Goal: Task Accomplishment & Management: Complete application form

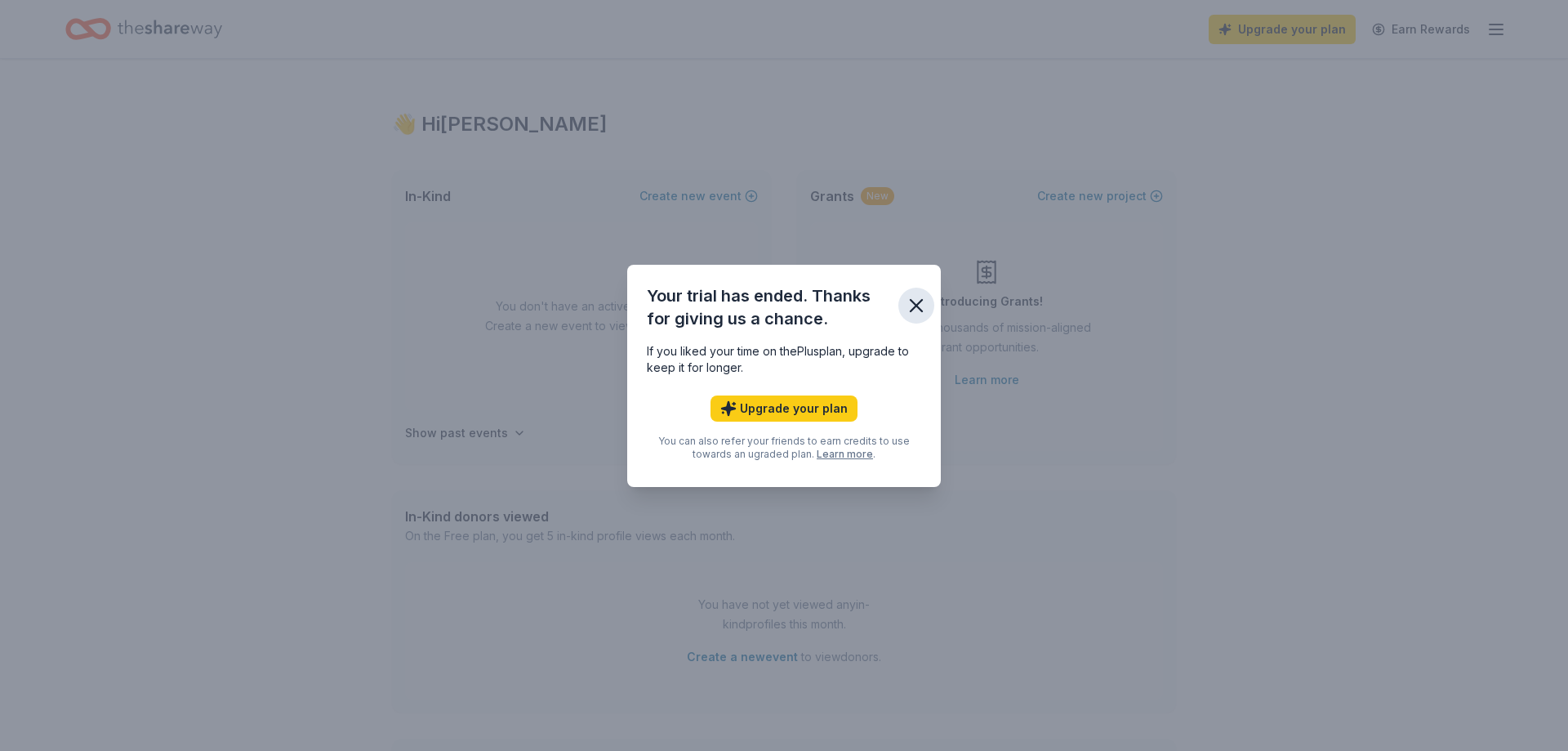
click at [917, 310] on icon "button" at bounding box center [916, 305] width 23 height 23
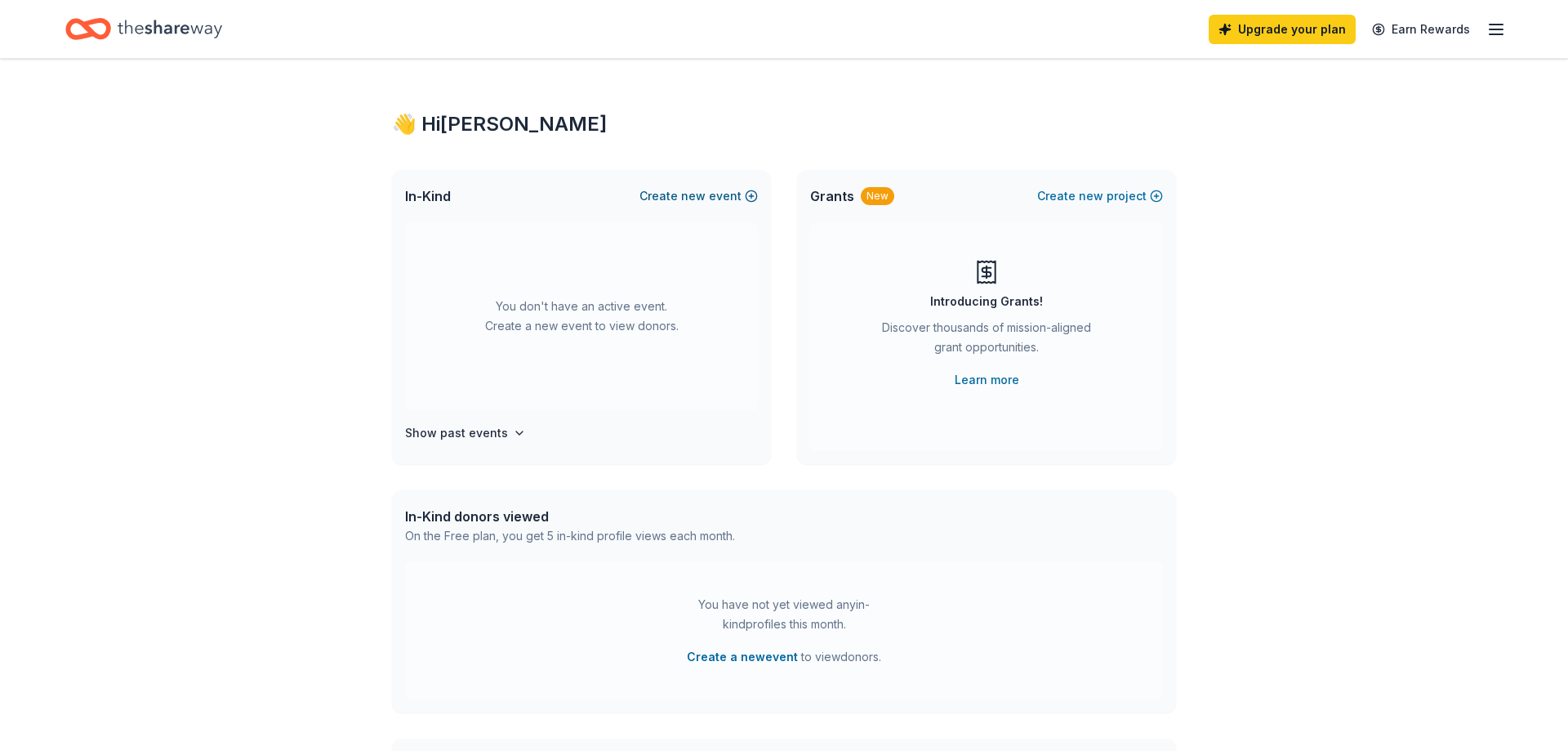
click at [676, 200] on button "Create new event" at bounding box center [699, 196] width 119 height 20
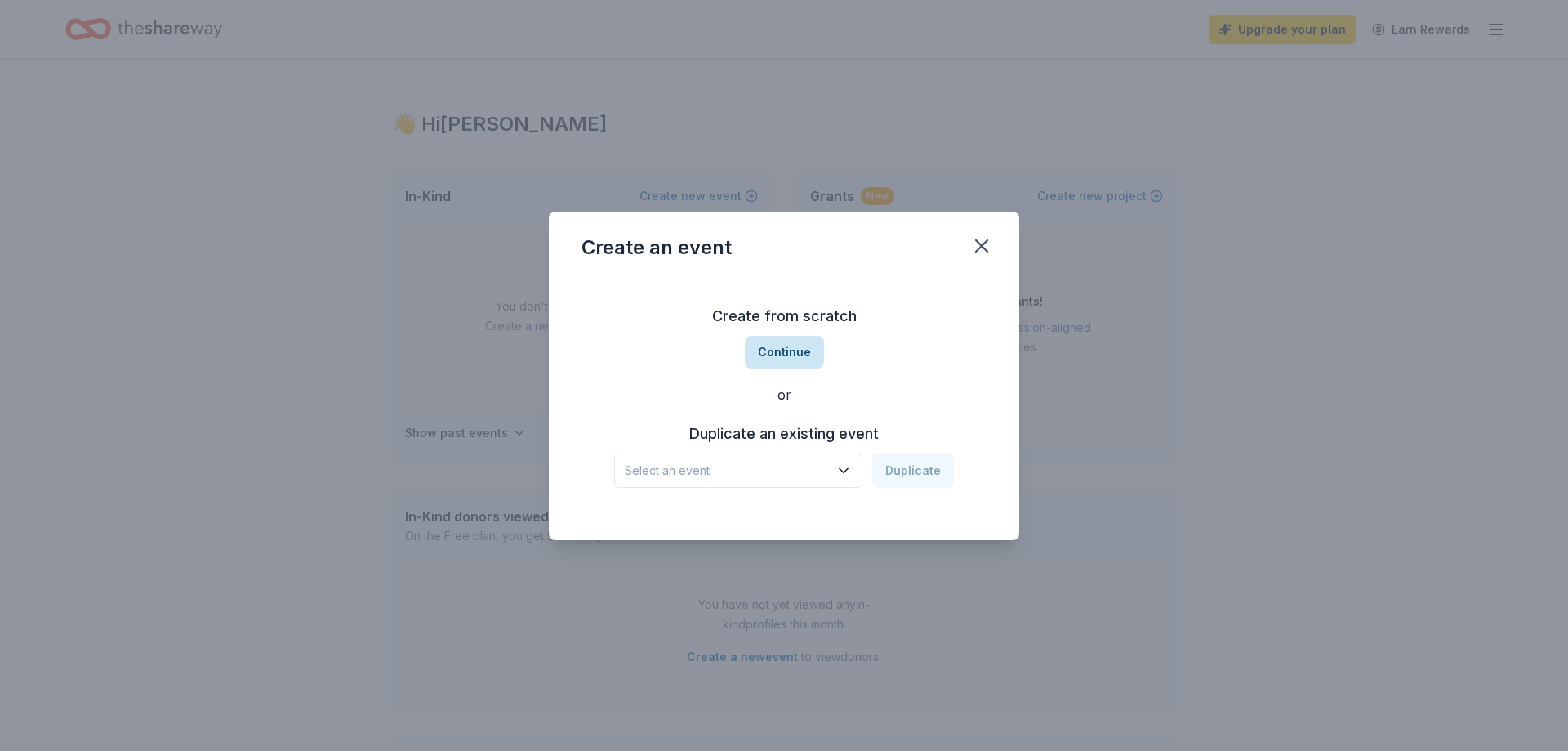
click at [807, 359] on button "Continue" at bounding box center [784, 352] width 79 height 33
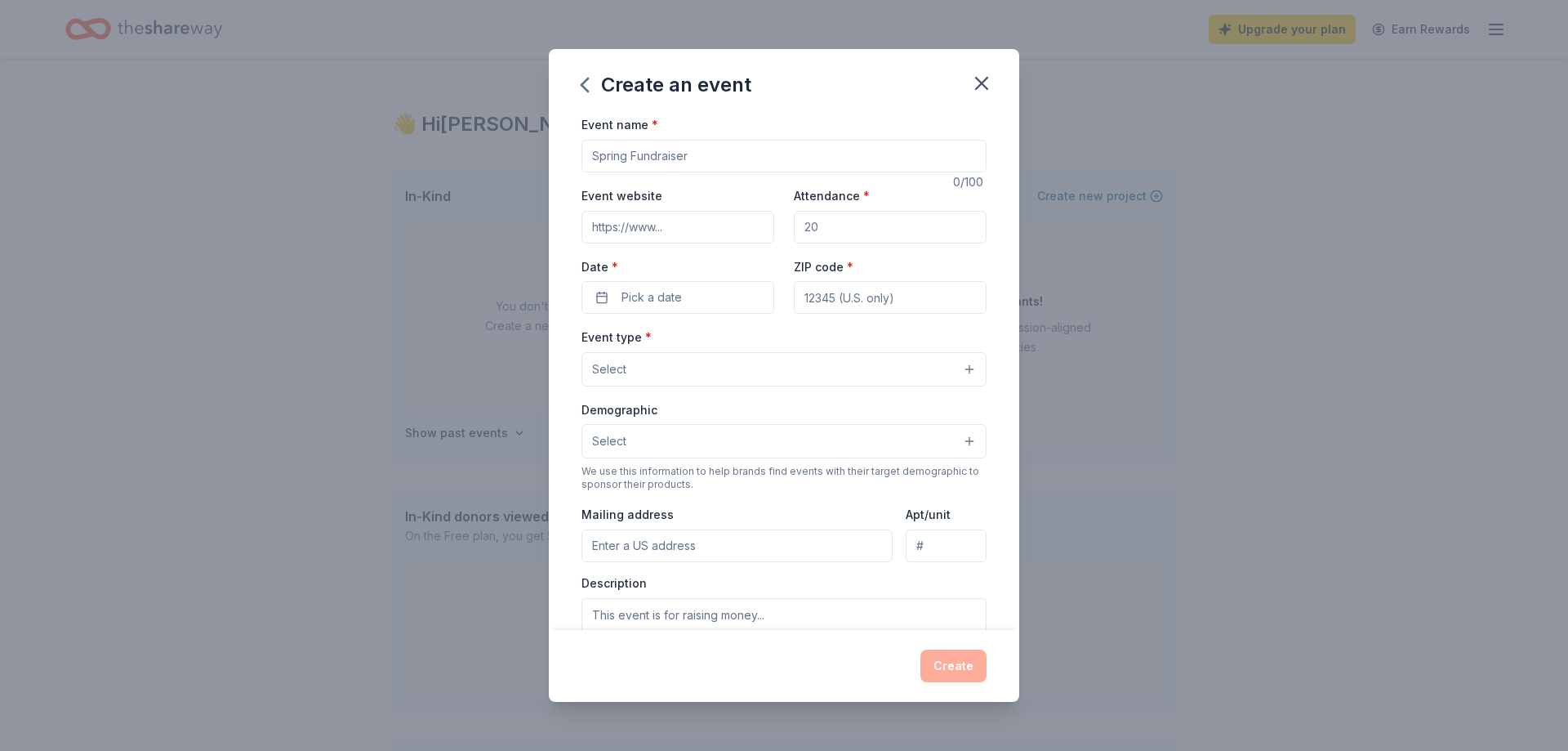
click at [704, 166] on input "Event name *" at bounding box center [784, 156] width 405 height 33
type input "w"
type input "H"
type input "Passport to Hope a Journey of Progress"
click at [658, 230] on input "Event website" at bounding box center [677, 226] width 192 height 33
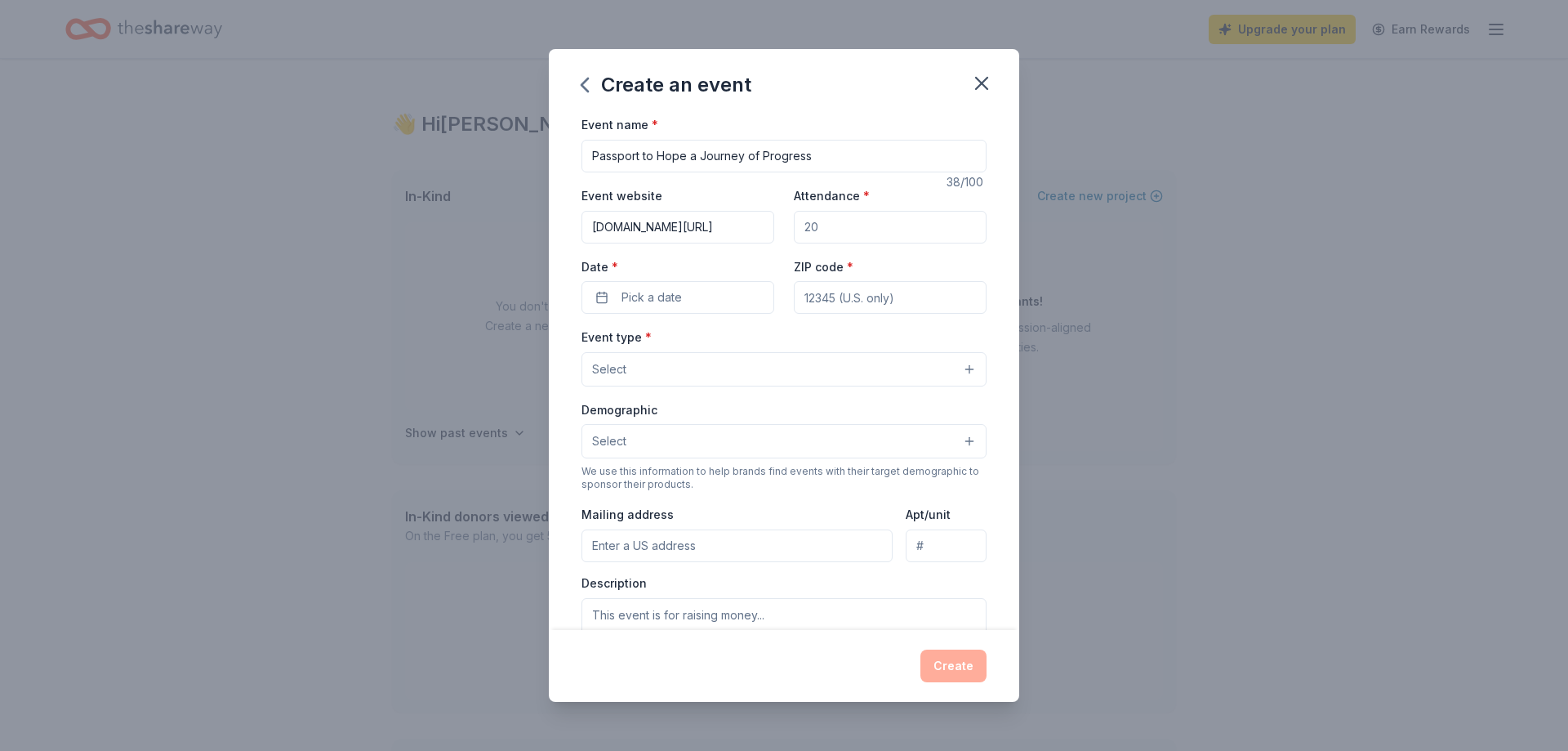
scroll to position [0, 39]
type input "[DOMAIN_NAME][URL]"
click at [828, 232] on input "Attendance *" at bounding box center [889, 226] width 192 height 33
type input "200"
click at [690, 293] on button "Pick a date" at bounding box center [677, 297] width 192 height 33
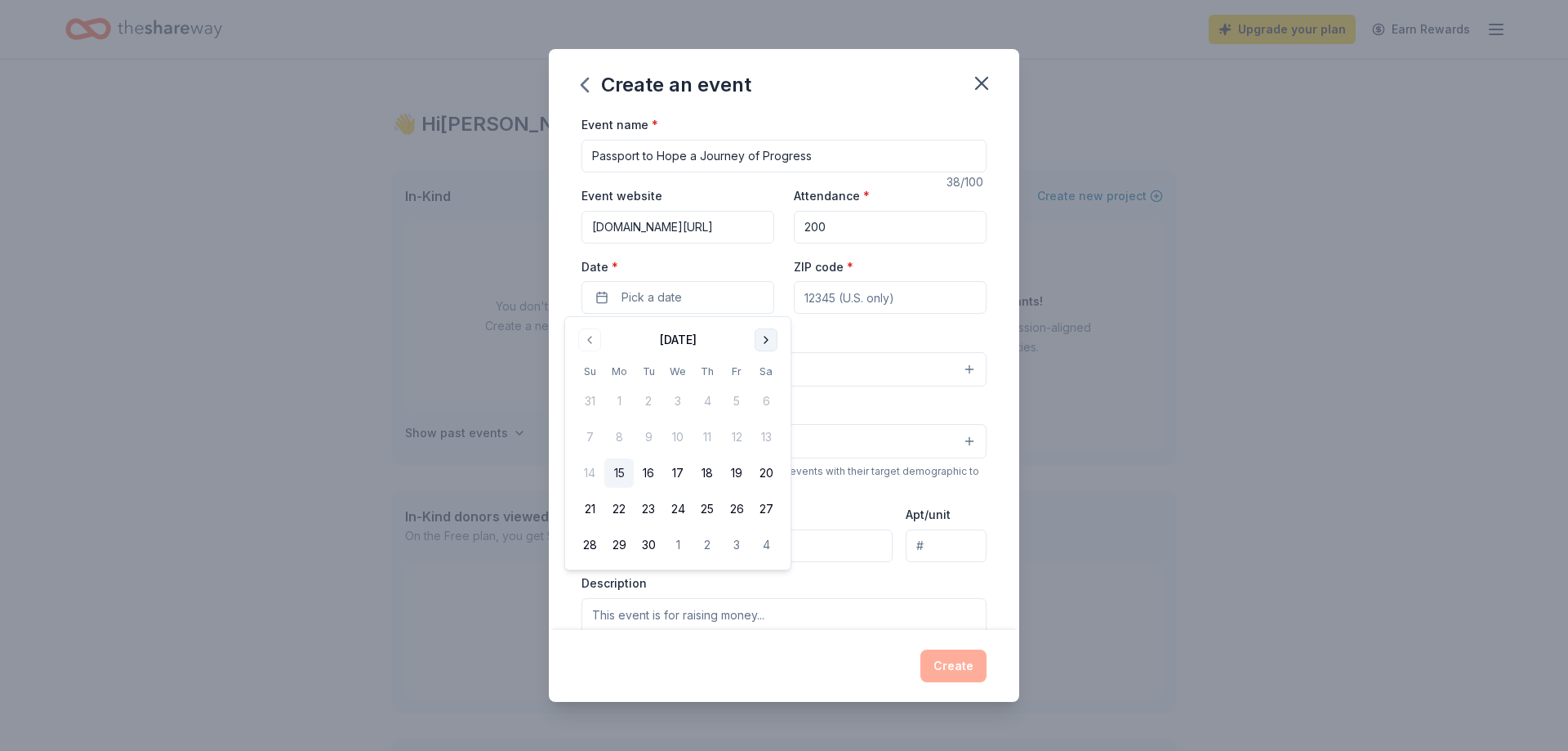
click at [761, 339] on button "Go to next month" at bounding box center [766, 339] width 23 height 23
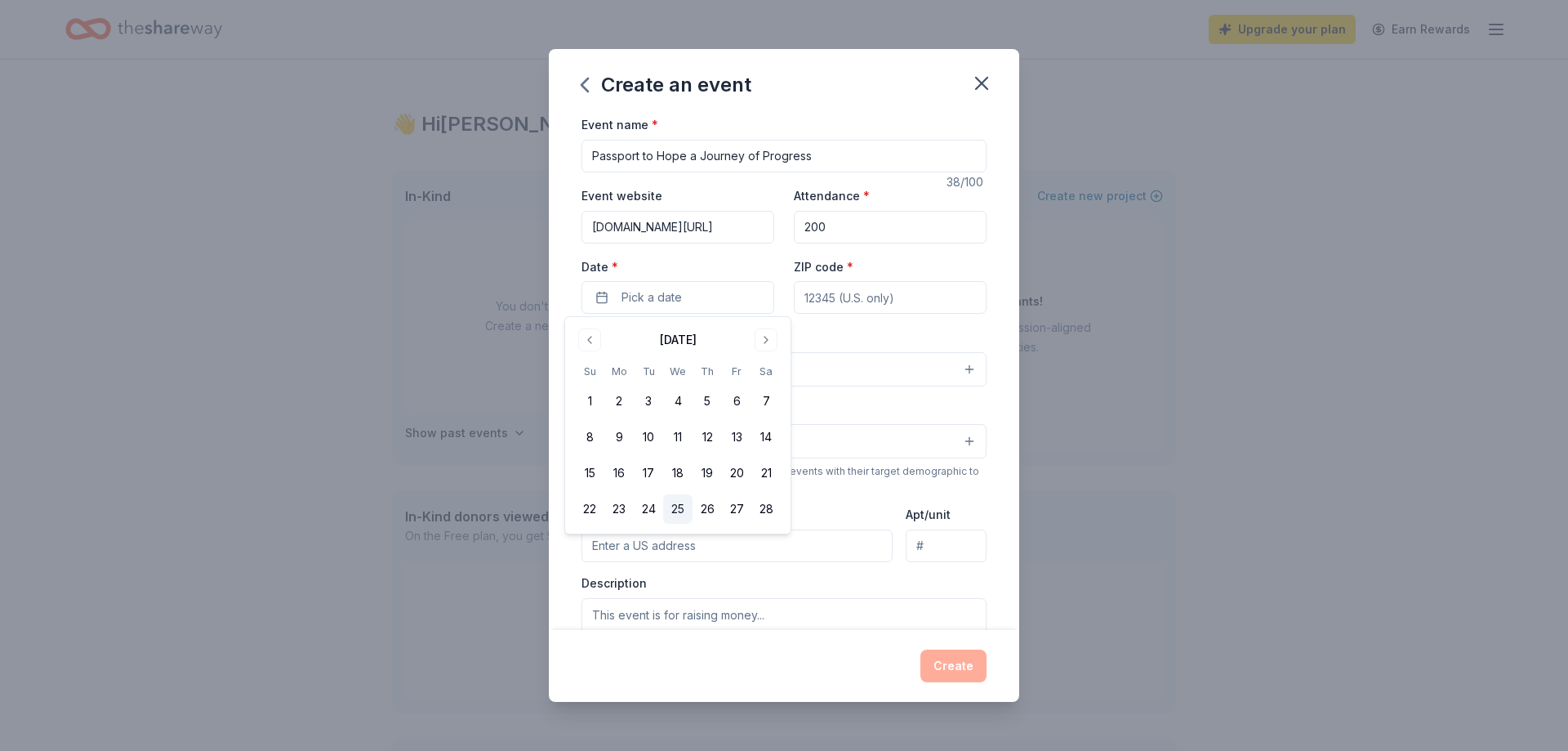
click at [681, 513] on button "25" at bounding box center [677, 509] width 29 height 29
click at [925, 306] on input "ZIP code *" at bounding box center [889, 297] width 192 height 33
type input "32962"
click at [654, 373] on button "Select" at bounding box center [784, 369] width 405 height 34
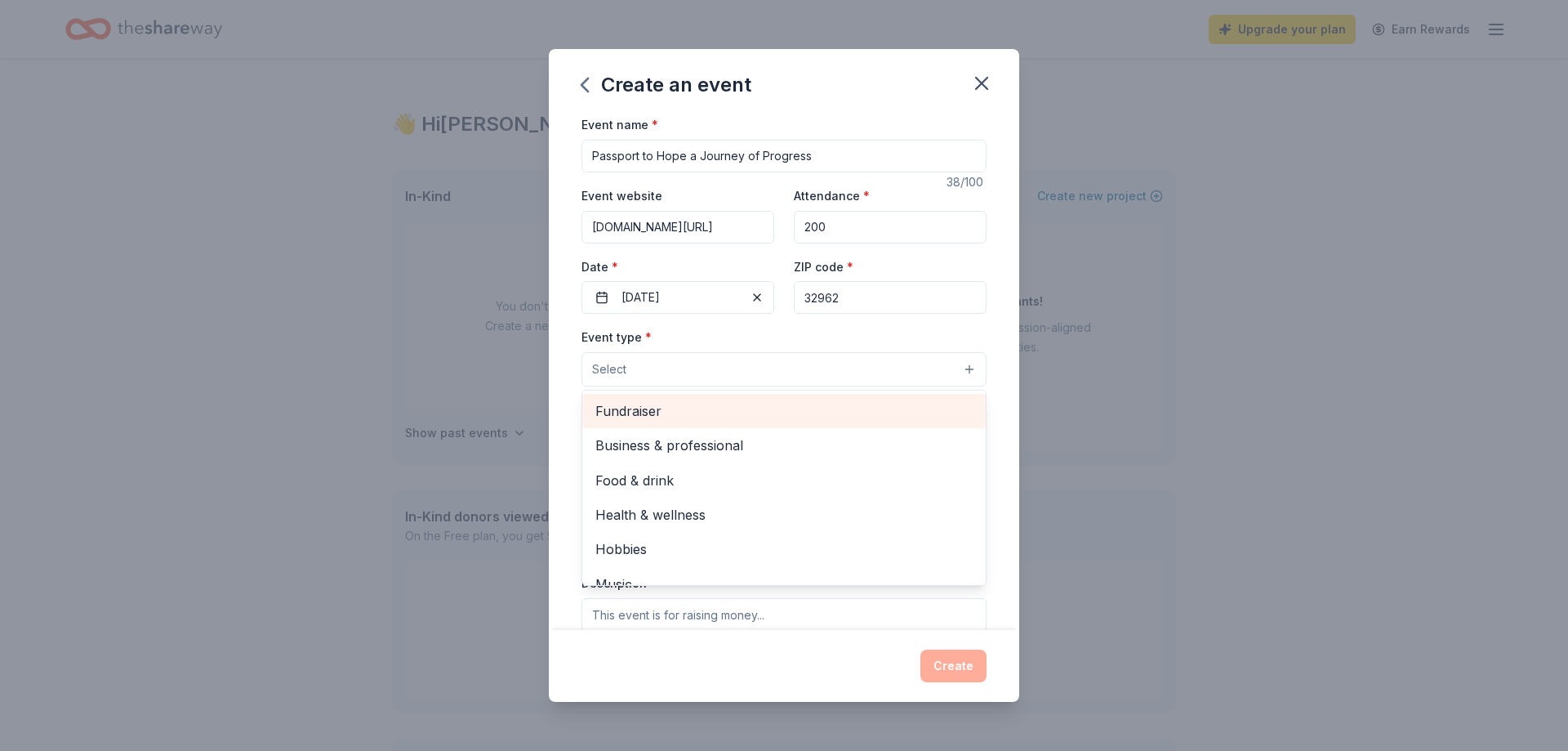
click at [655, 419] on span "Fundraiser" at bounding box center [784, 411] width 378 height 21
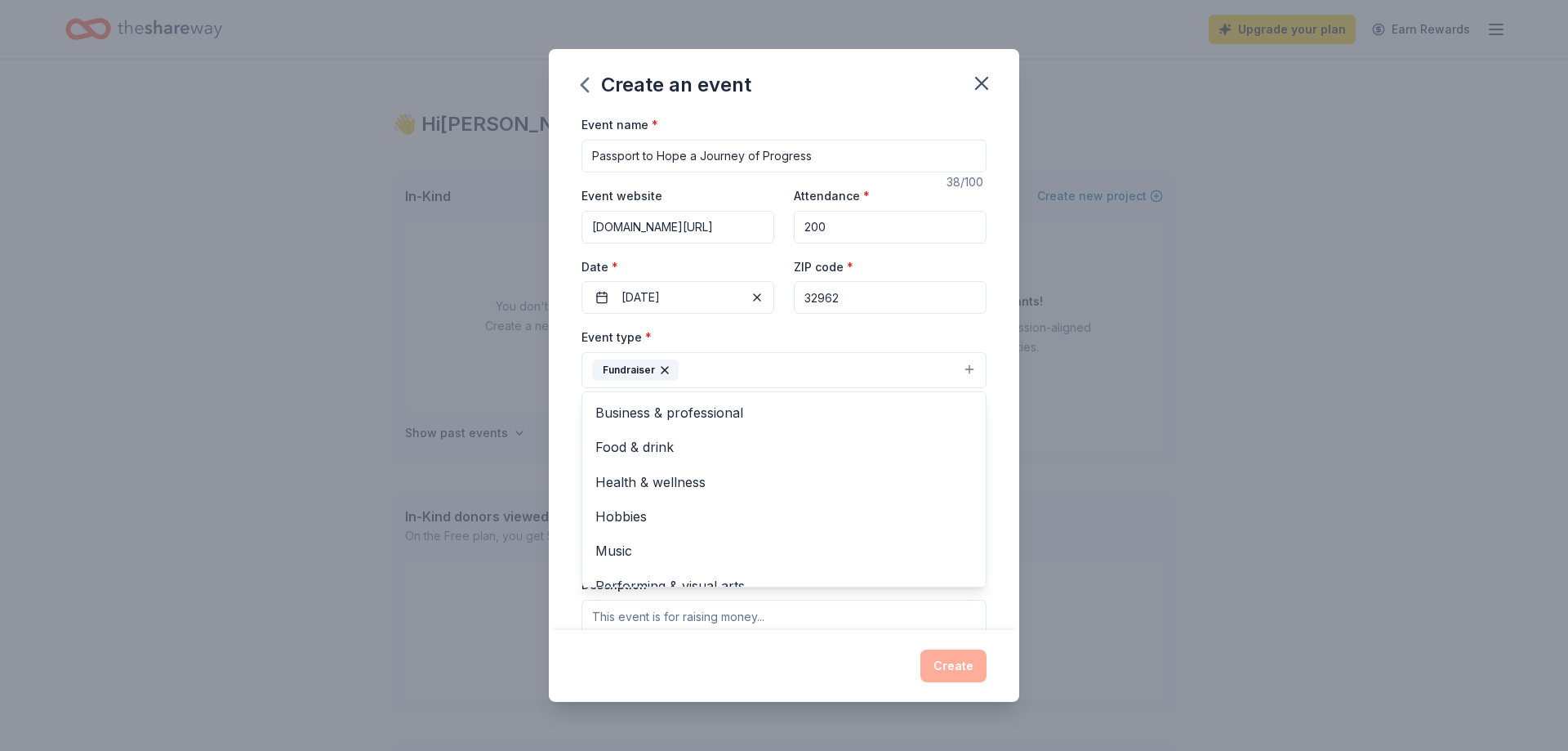
click at [883, 302] on div "Event name * Passport to Hope a Journey of Progress 38 /100 Event website www.h…" at bounding box center [784, 493] width 405 height 757
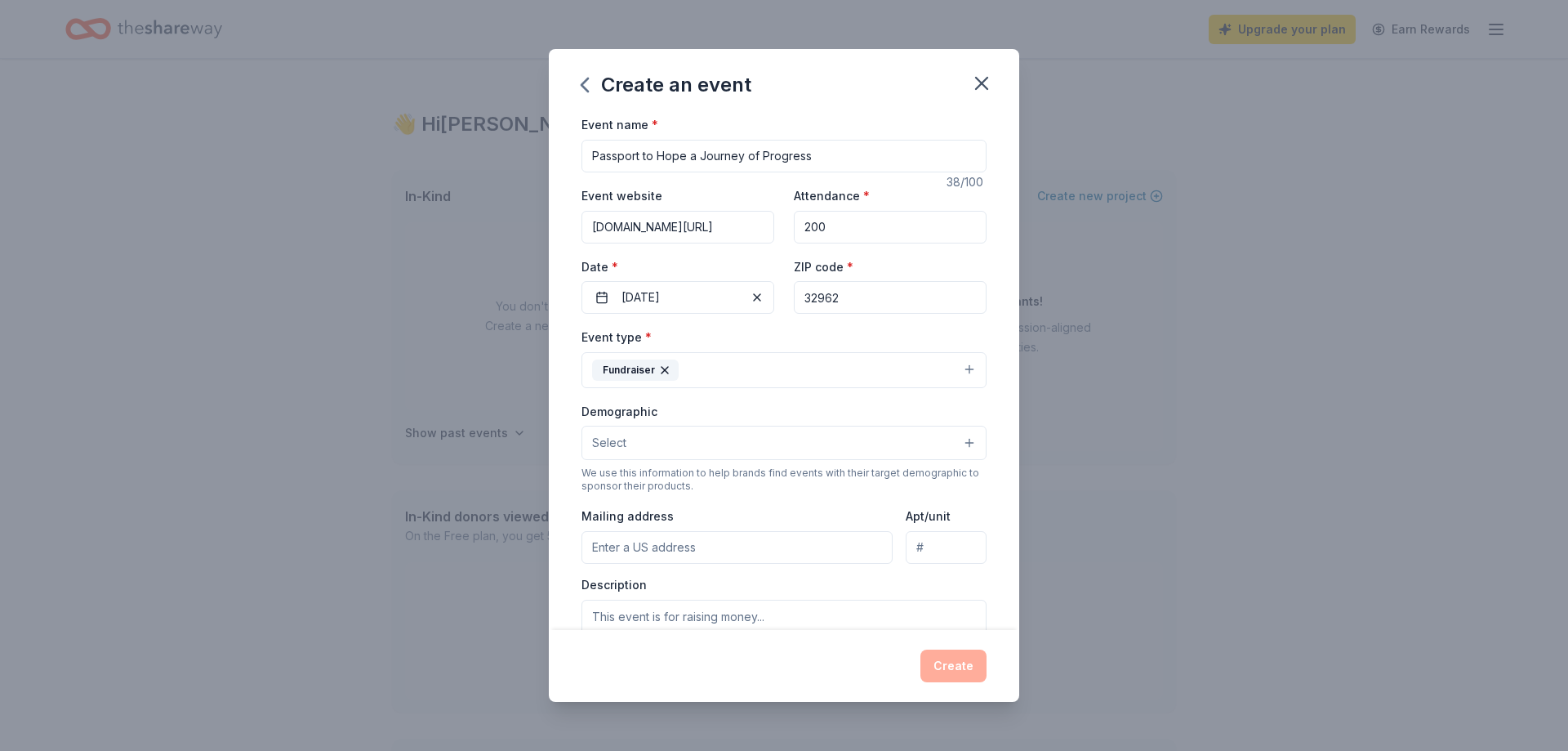
click at [746, 442] on button "Select" at bounding box center [784, 443] width 405 height 34
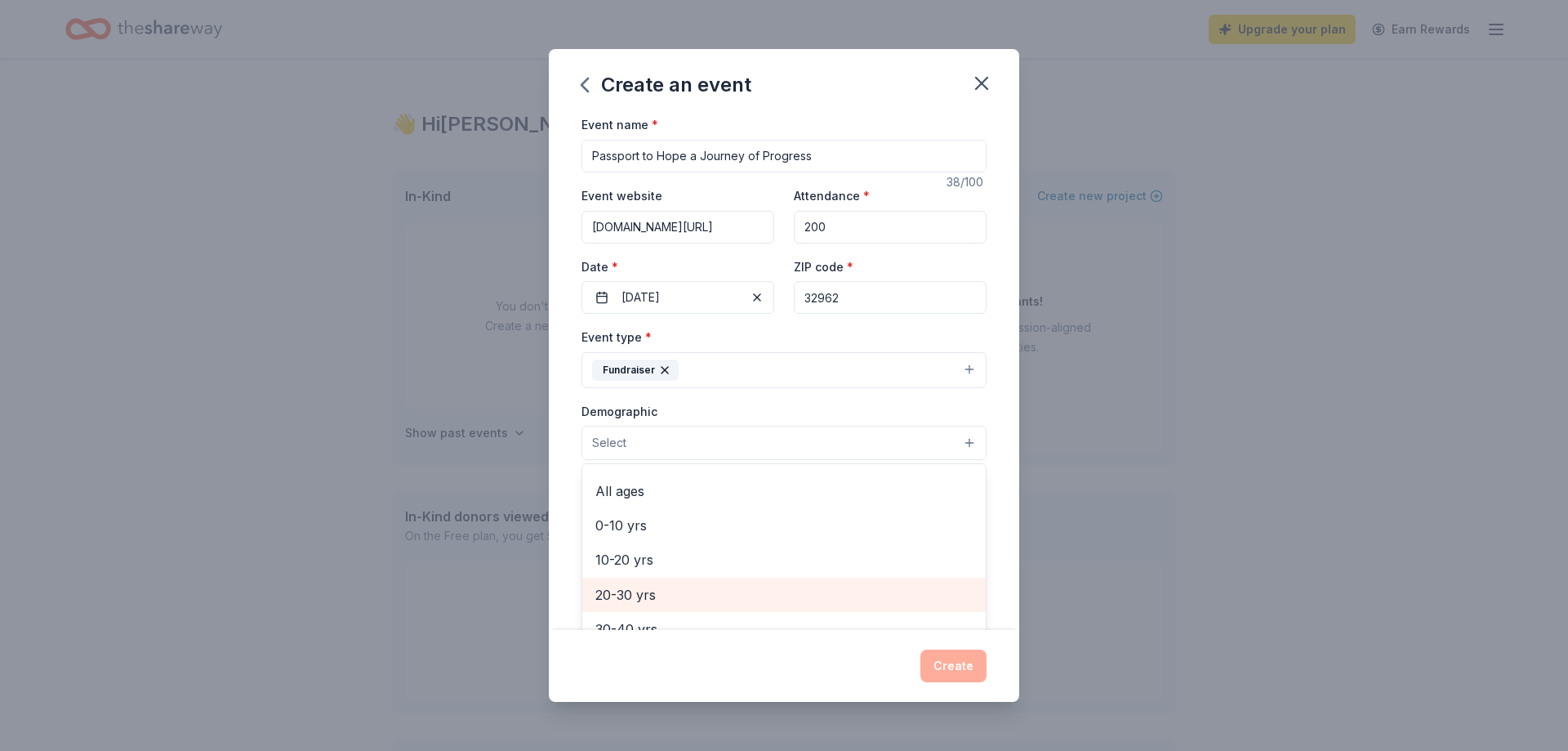
scroll to position [0, 0]
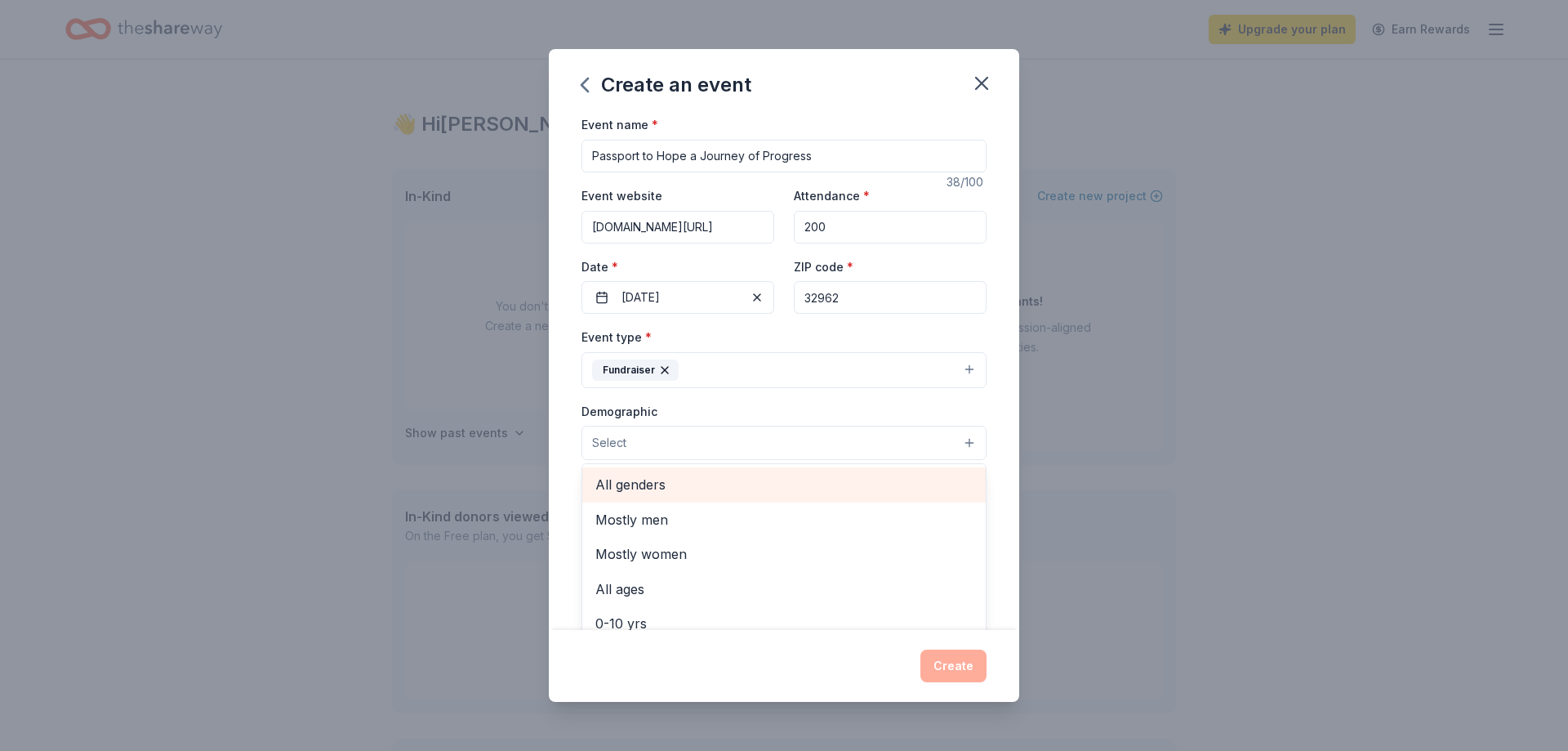
click at [741, 496] on div "All genders" at bounding box center [784, 485] width 404 height 34
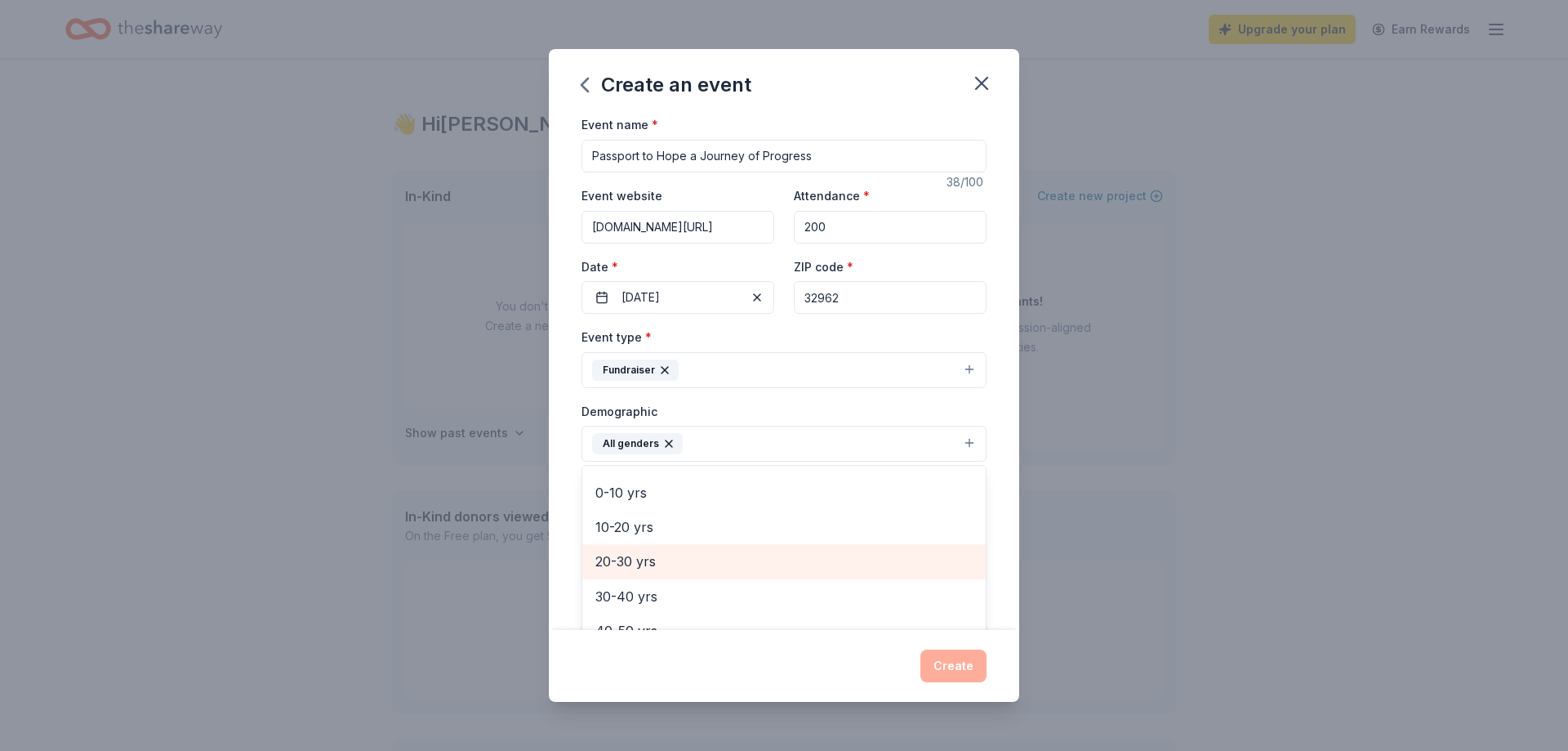
scroll to position [196, 0]
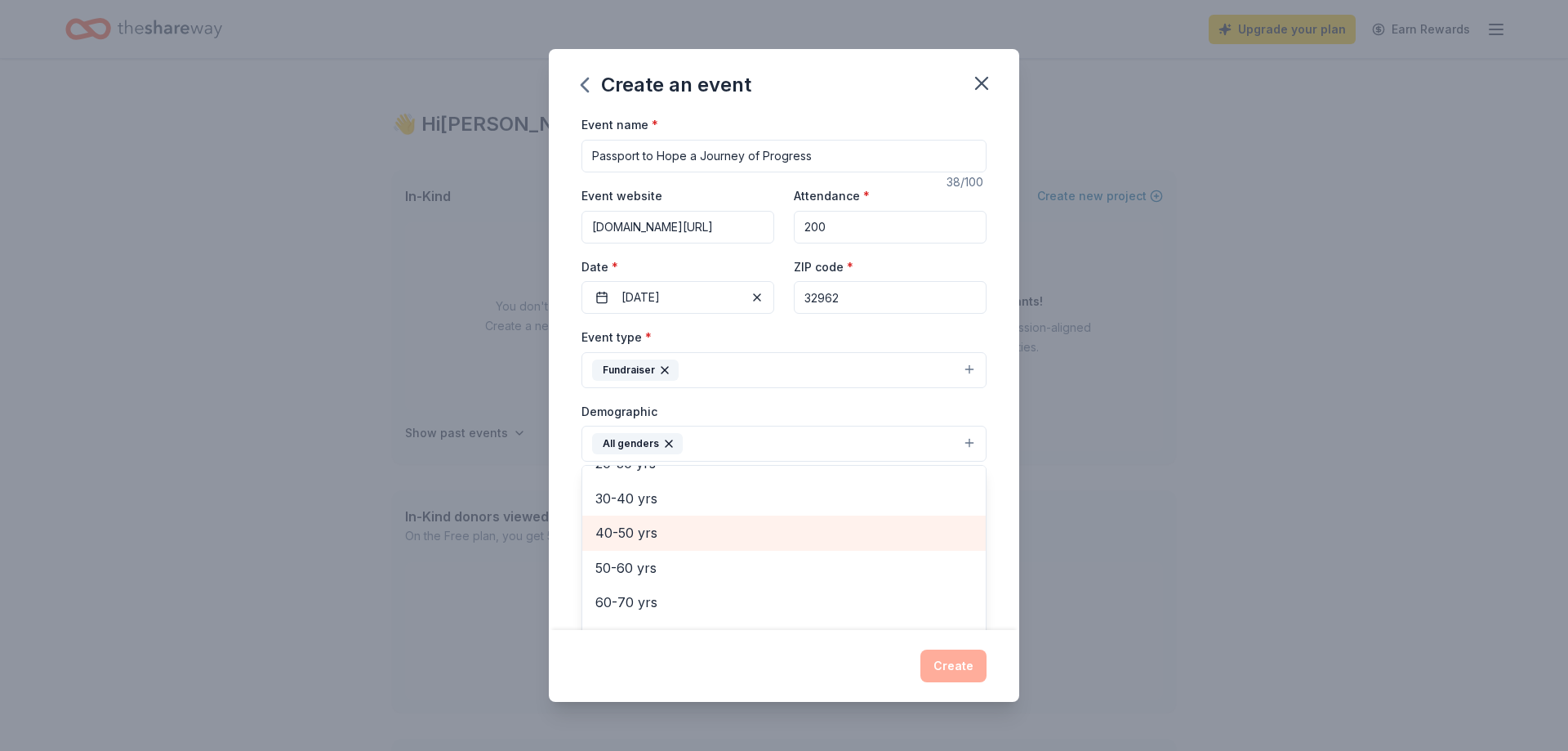
click at [722, 535] on span "40-50 yrs" at bounding box center [784, 533] width 378 height 21
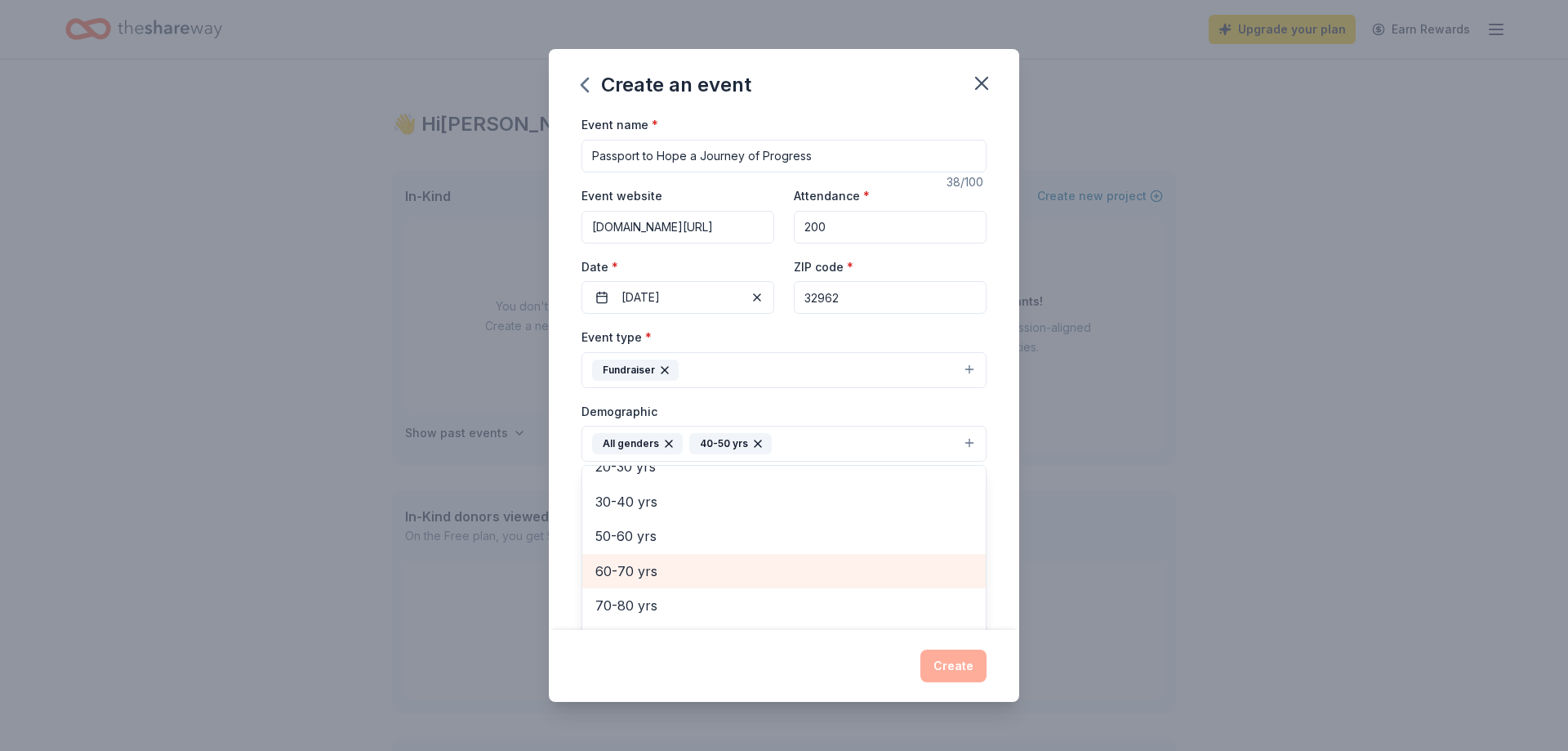
click at [710, 572] on span "60-70 yrs" at bounding box center [784, 570] width 378 height 21
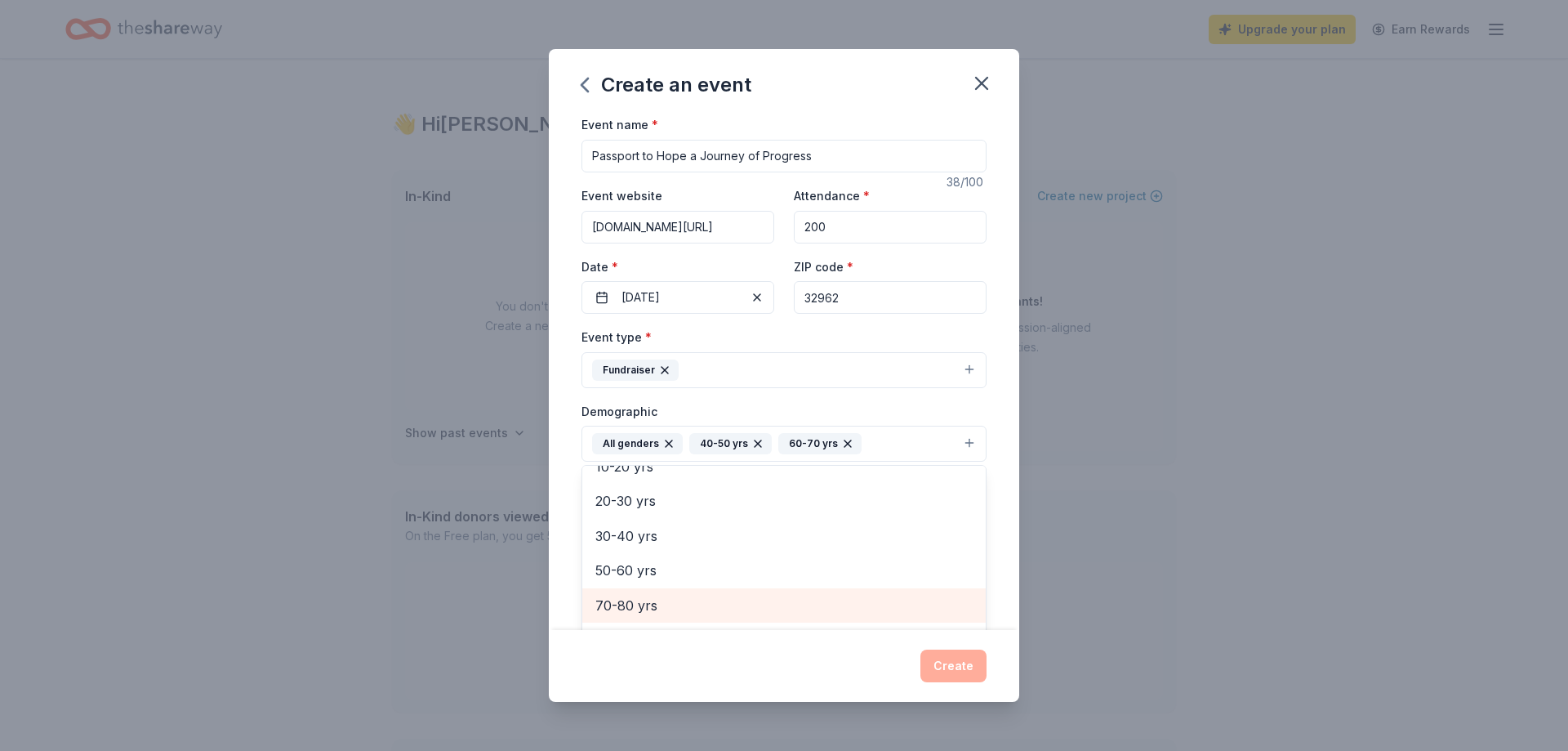
click at [711, 597] on span "70-80 yrs" at bounding box center [784, 605] width 378 height 21
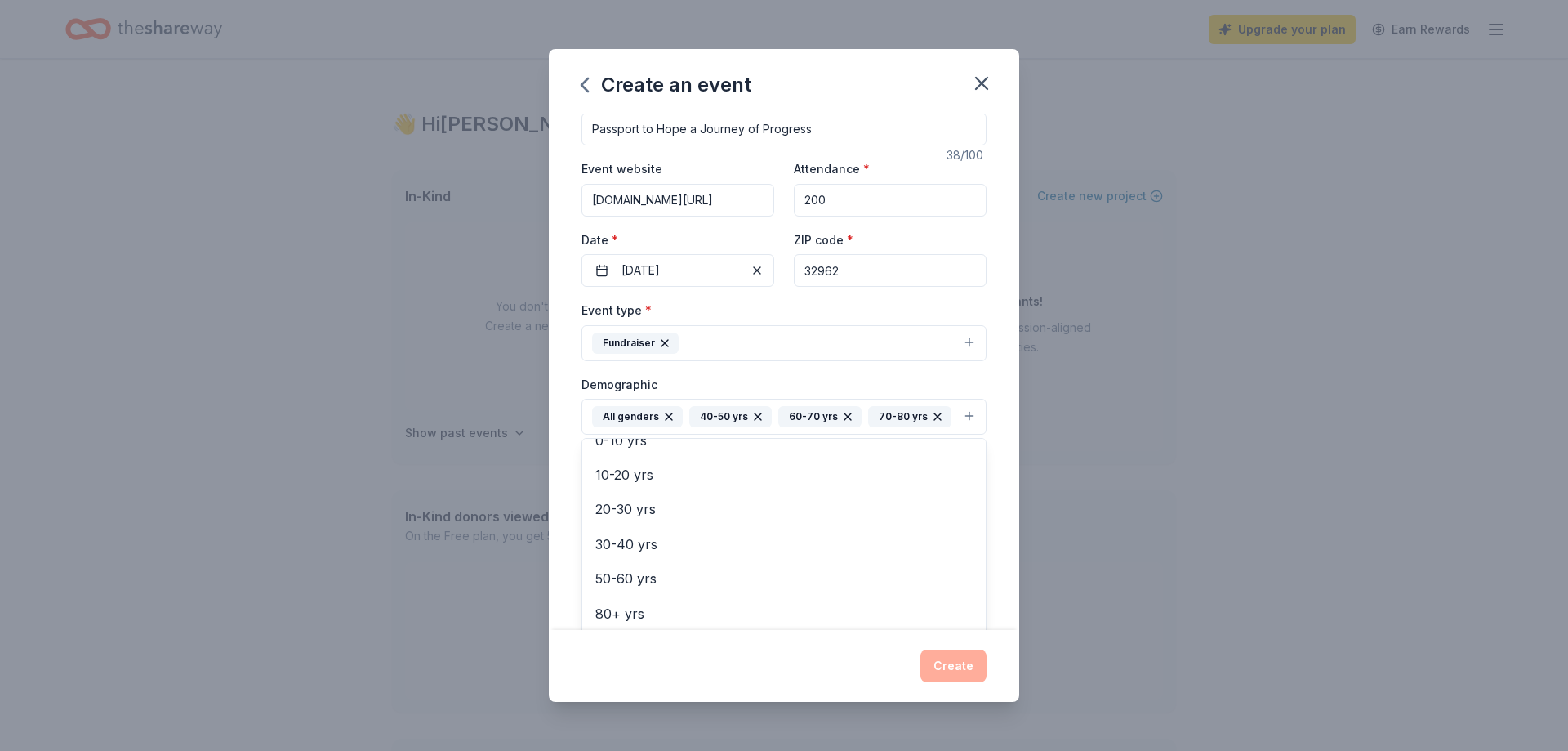
click at [973, 674] on div "Create an event Event name * Passport to Hope a Journey of Progress 38 /100 Eve…" at bounding box center [784, 375] width 470 height 652
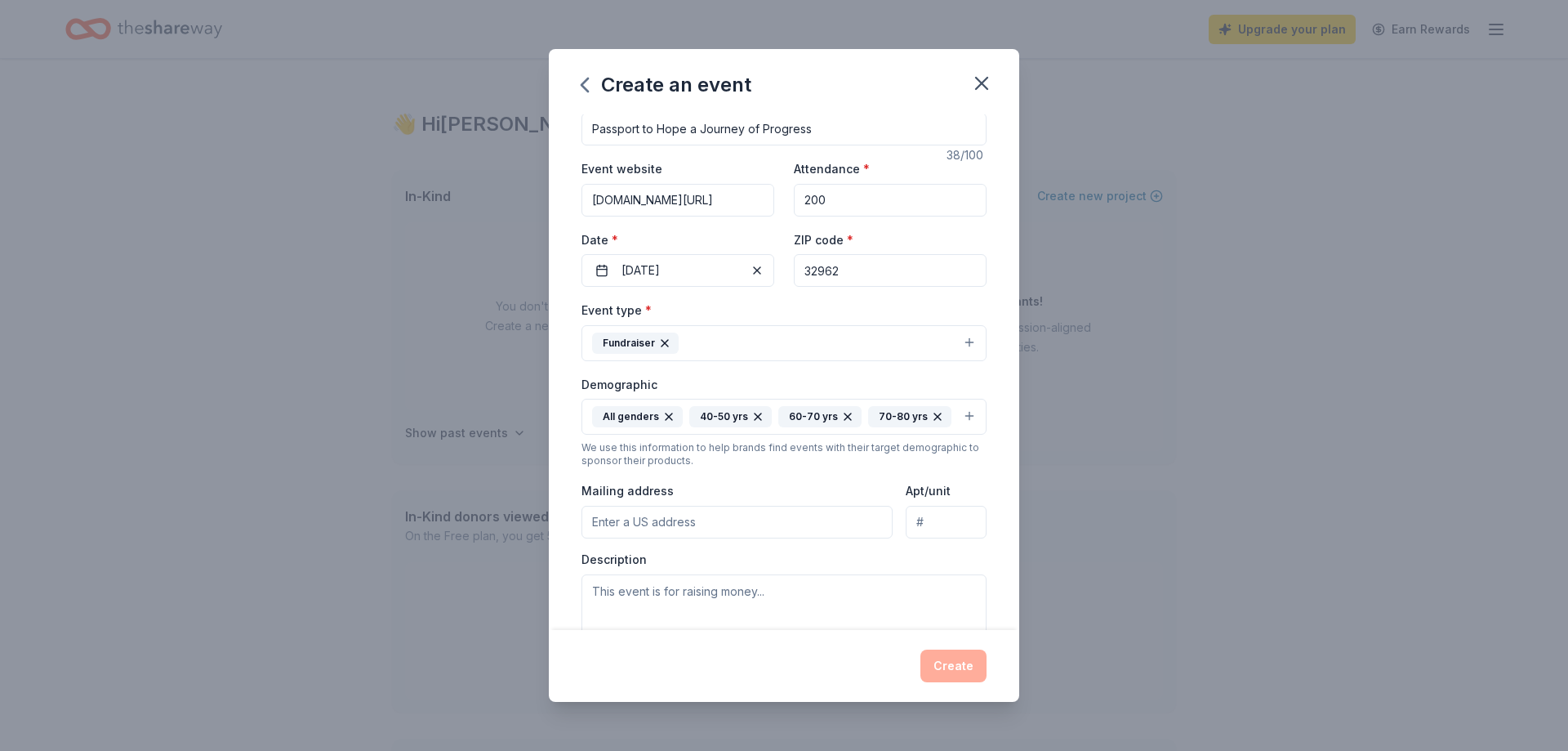
click at [731, 531] on input "Mailing address" at bounding box center [737, 522] width 311 height 33
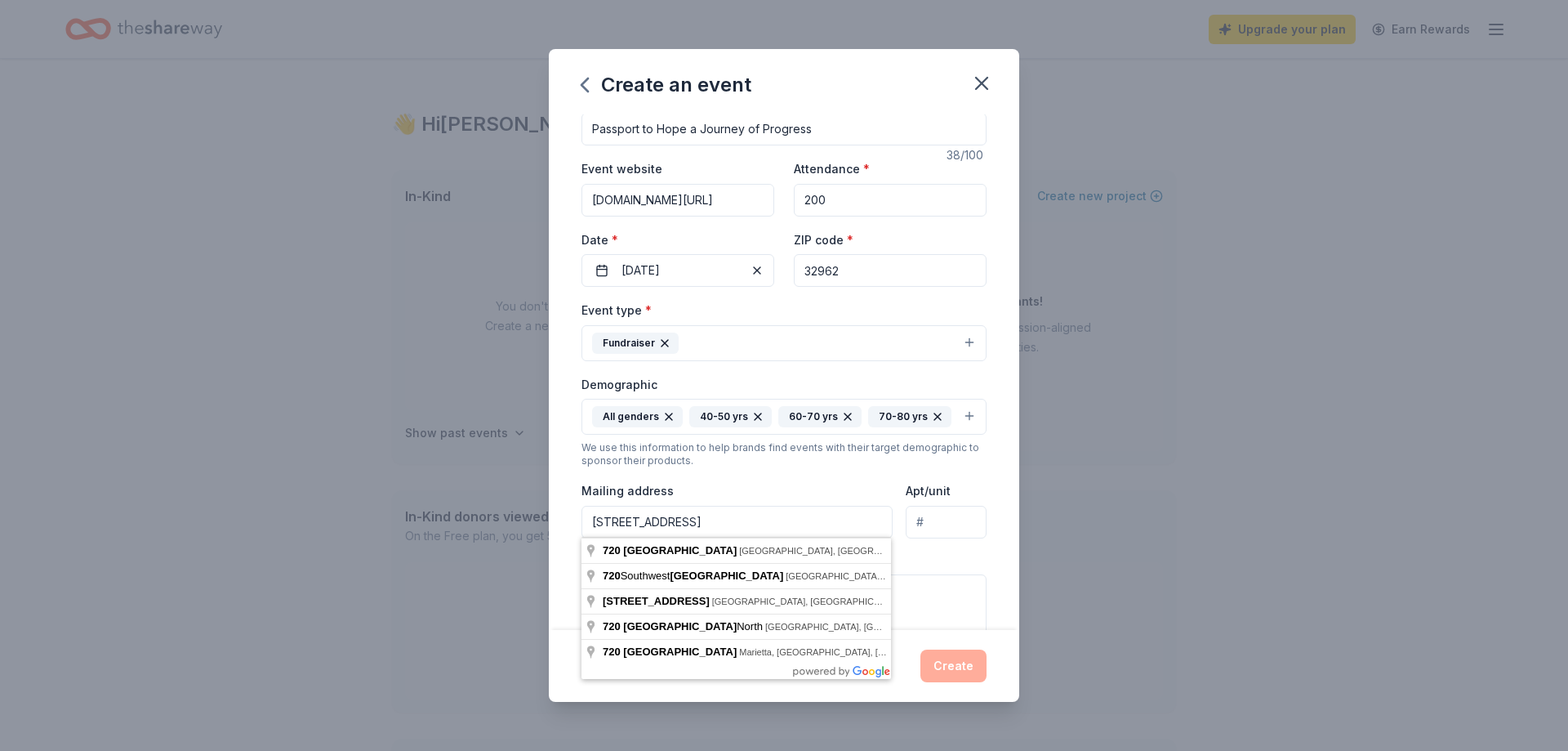
click at [726, 523] on input "720 4th Street" at bounding box center [737, 522] width 311 height 33
type input "720 4th Street, Vero Beach, FL, 32962"
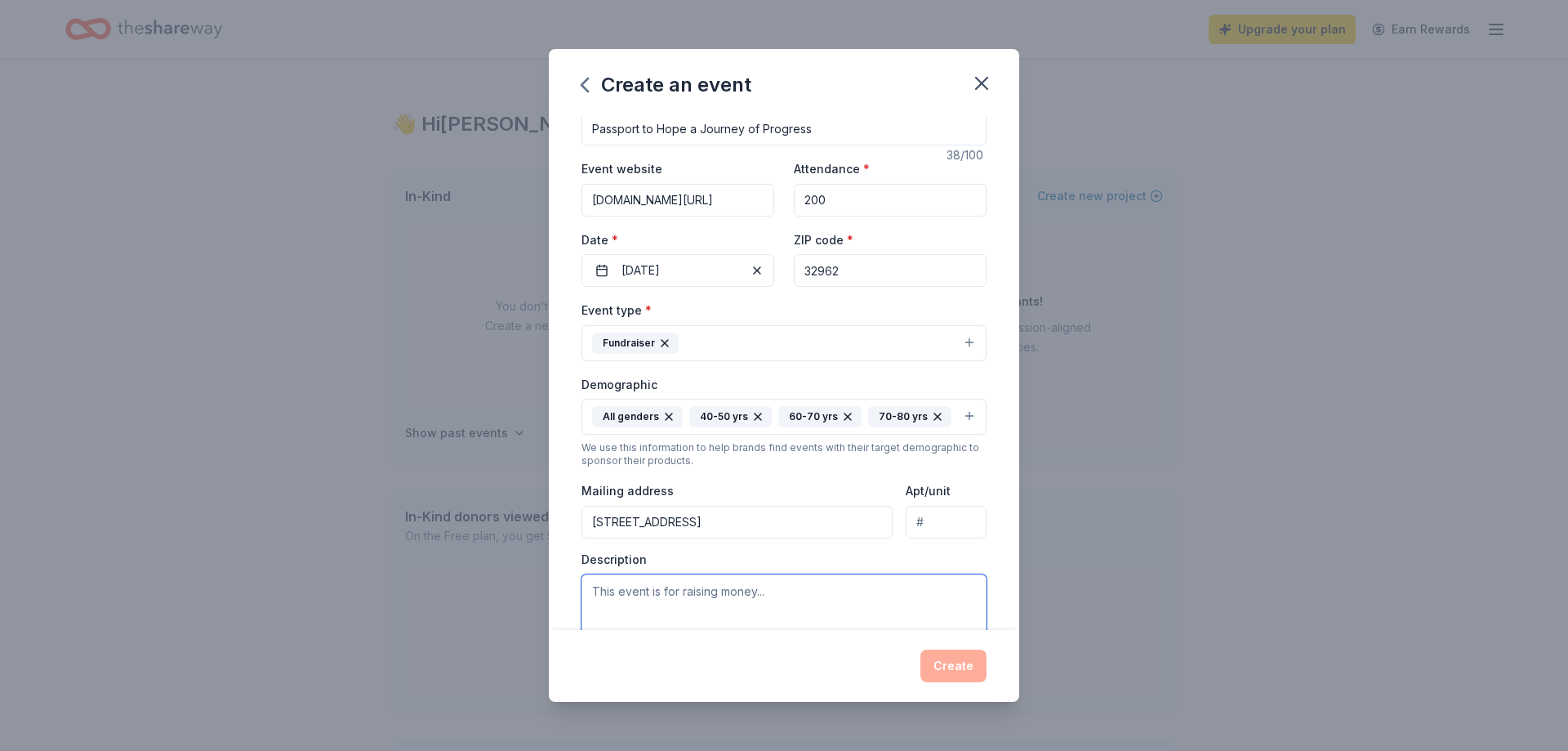
click at [704, 588] on textarea at bounding box center [784, 611] width 405 height 74
type textarea "T"
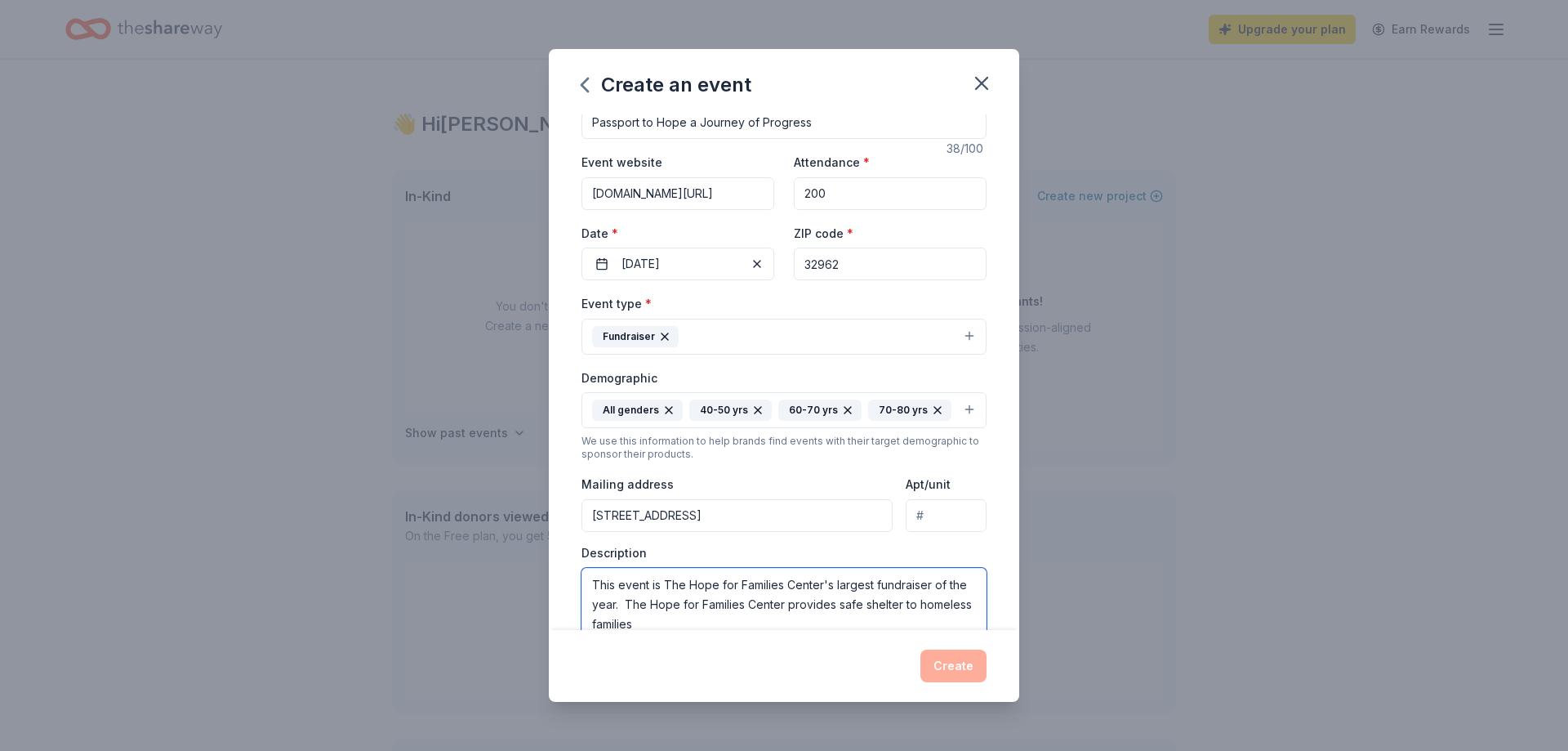
drag, startPoint x: 784, startPoint y: 604, endPoint x: 794, endPoint y: 619, distance: 18.0
click at [794, 619] on textarea "This event is The Hope for Families Center's largest fundraiser of the year. Th…" at bounding box center [784, 605] width 405 height 74
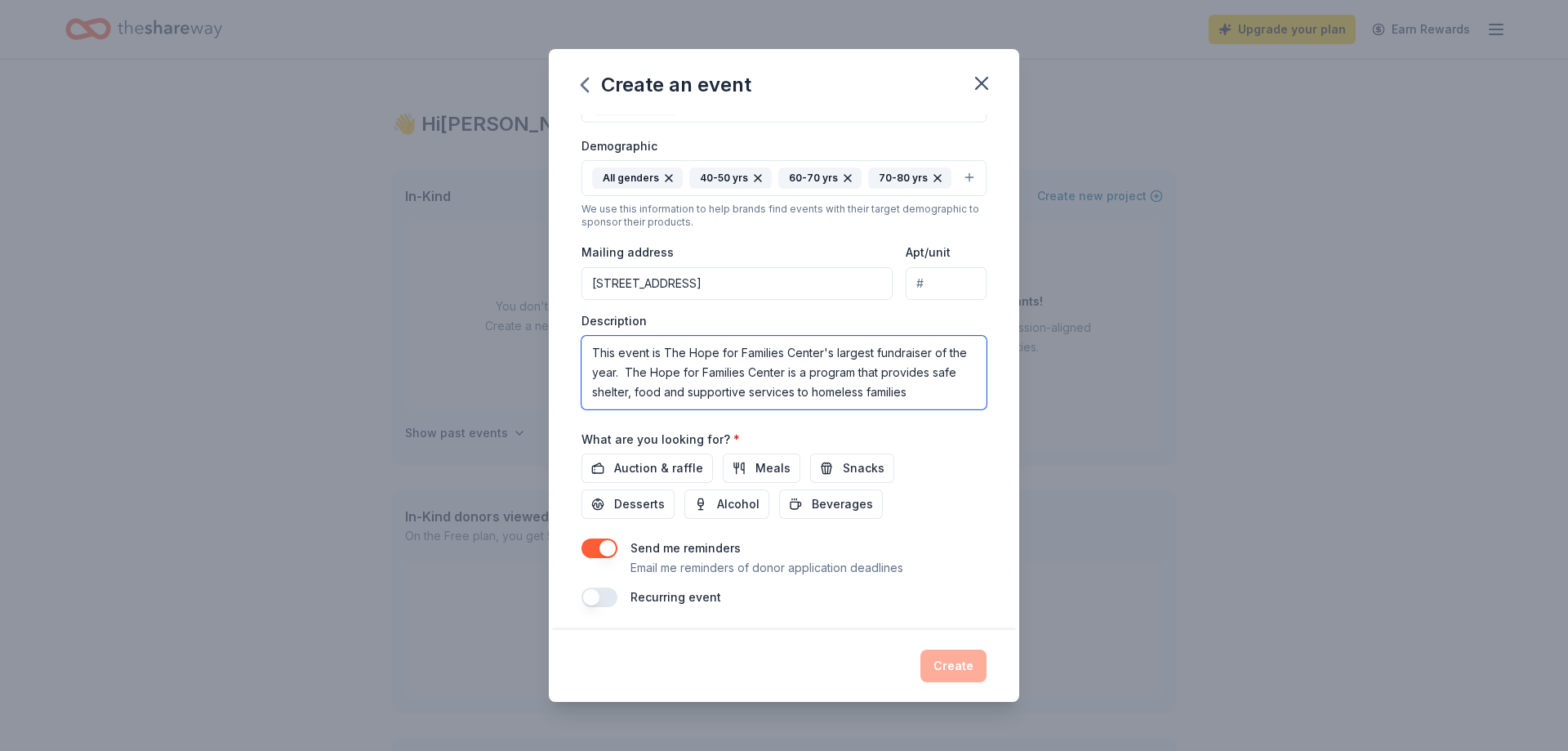
scroll to position [268, 0]
type textarea "This event is The Hope for Families Center's largest fundraiser of the year. Th…"
click at [635, 460] on span "Auction & raffle" at bounding box center [658, 466] width 89 height 20
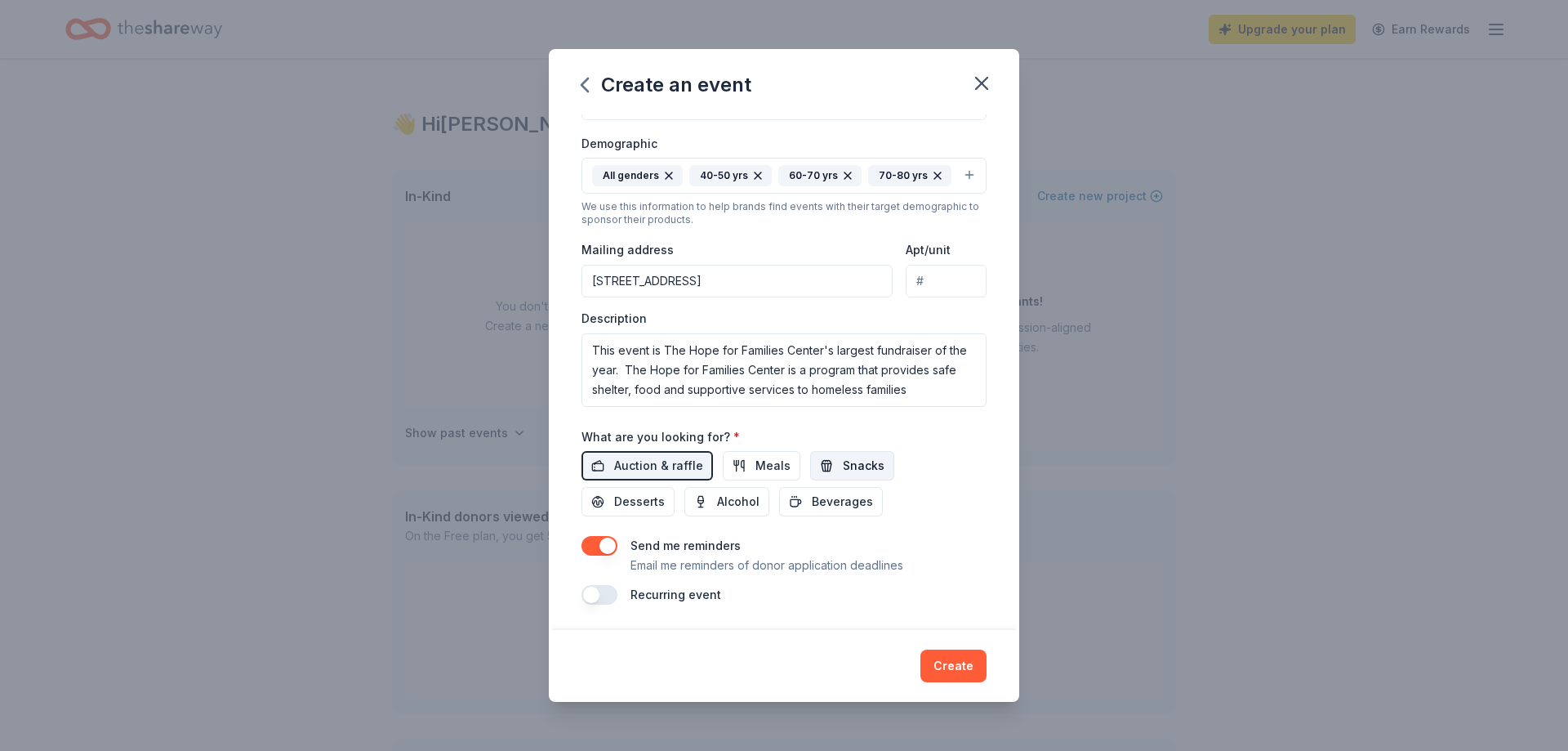
click at [834, 466] on button "Snacks" at bounding box center [852, 465] width 84 height 29
click at [665, 492] on span "Desserts" at bounding box center [639, 502] width 51 height 20
click at [789, 466] on button "Meals" at bounding box center [762, 465] width 78 height 29
click at [812, 497] on span "Beverages" at bounding box center [842, 502] width 61 height 20
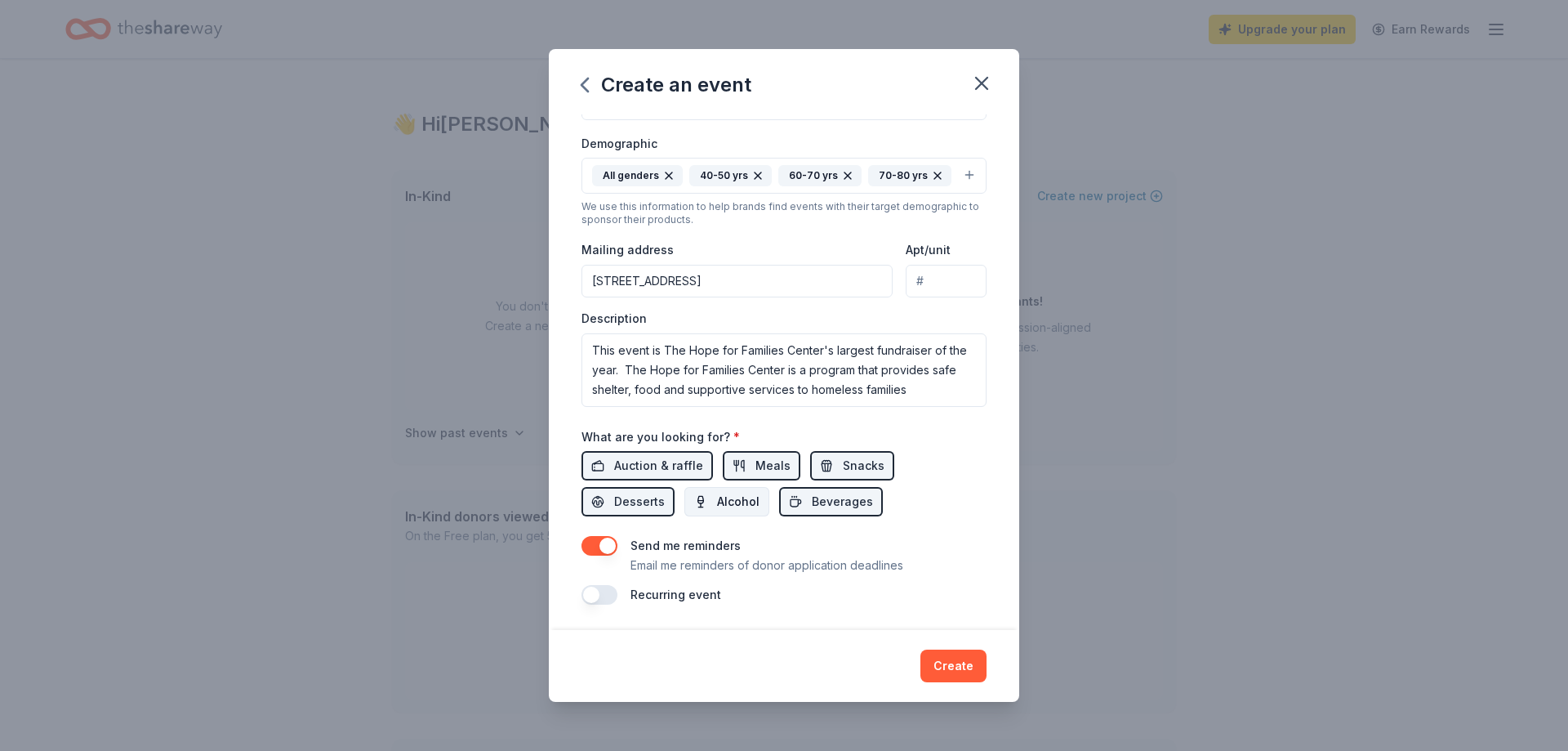
click at [717, 499] on span "Alcohol" at bounding box center [738, 502] width 43 height 20
click at [972, 660] on button "Create" at bounding box center [953, 665] width 66 height 33
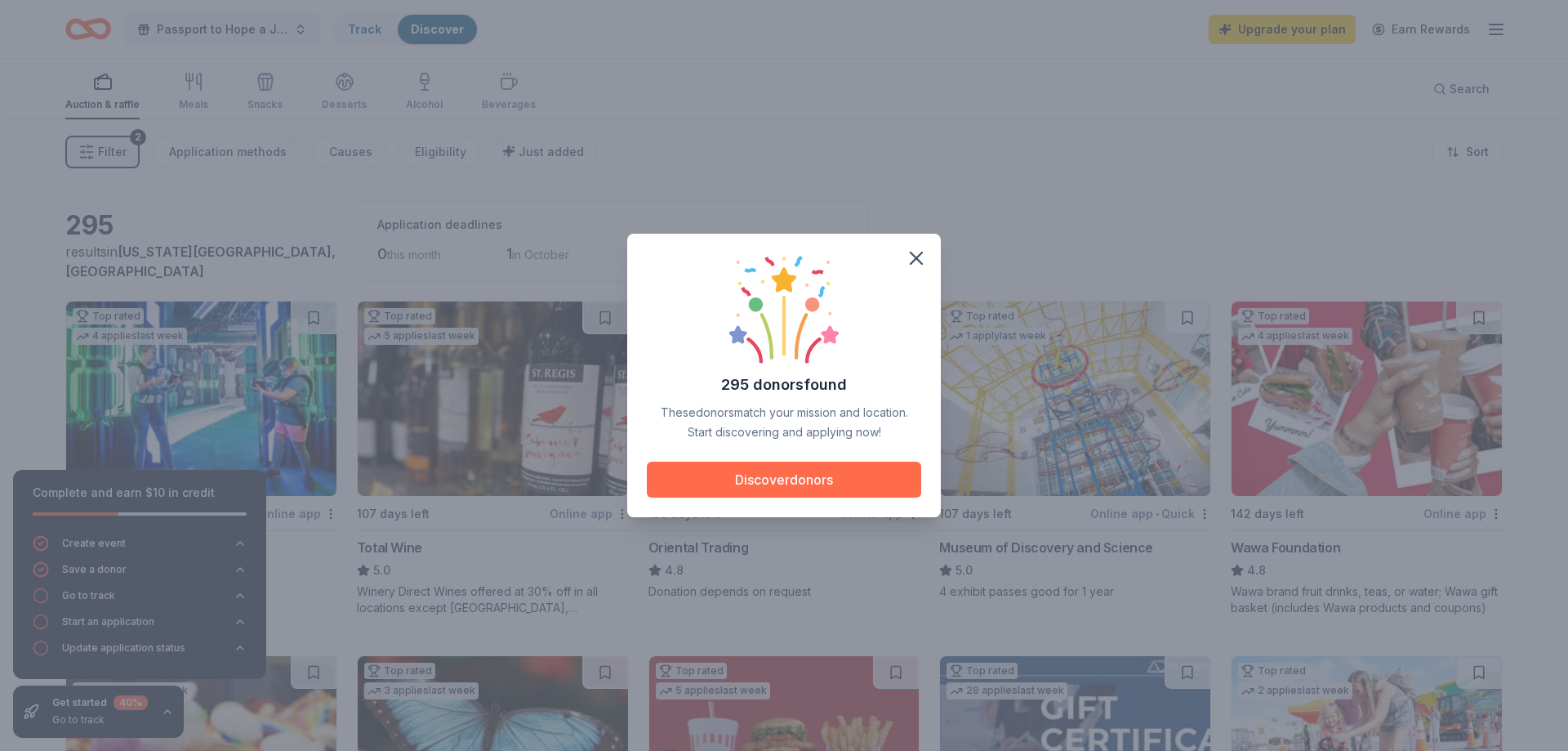
click at [808, 490] on button "Discover donors" at bounding box center [784, 480] width 274 height 36
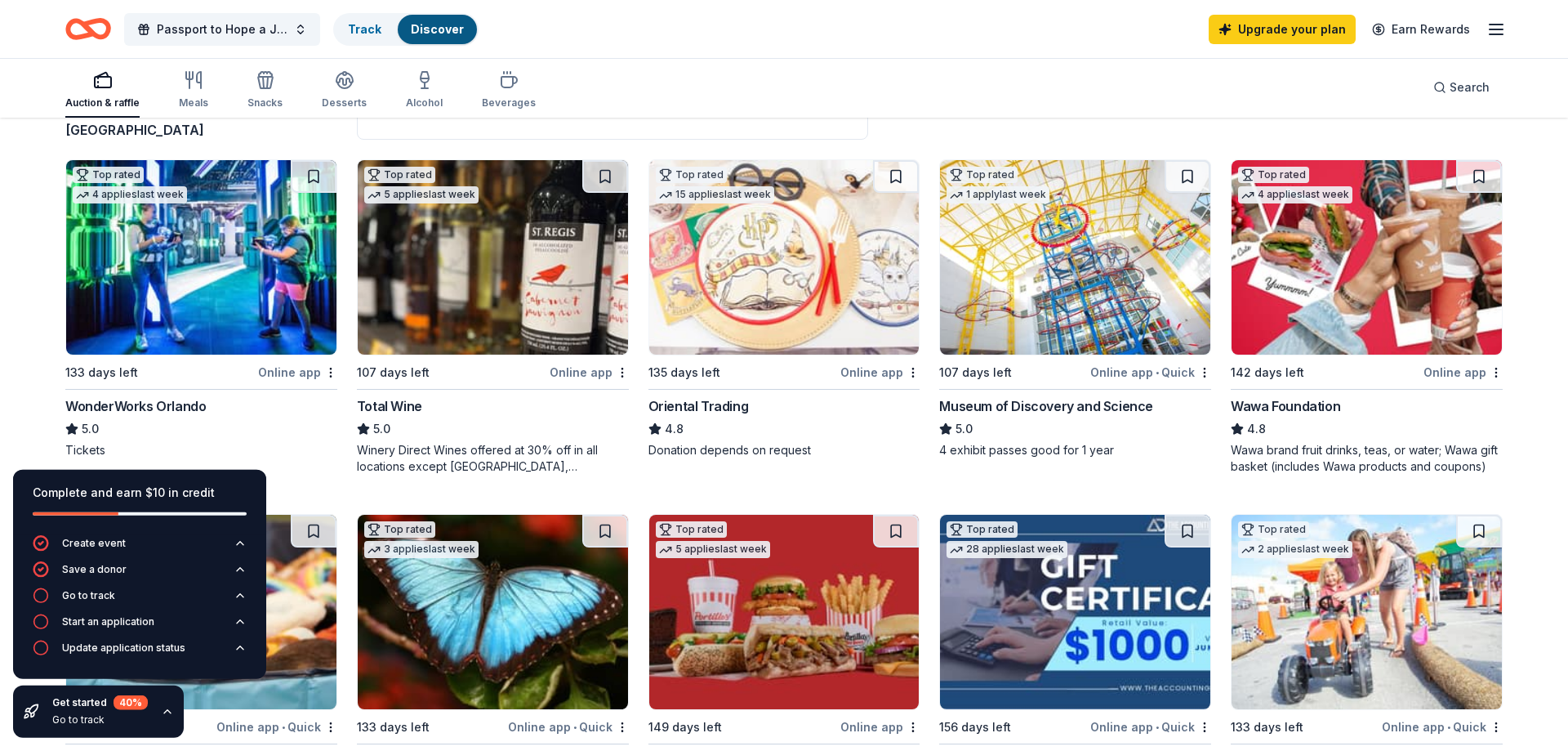
scroll to position [167, 0]
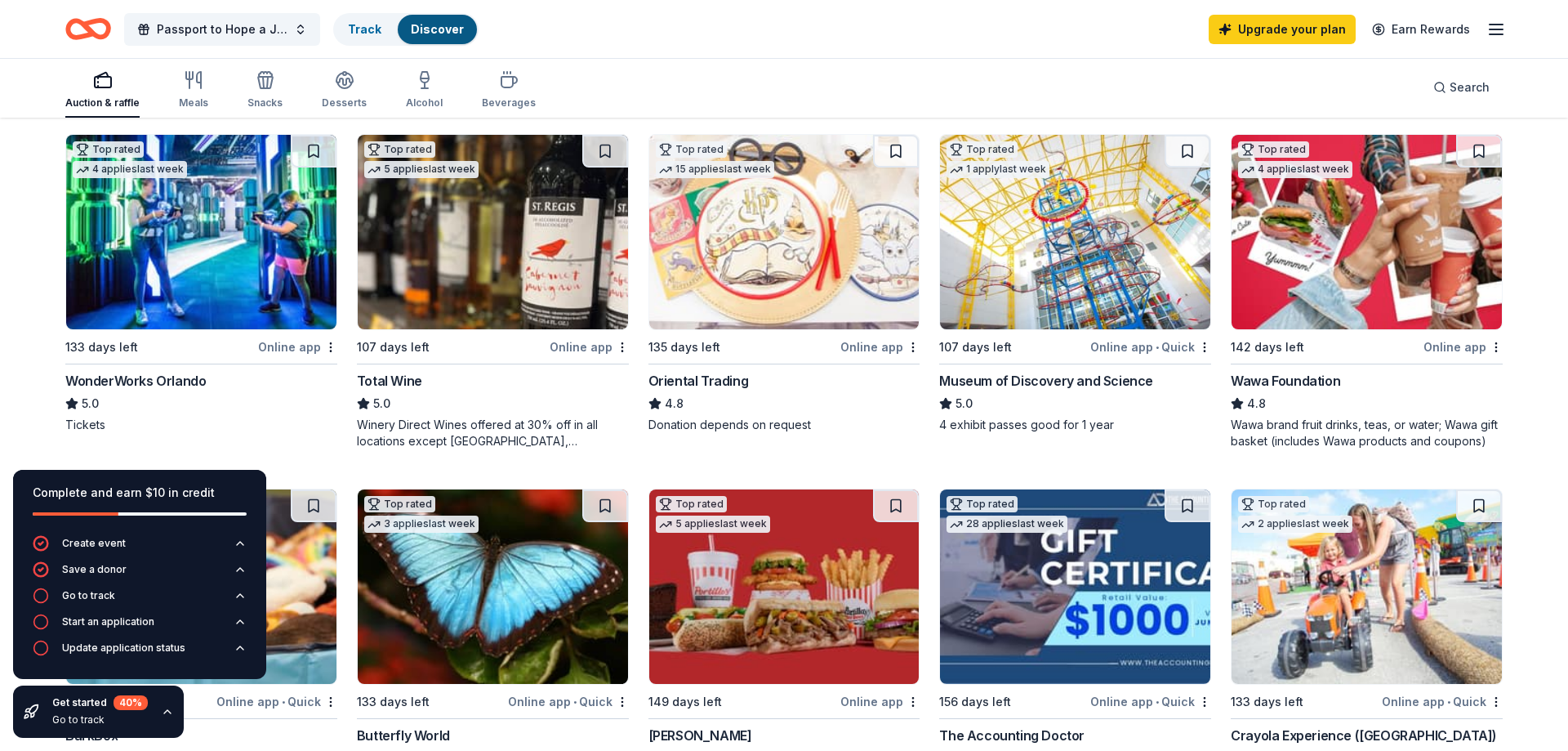
click at [137, 382] on div "WonderWorks Orlando" at bounding box center [136, 381] width 141 height 20
click at [395, 376] on div "Total Wine" at bounding box center [390, 381] width 66 height 20
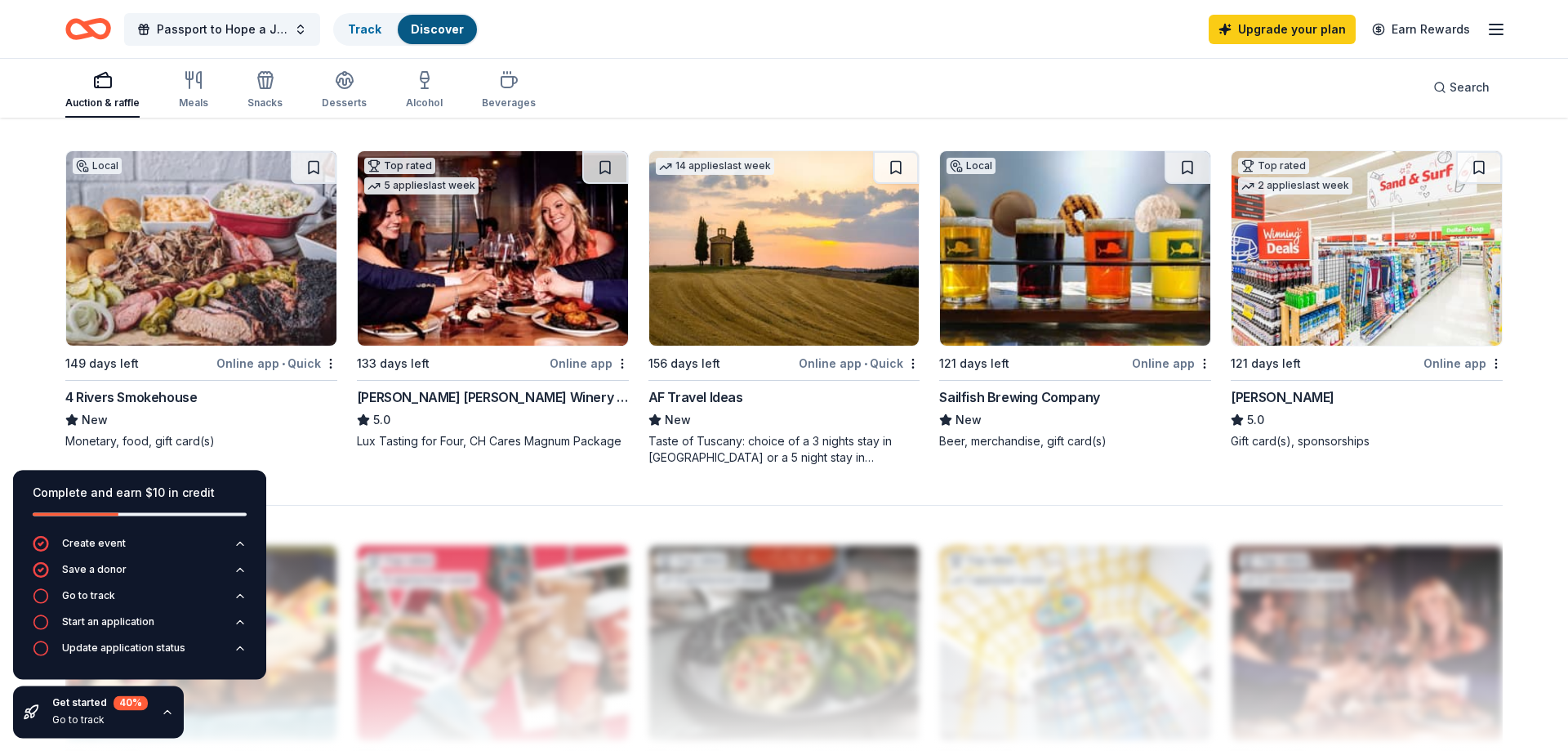
scroll to position [1251, 0]
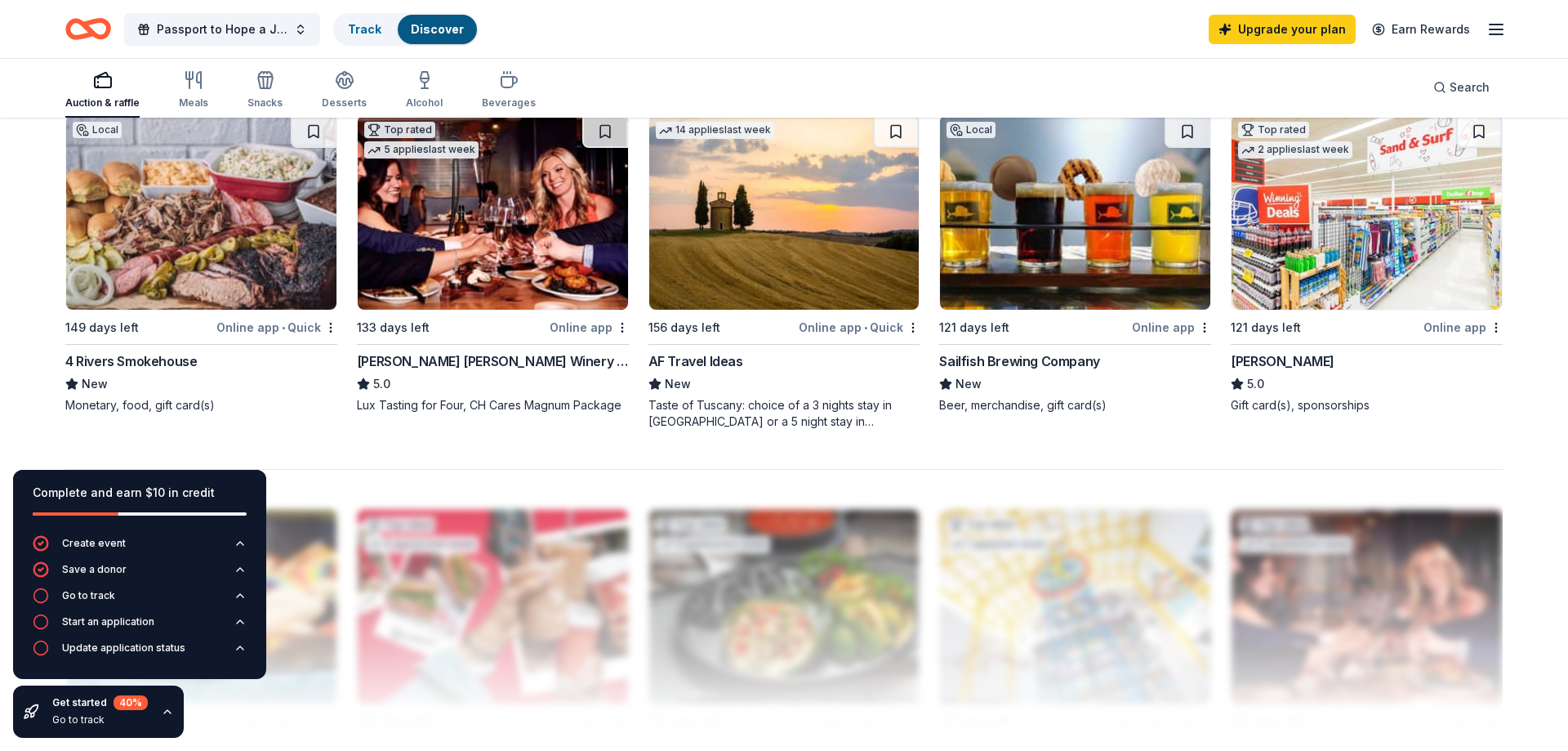
click at [685, 355] on div "AF Travel Ideas" at bounding box center [696, 361] width 95 height 20
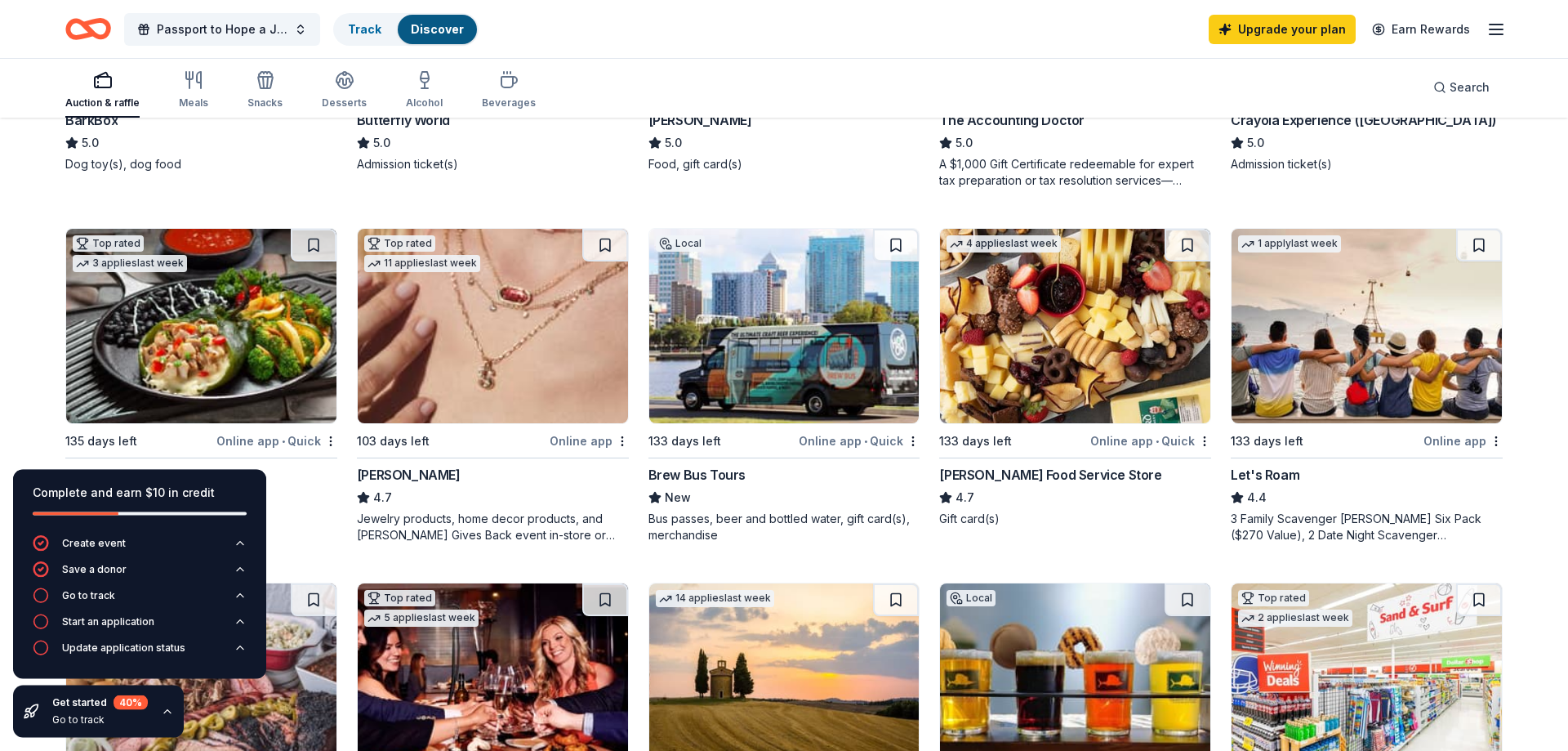
scroll to position [750, 0]
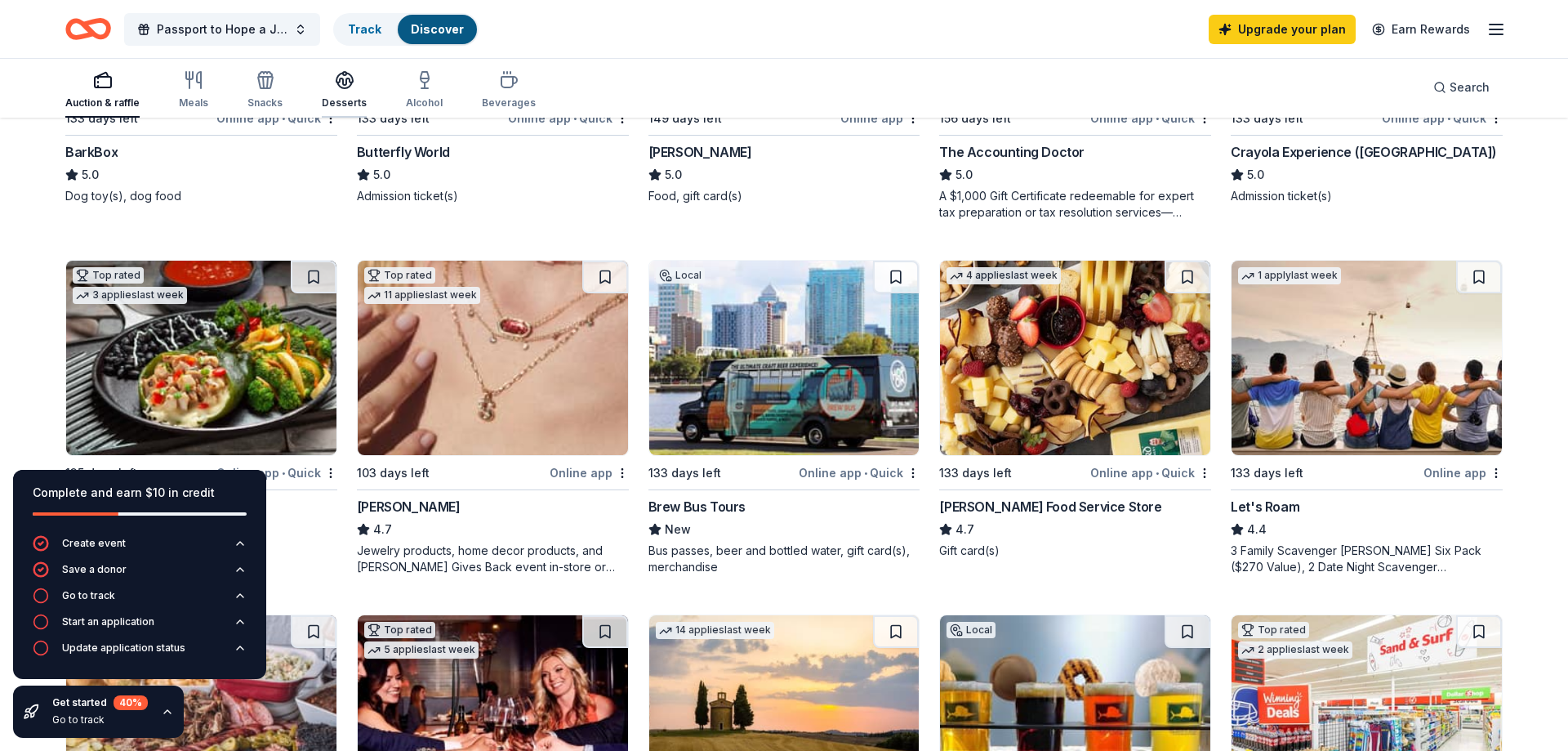
click at [333, 90] on div "Desserts" at bounding box center [344, 89] width 45 height 39
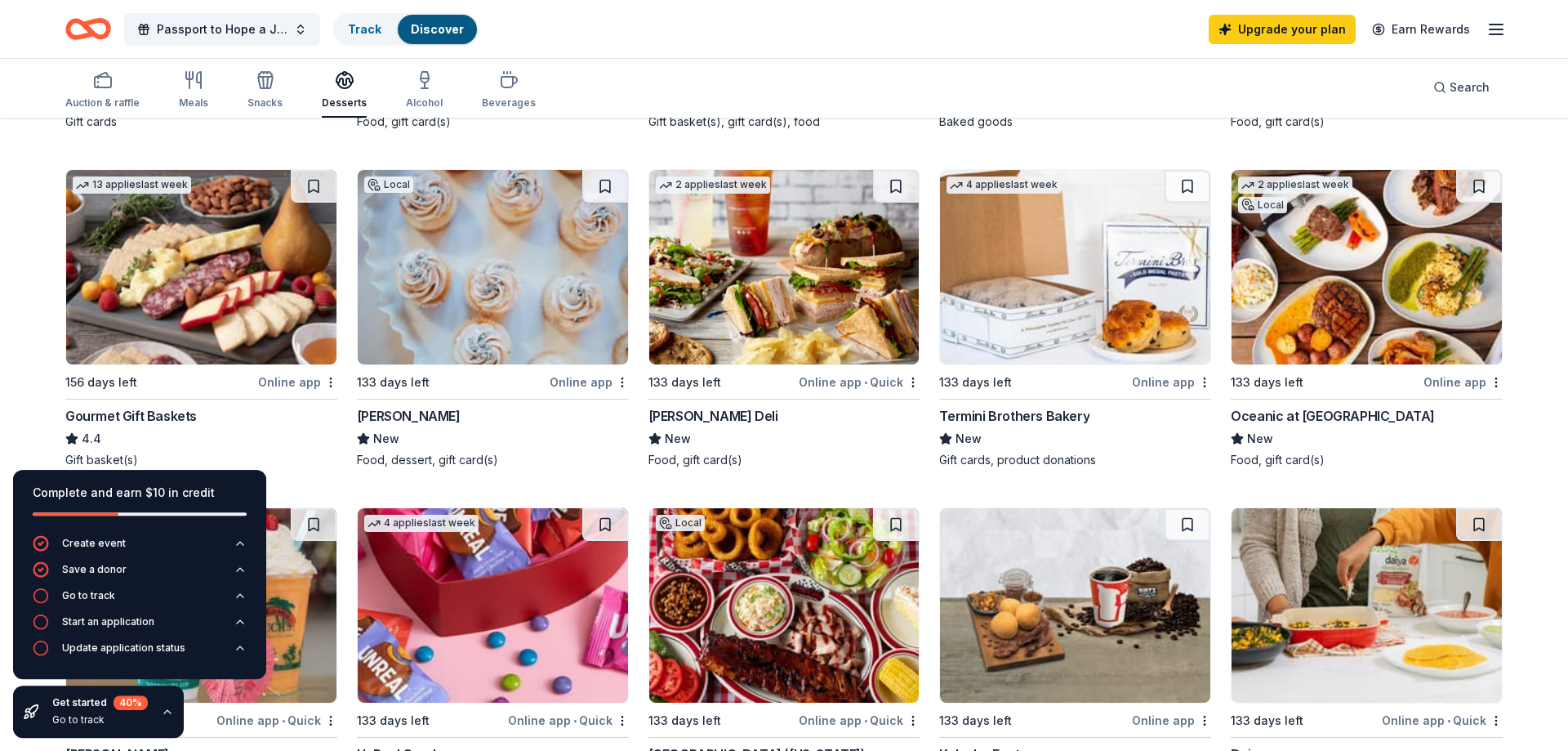
scroll to position [500, 0]
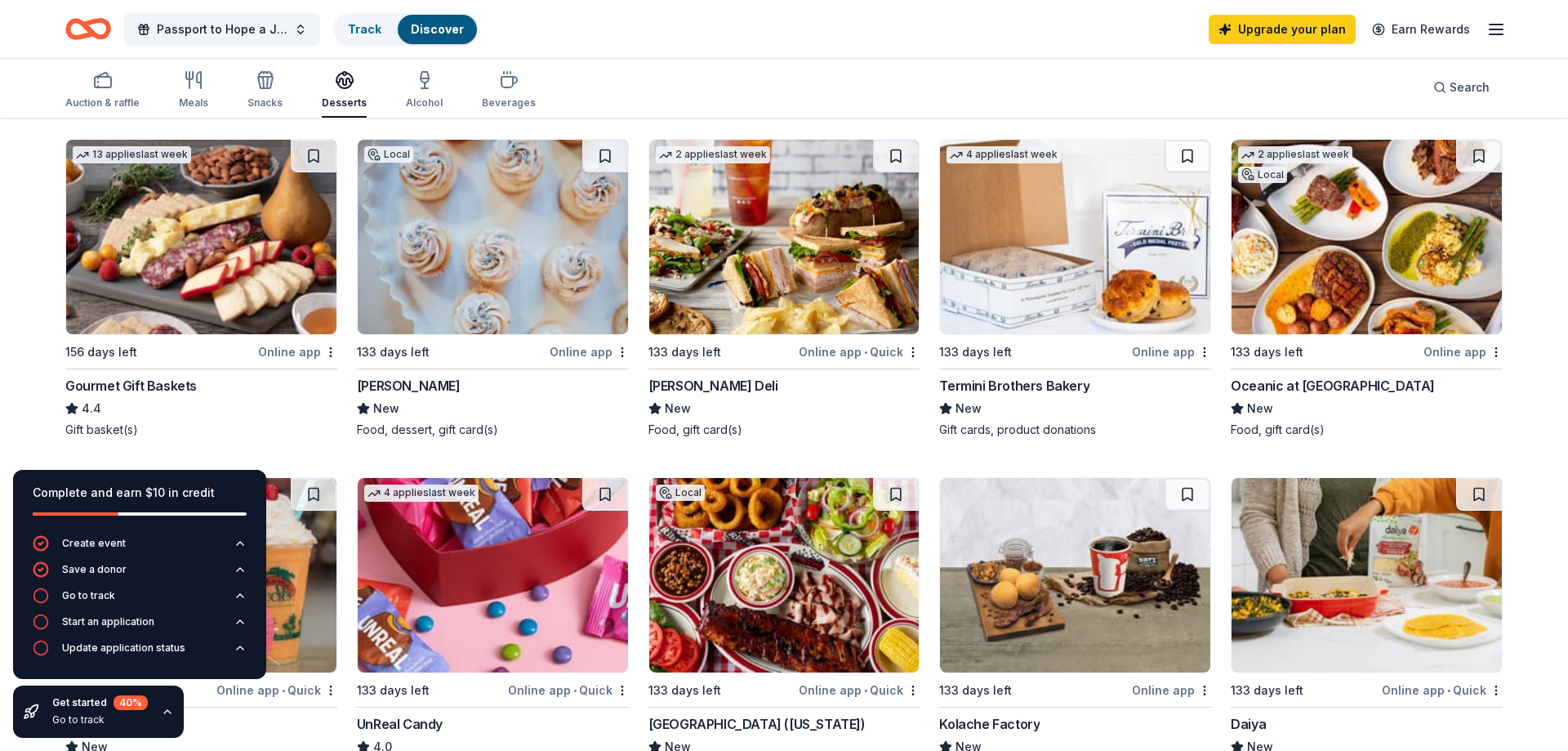
click at [154, 386] on div "Gourmet Gift Baskets" at bounding box center [132, 386] width 132 height 20
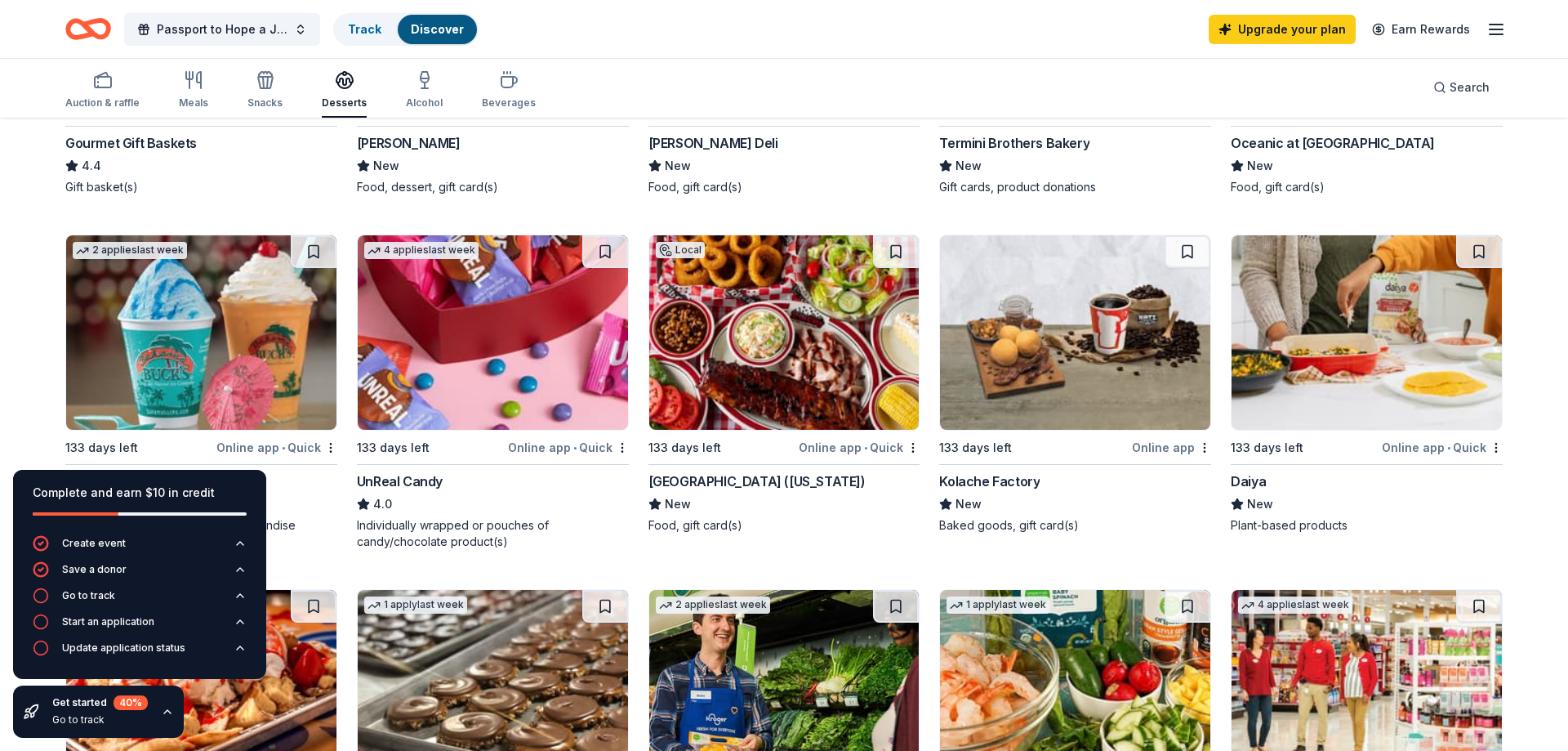
scroll to position [750, 0]
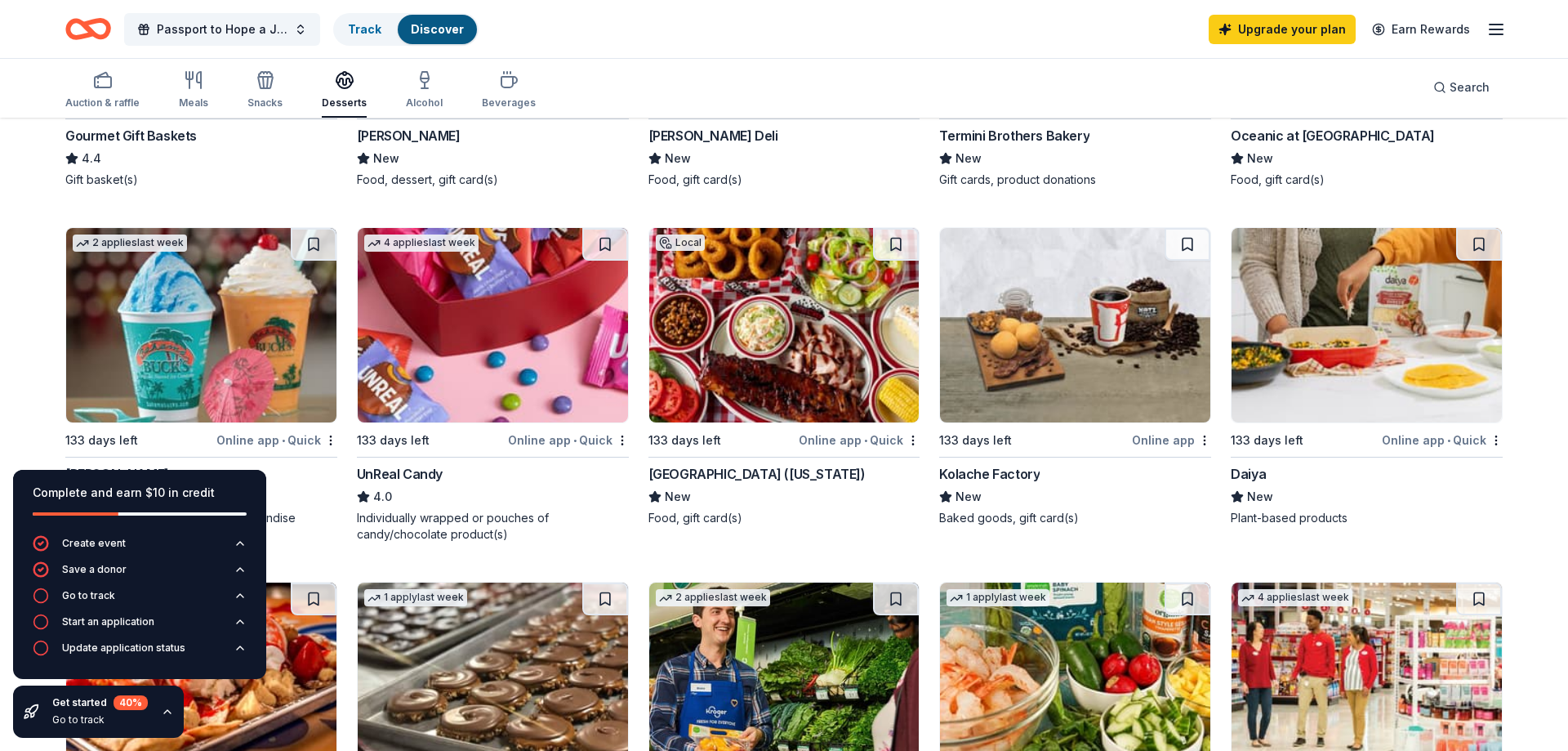
click at [380, 478] on div "UnReal Candy" at bounding box center [400, 474] width 86 height 20
click at [510, 258] on img at bounding box center [492, 325] width 270 height 194
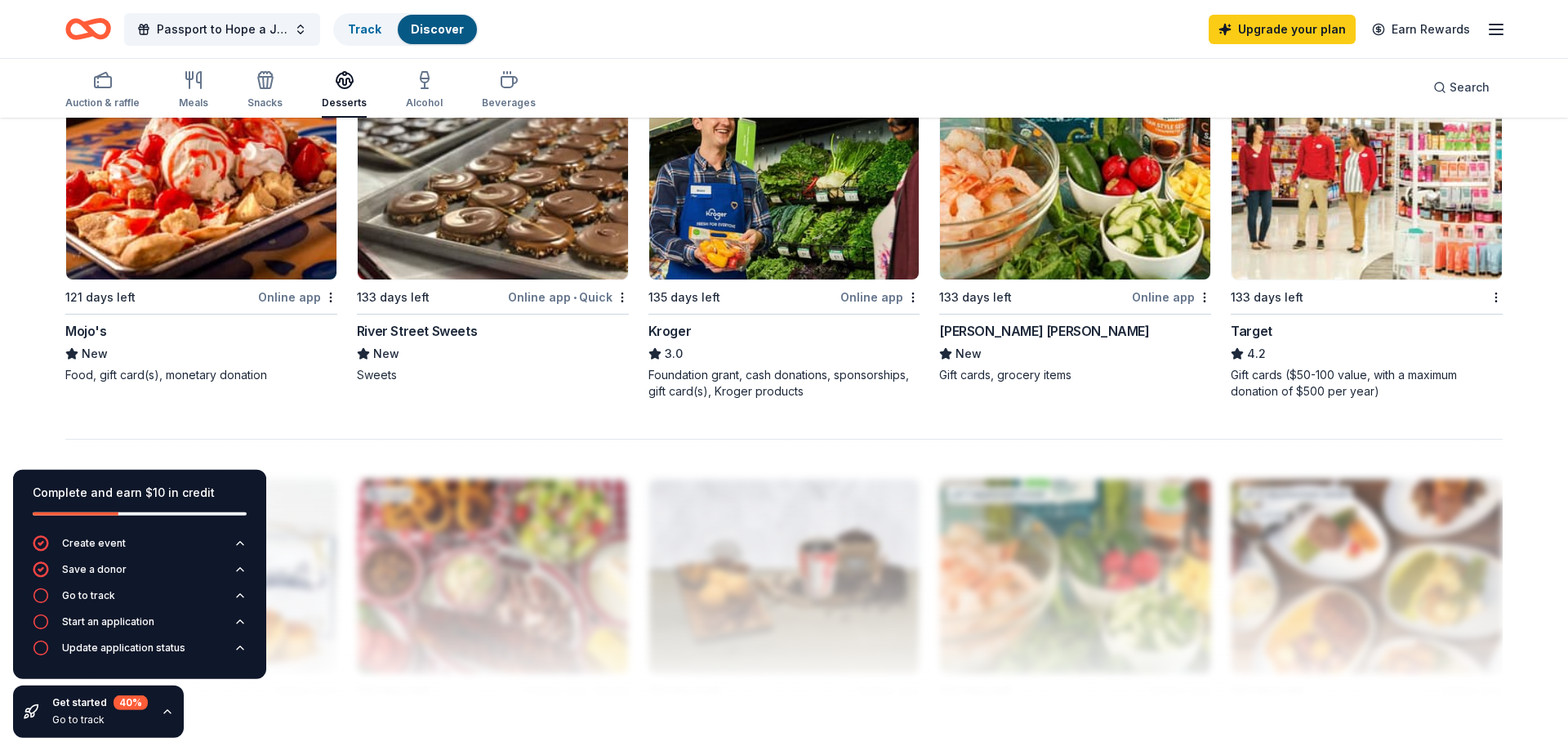
scroll to position [1251, 0]
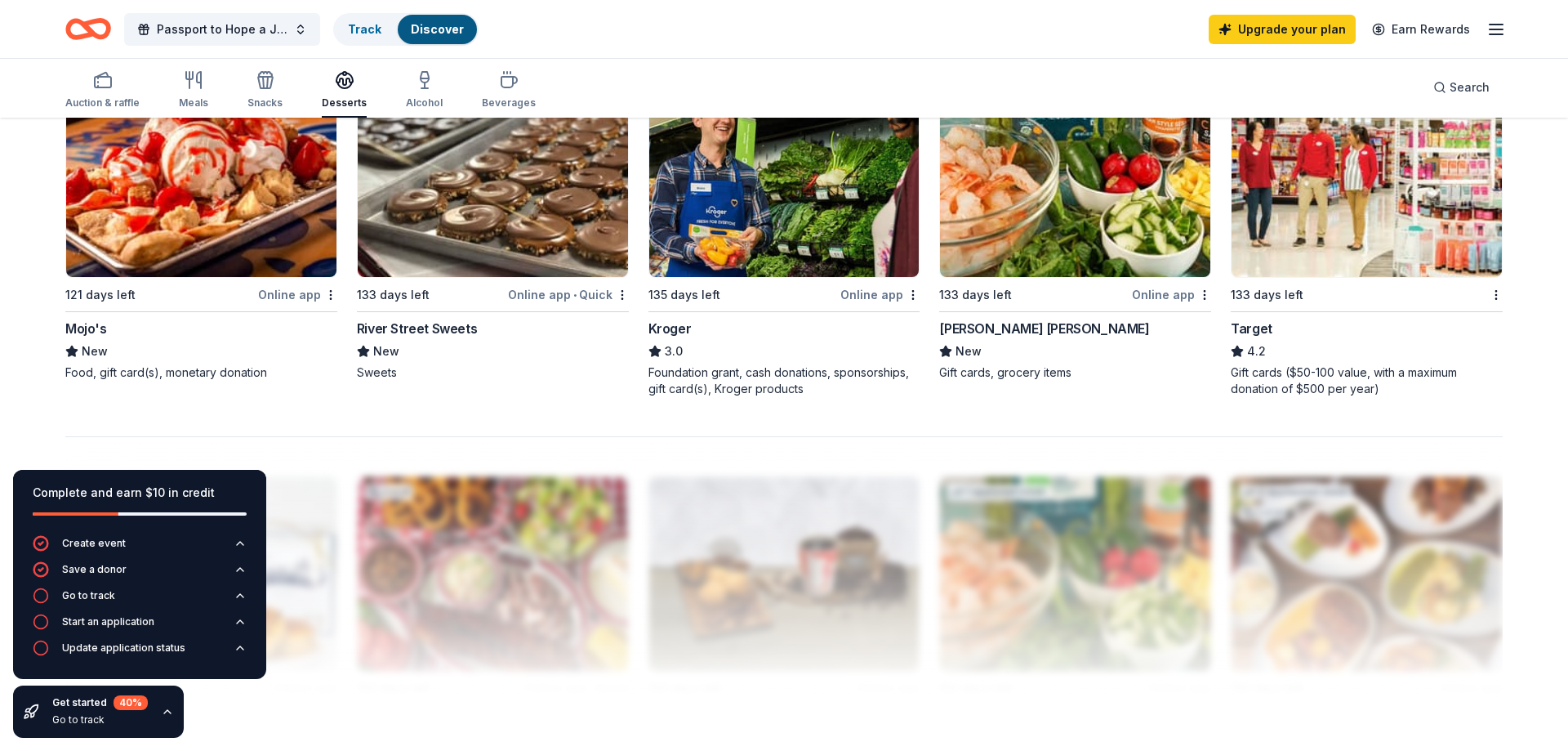
click at [413, 335] on div "River Street Sweets" at bounding box center [417, 329] width 120 height 20
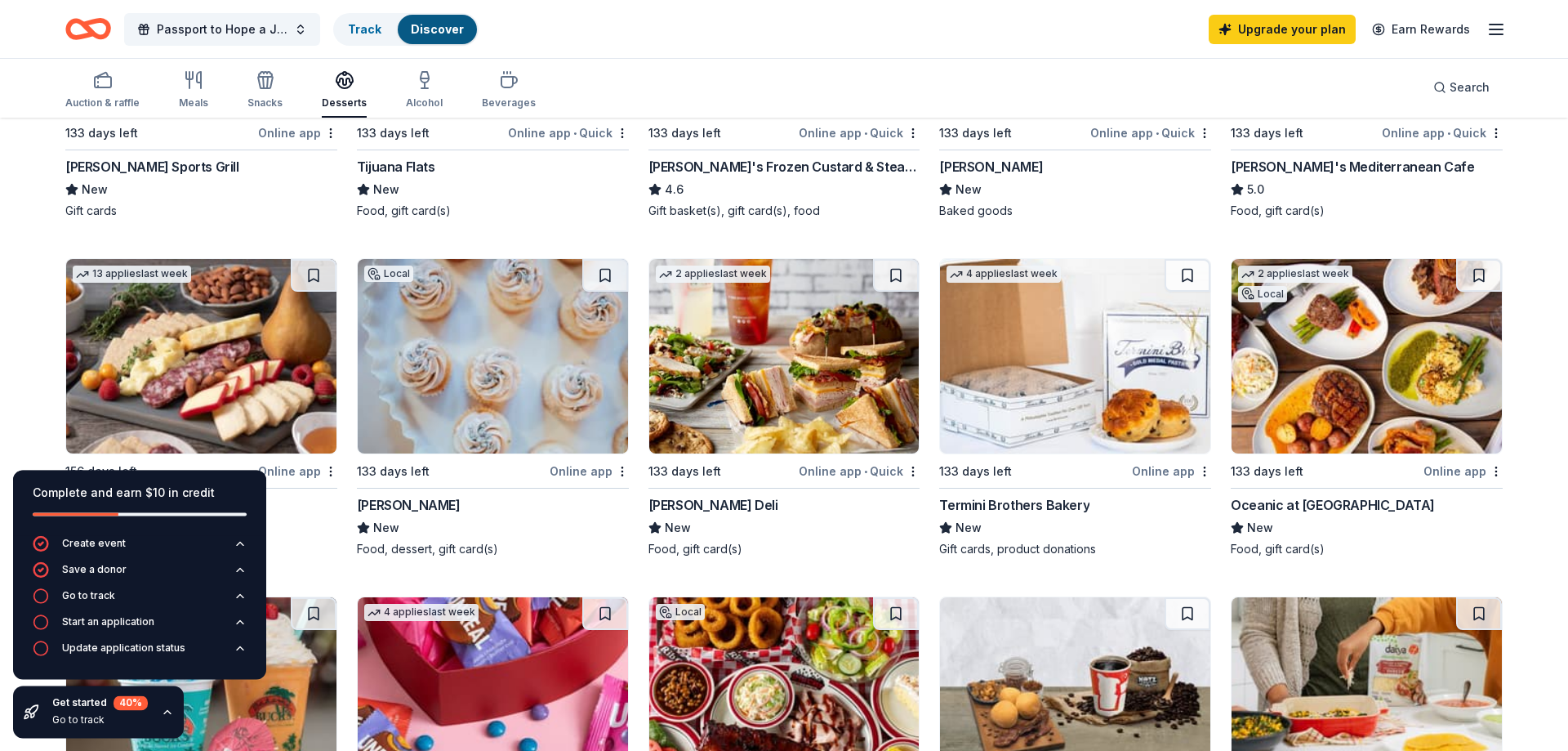
scroll to position [417, 0]
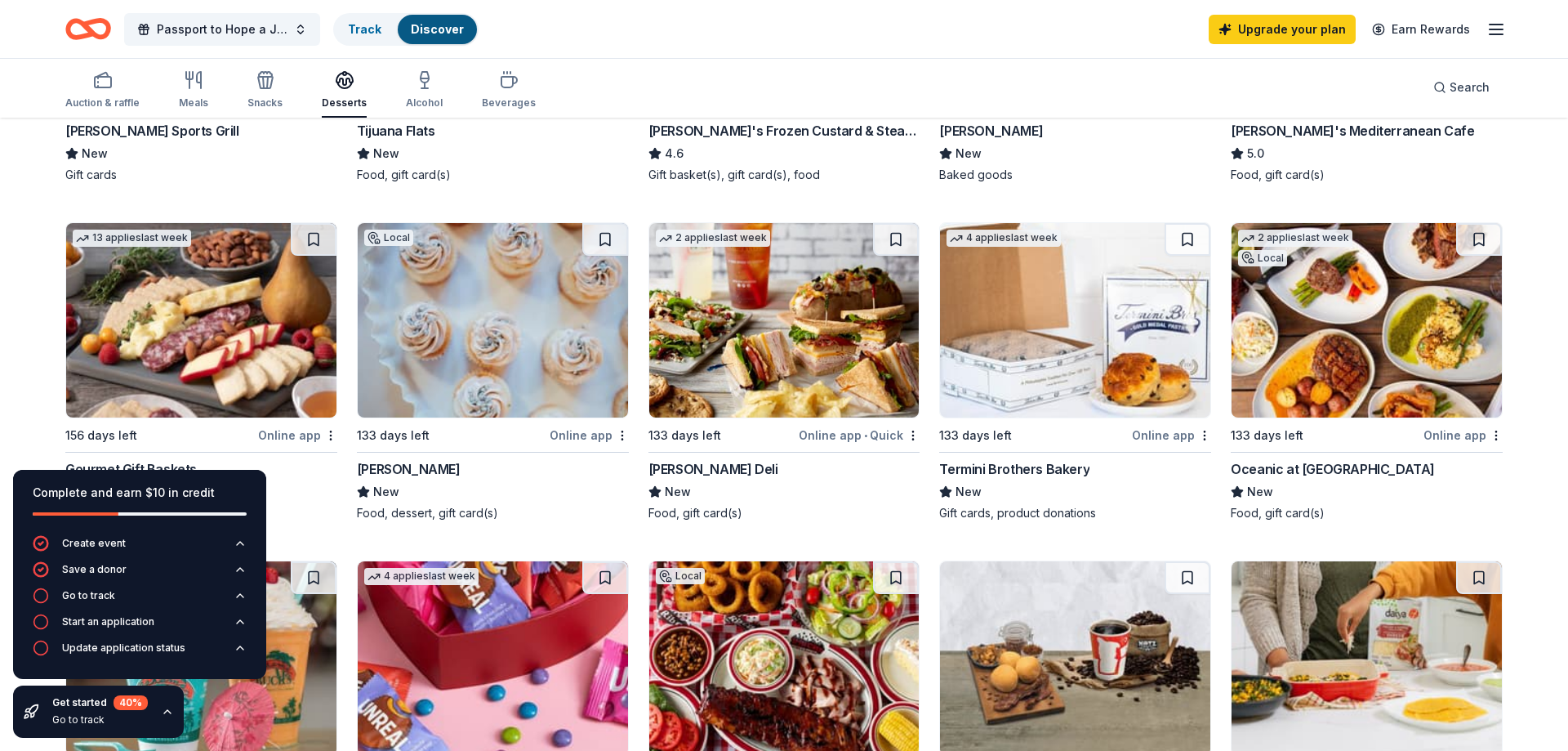
click at [546, 381] on img at bounding box center [492, 320] width 270 height 194
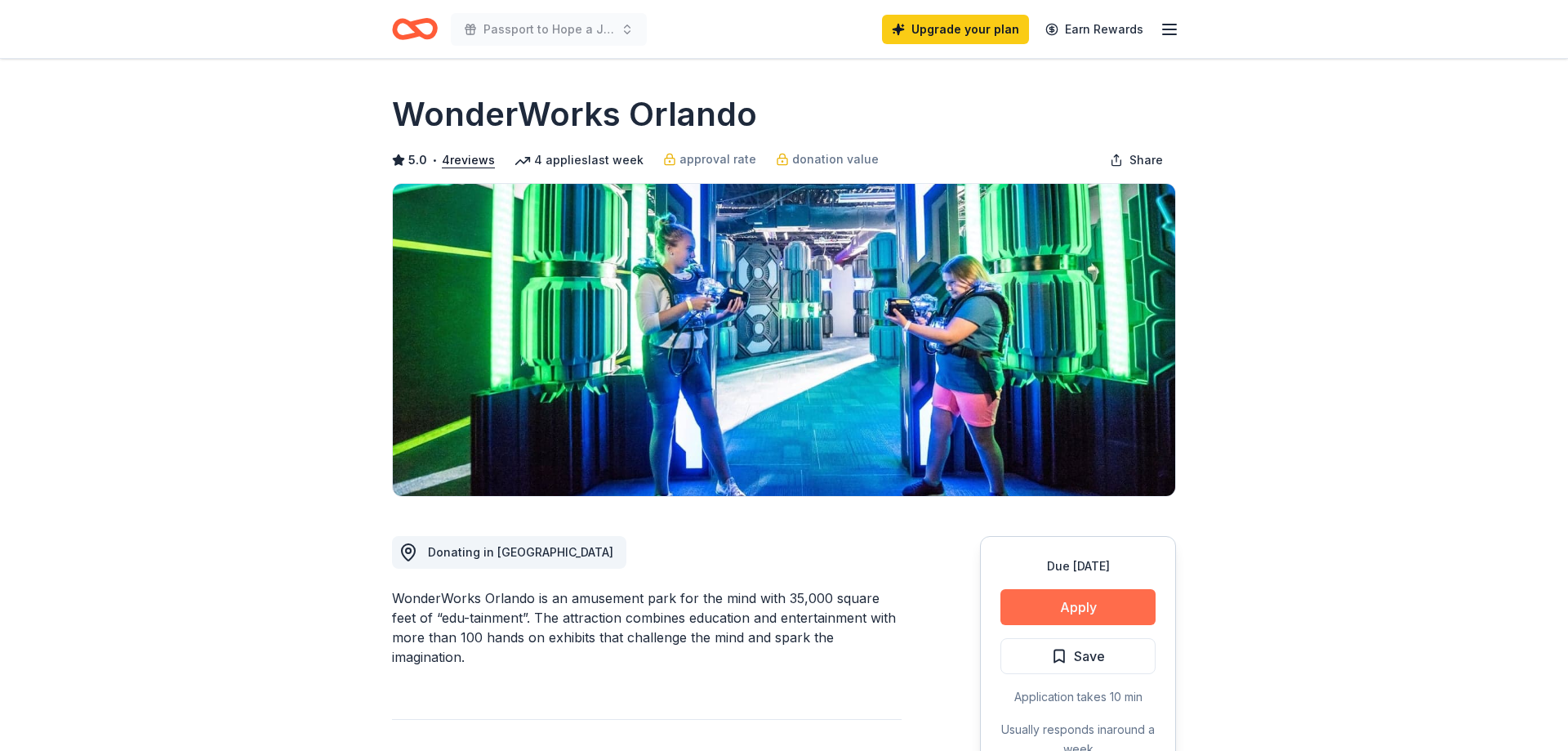
click at [1089, 610] on button "Apply" at bounding box center [1079, 607] width 156 height 36
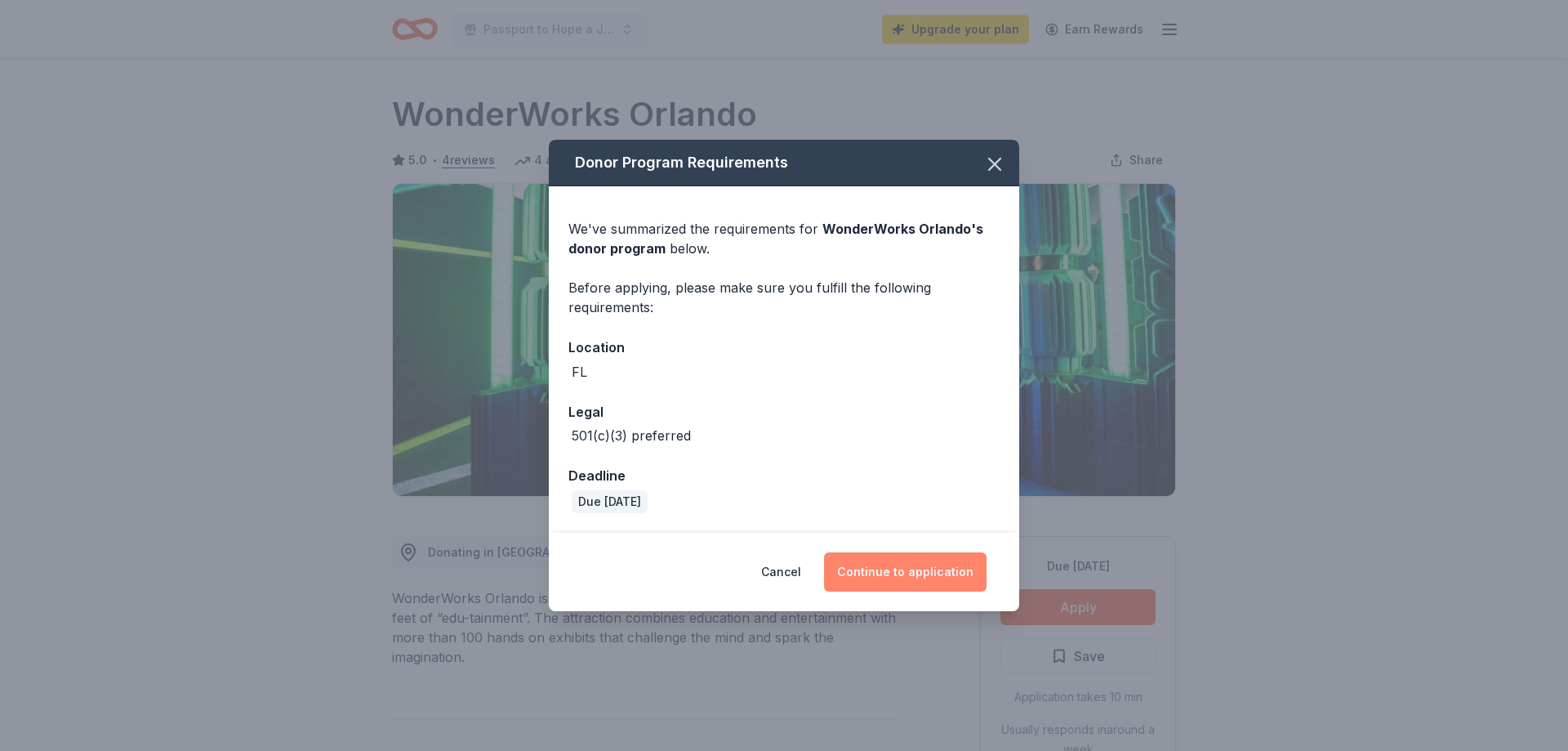
click at [881, 586] on button "Continue to application" at bounding box center [905, 571] width 162 height 39
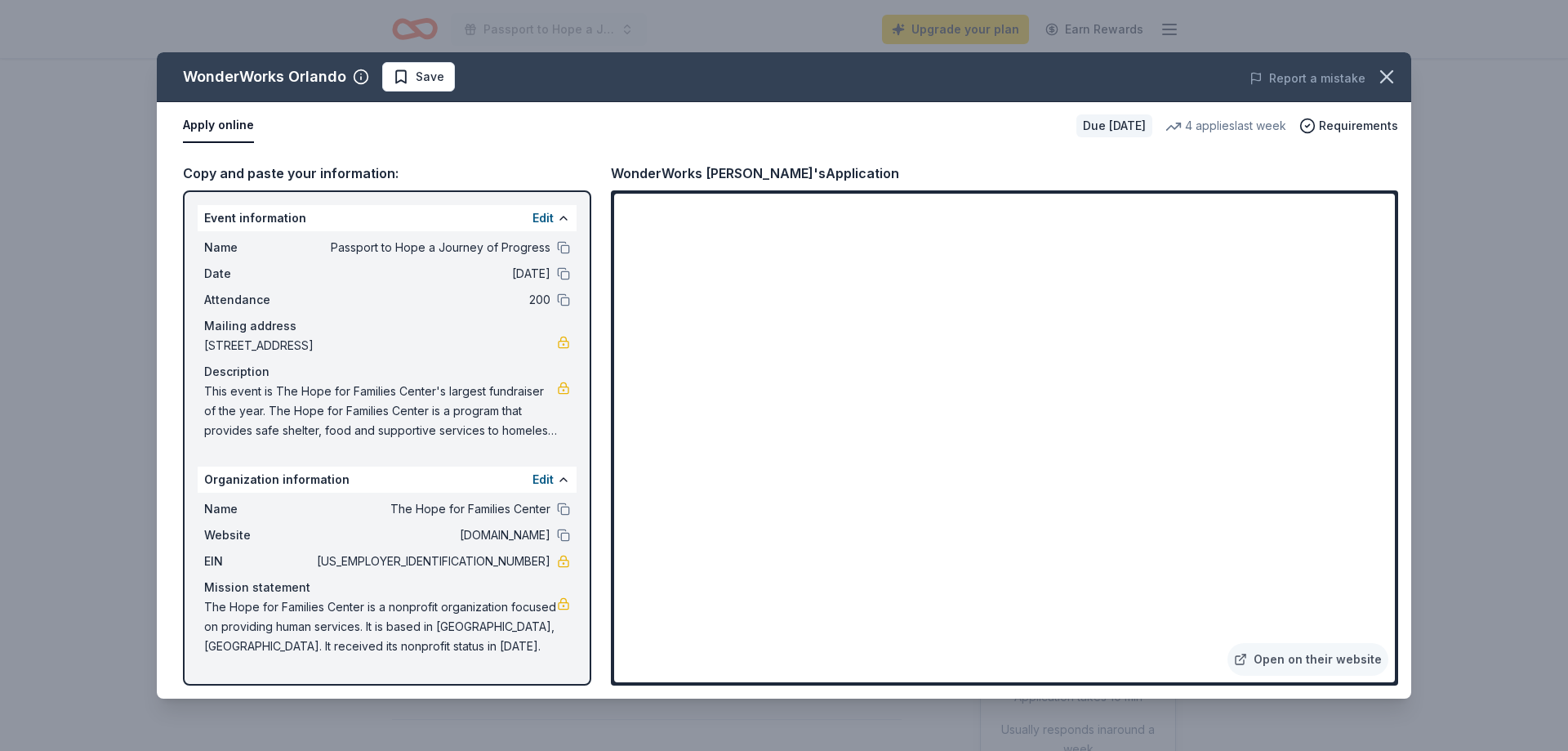
click at [928, 290] on iframe at bounding box center [1004, 438] width 781 height 489
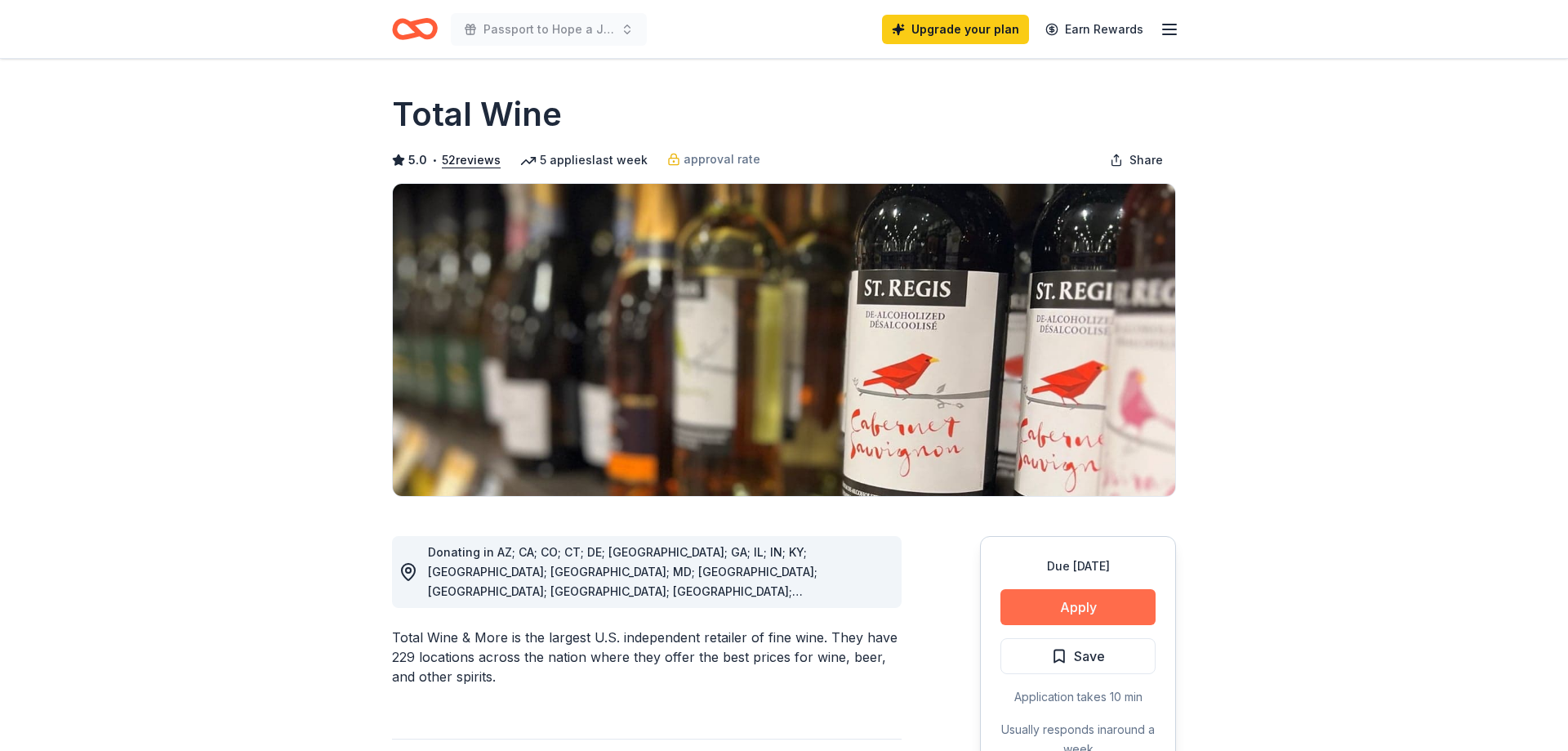
click at [1052, 615] on button "Apply" at bounding box center [1079, 607] width 156 height 36
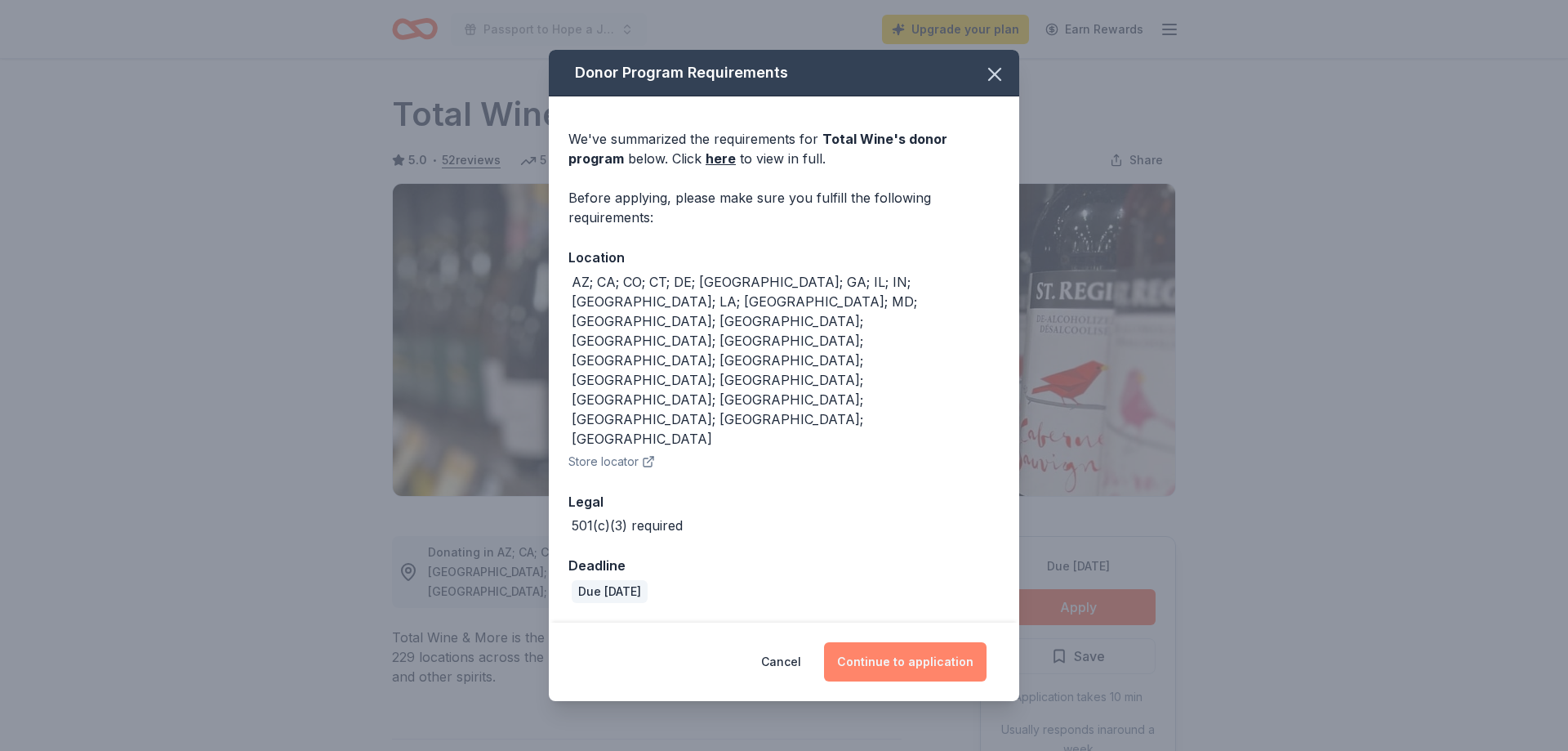
click at [854, 642] on button "Continue to application" at bounding box center [905, 661] width 162 height 39
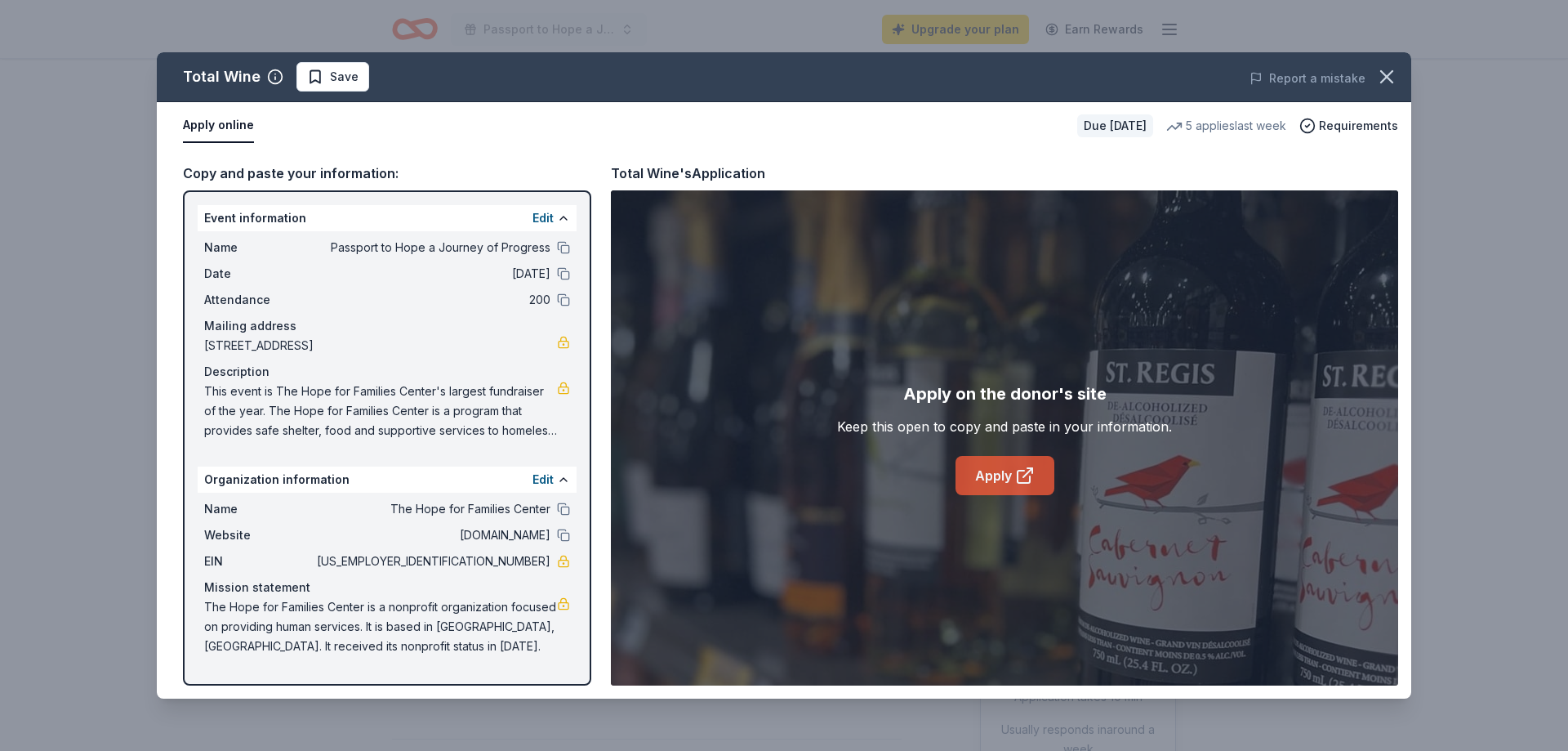
click at [1009, 476] on link "Apply" at bounding box center [1005, 475] width 99 height 39
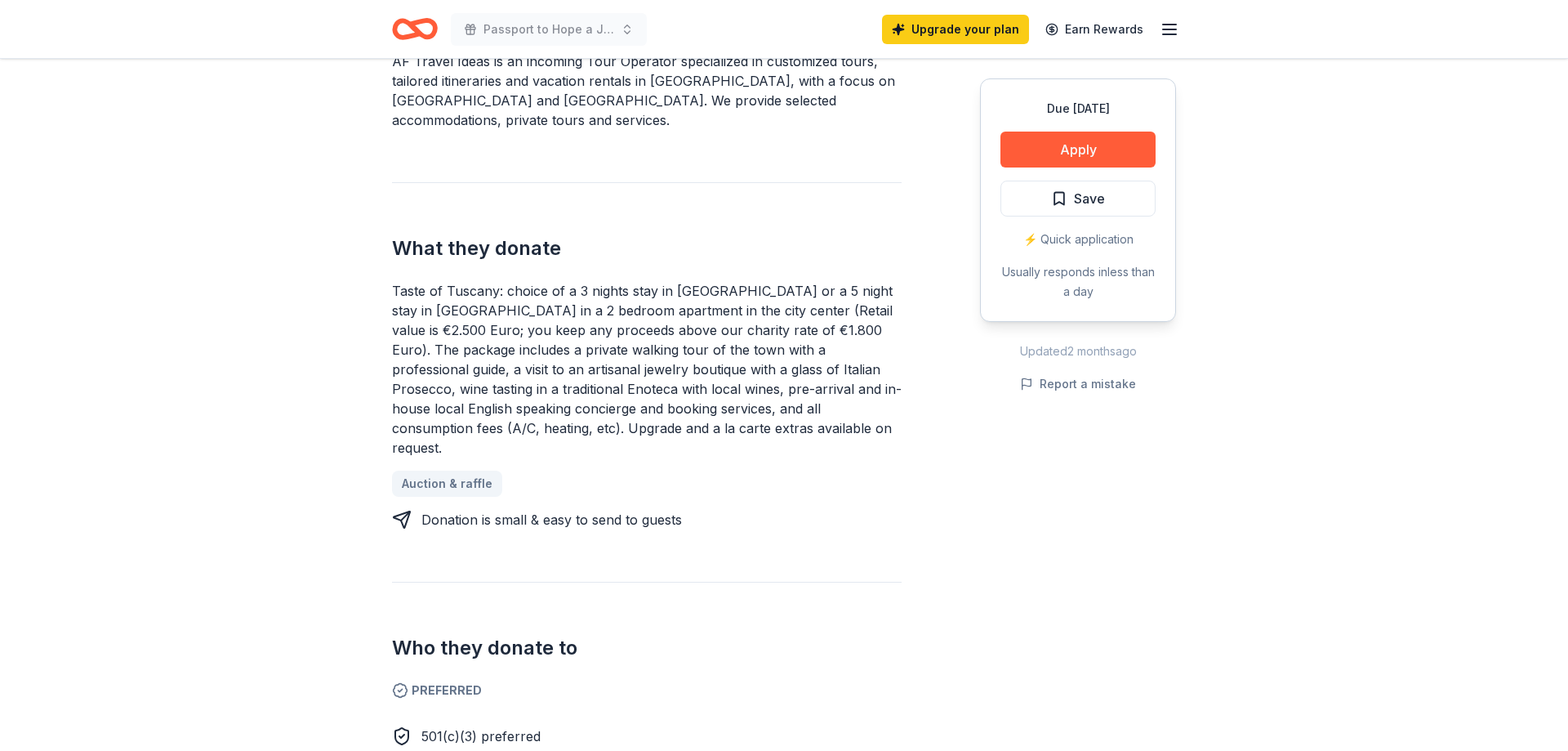
scroll to position [583, 0]
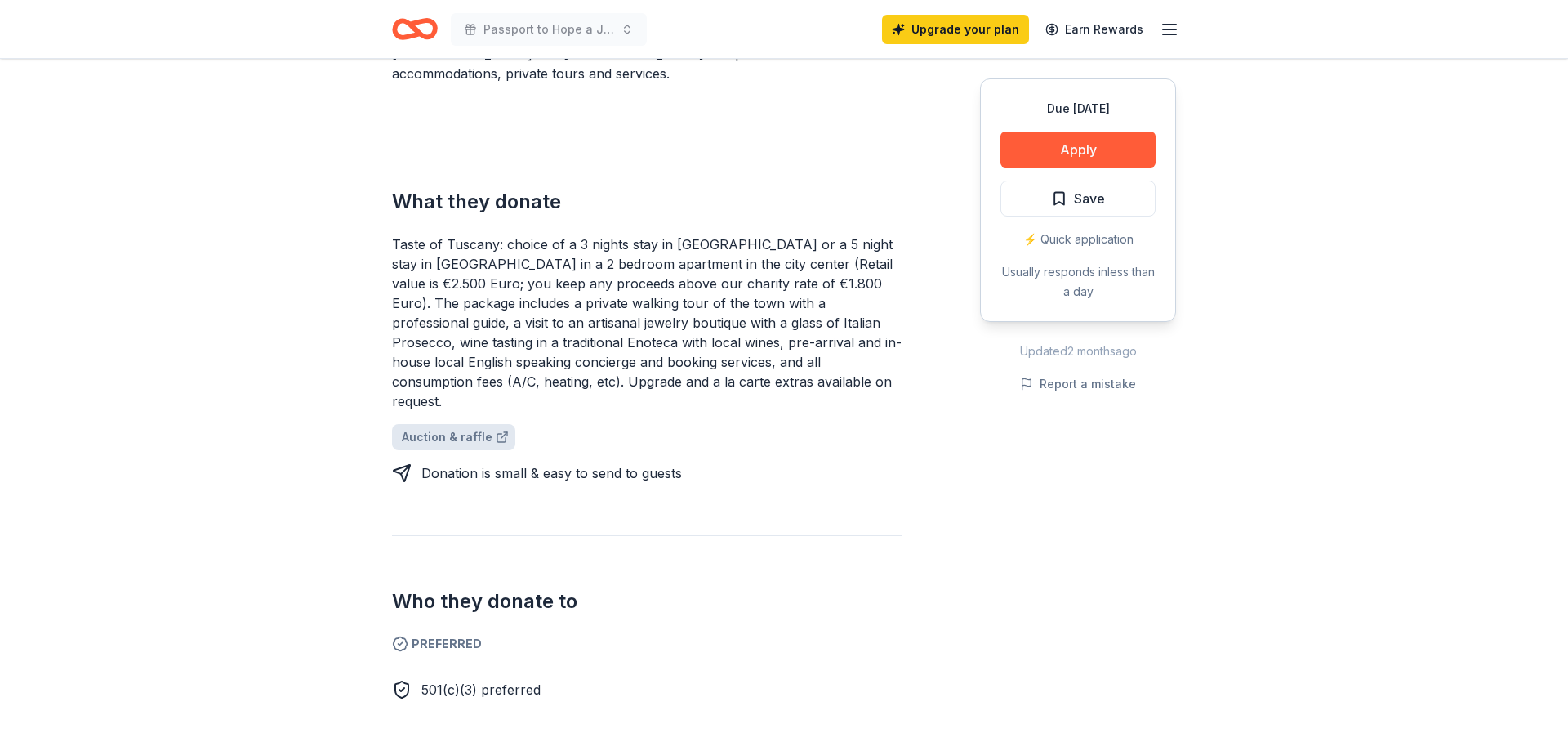
click at [442, 424] on link "Auction & raffle" at bounding box center [454, 437] width 124 height 26
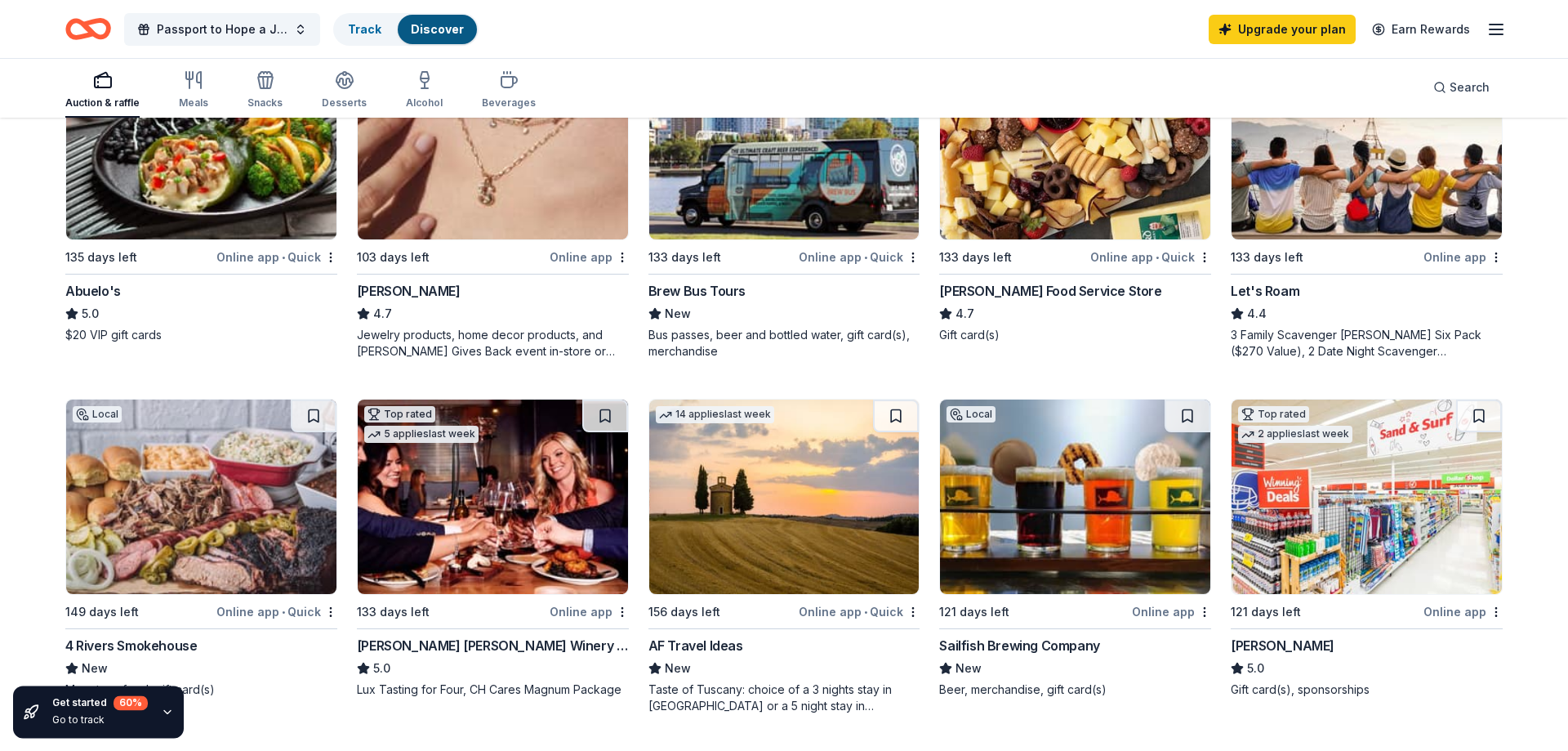
scroll to position [1000, 0]
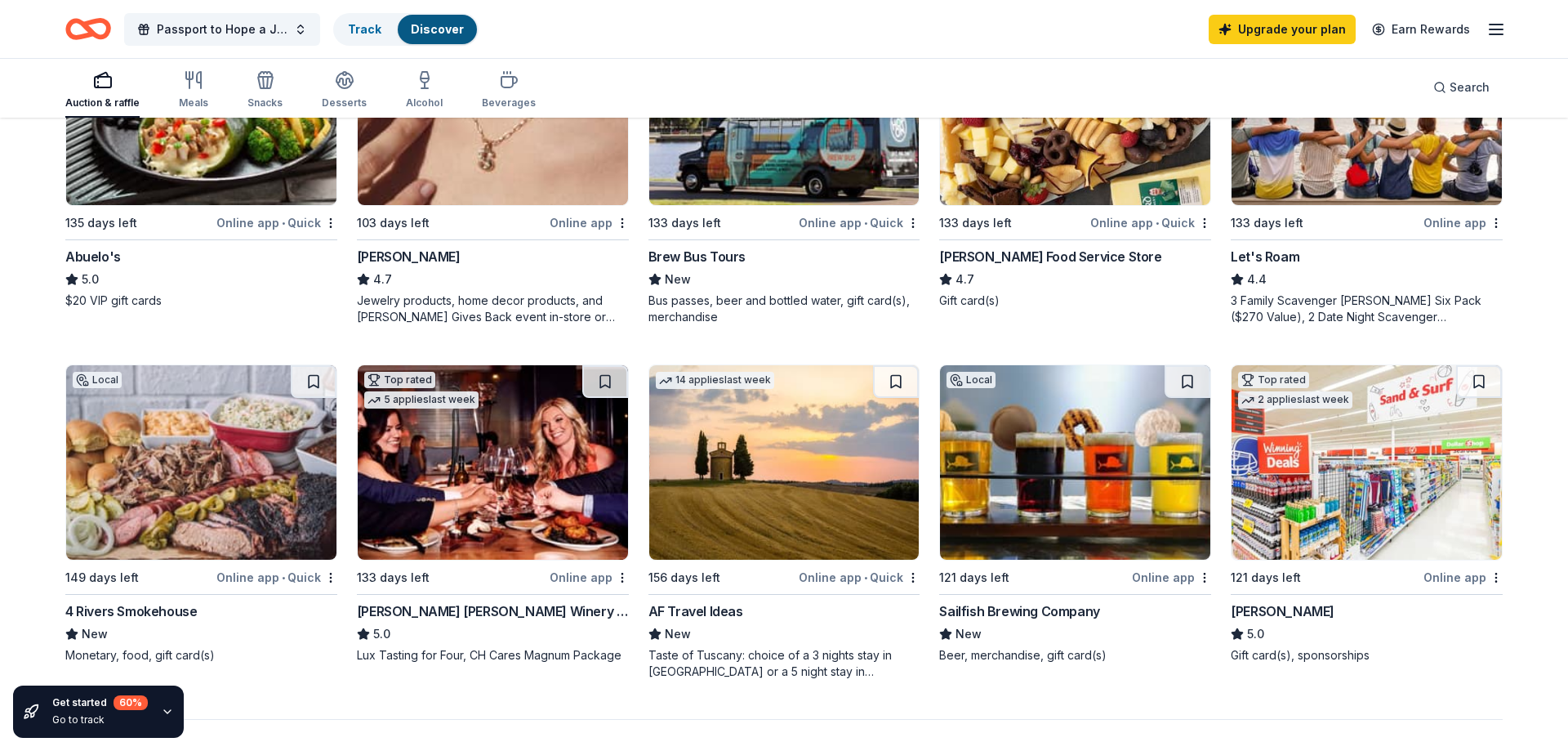
click at [728, 611] on div "AF Travel Ideas" at bounding box center [696, 611] width 95 height 20
click at [966, 611] on div "Sailfish Brewing Company" at bounding box center [1019, 611] width 160 height 20
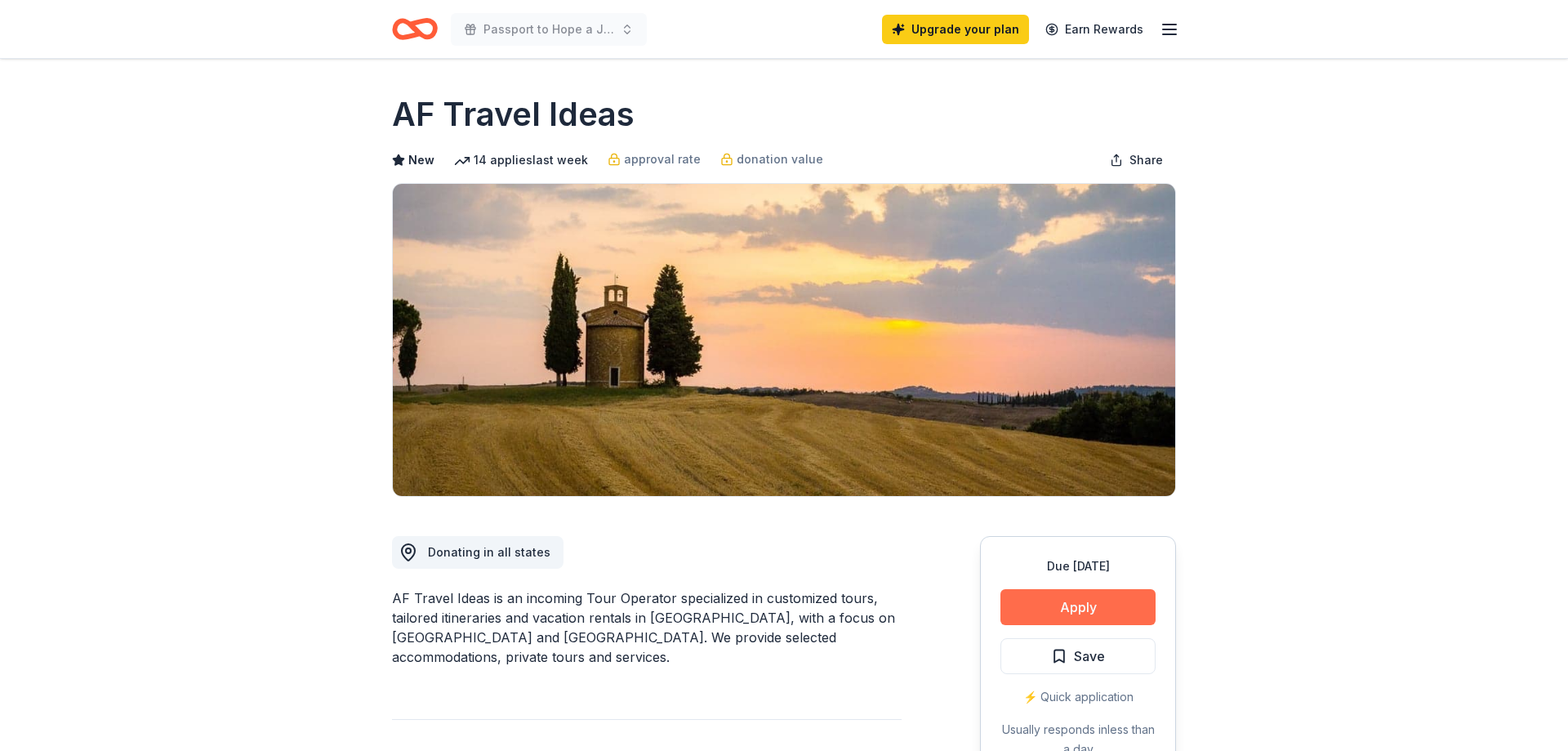
click at [1115, 615] on button "Apply" at bounding box center [1079, 607] width 156 height 36
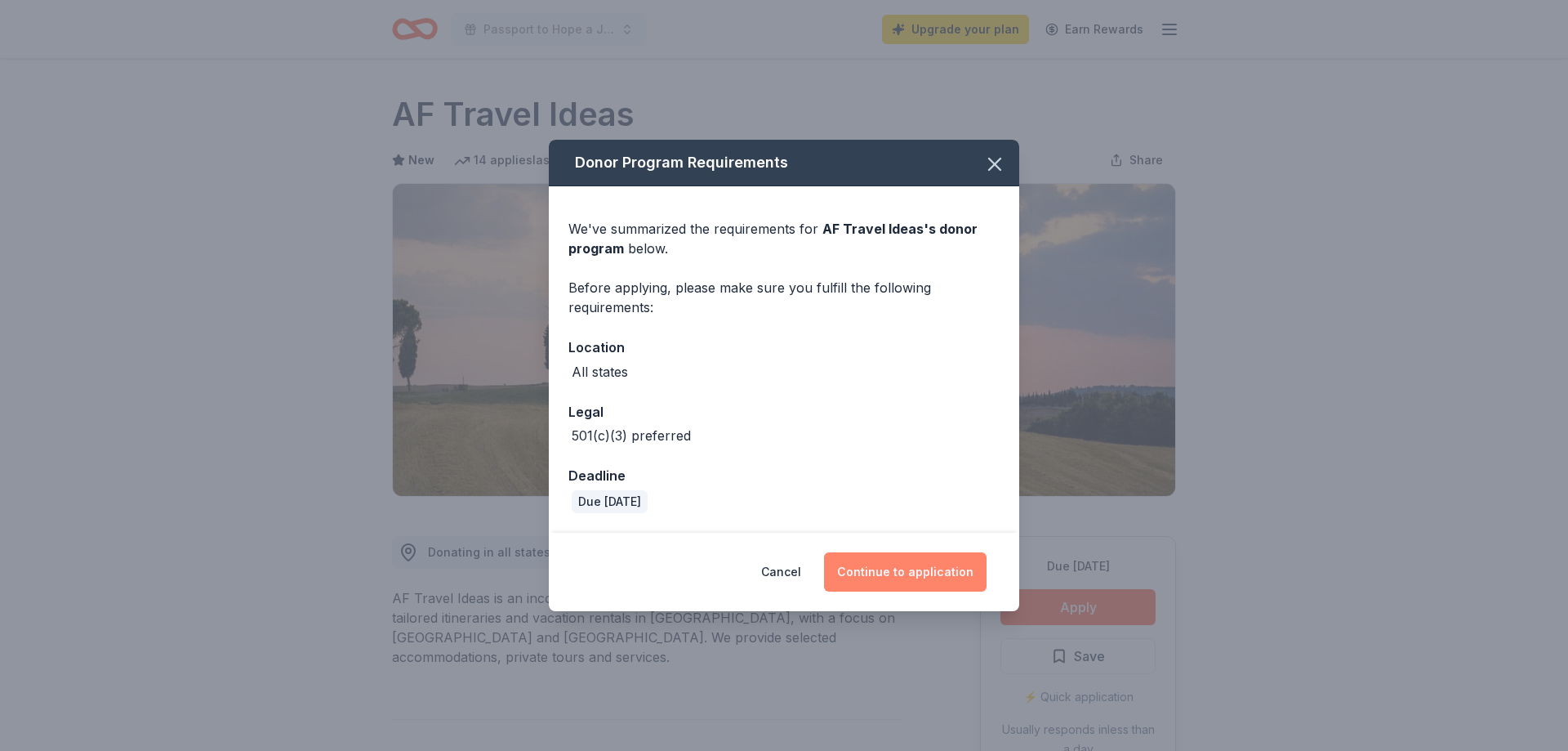
click at [876, 578] on button "Continue to application" at bounding box center [905, 571] width 162 height 39
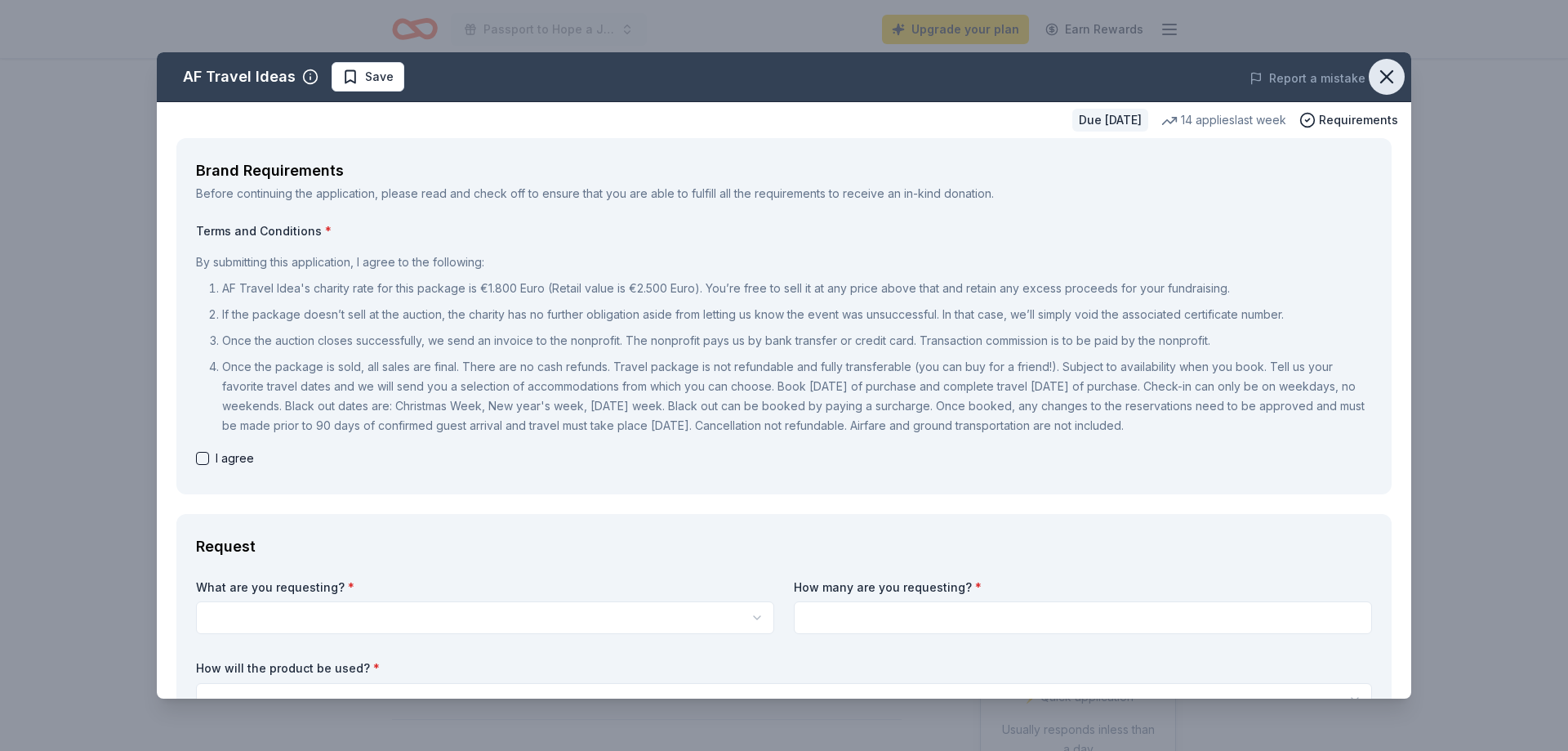
click at [1375, 81] on button "button" at bounding box center [1387, 77] width 36 height 36
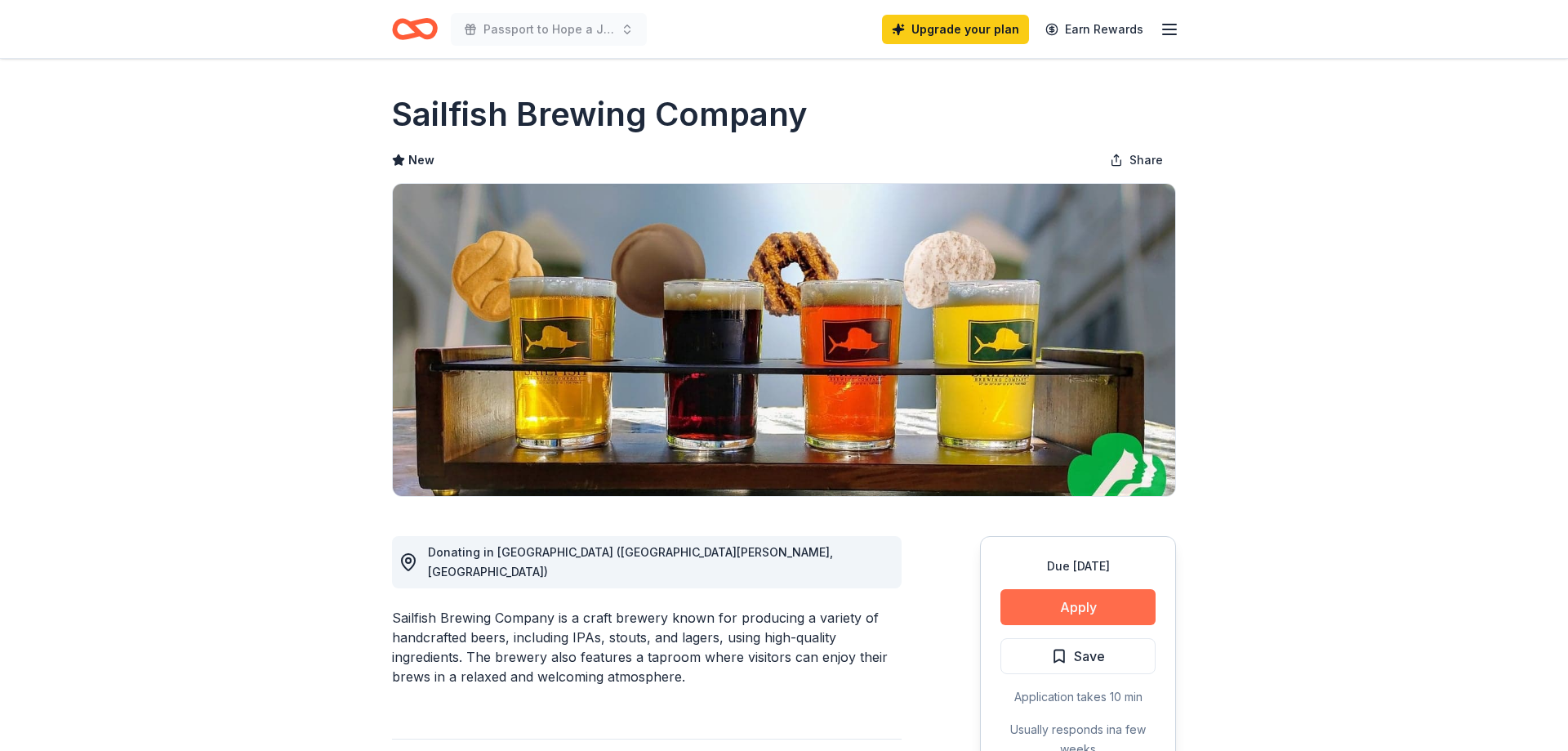
click at [1059, 608] on button "Apply" at bounding box center [1079, 607] width 156 height 36
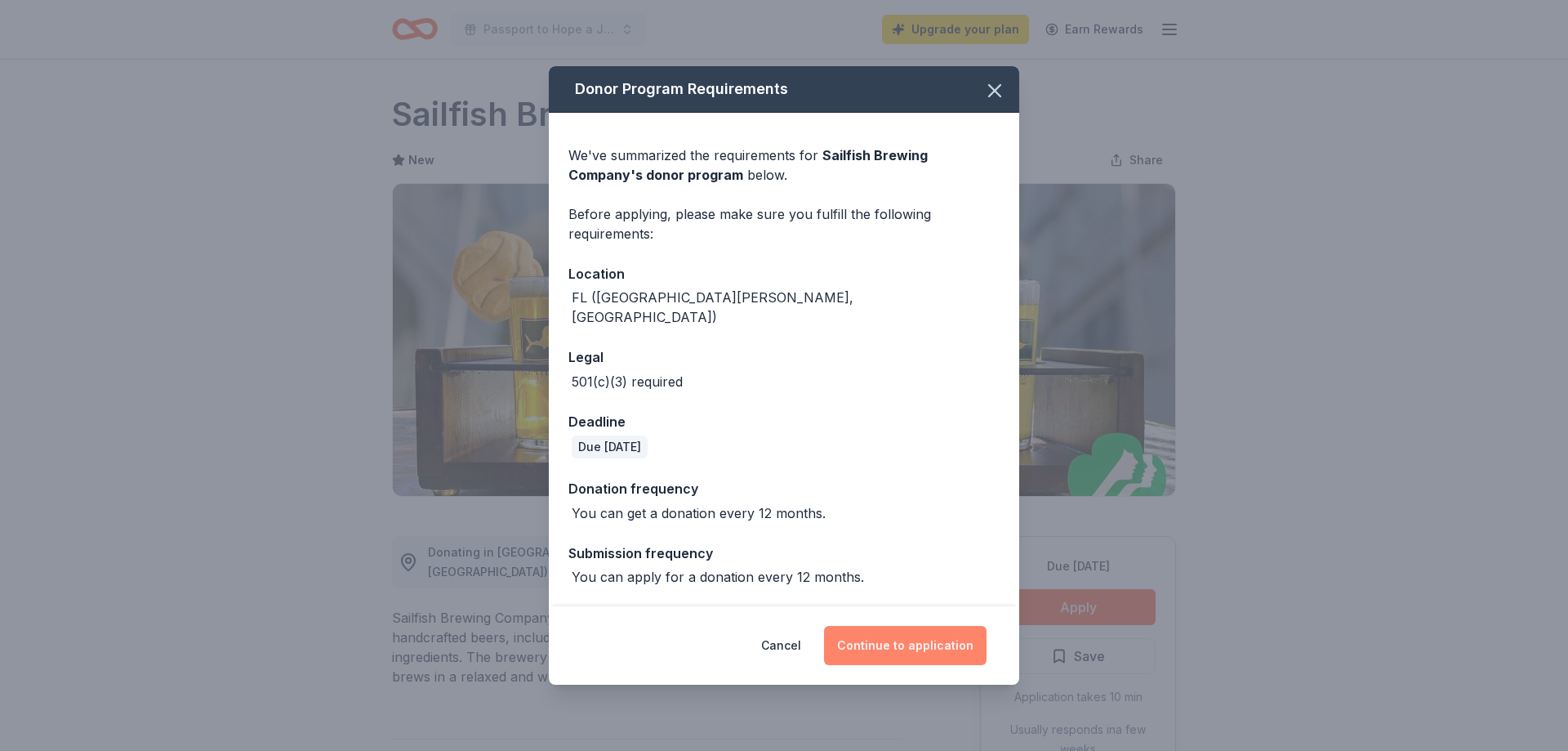
click at [897, 628] on button "Continue to application" at bounding box center [905, 645] width 162 height 39
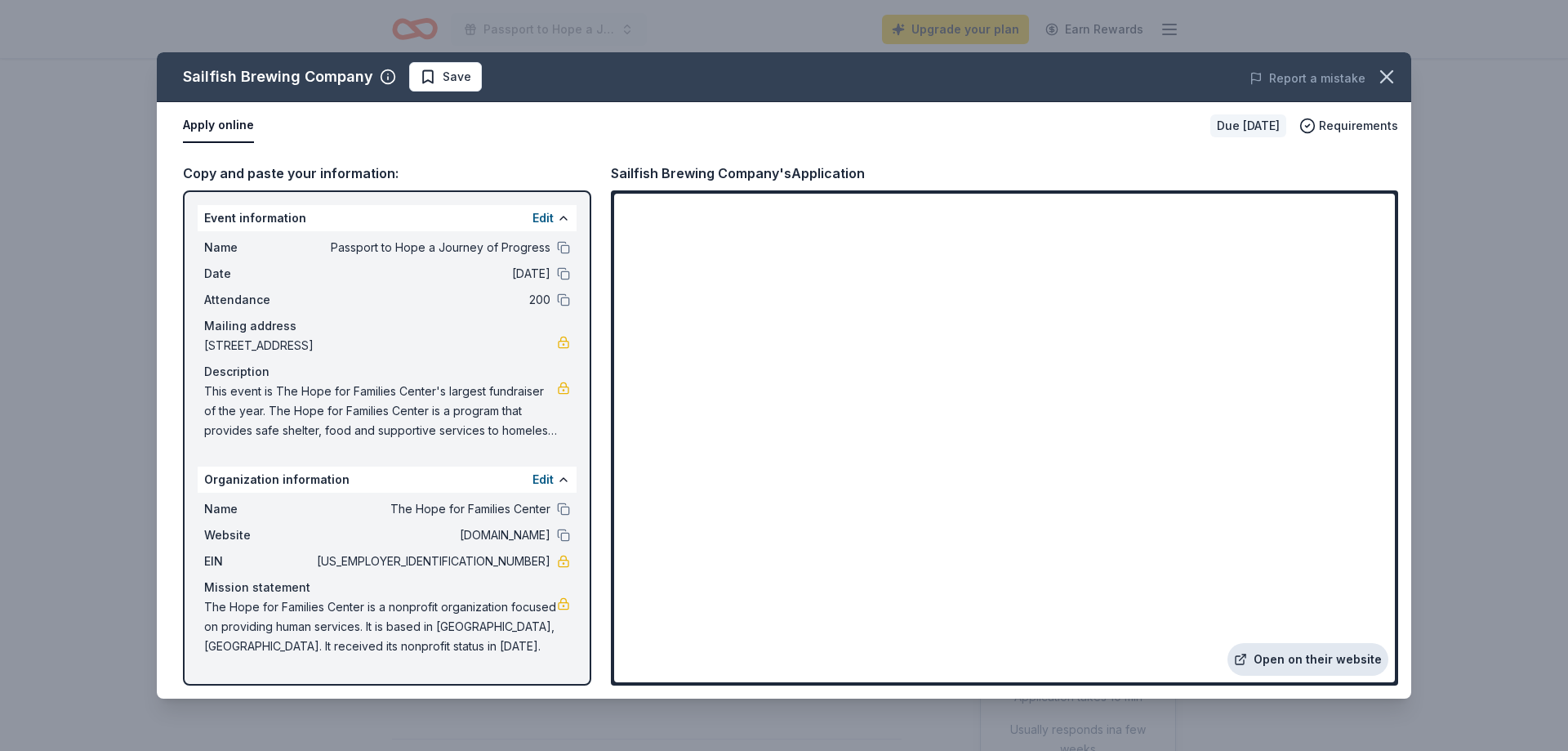
click at [1281, 659] on link "Open on their website" at bounding box center [1308, 659] width 160 height 33
click at [1383, 79] on icon "button" at bounding box center [1387, 77] width 23 height 23
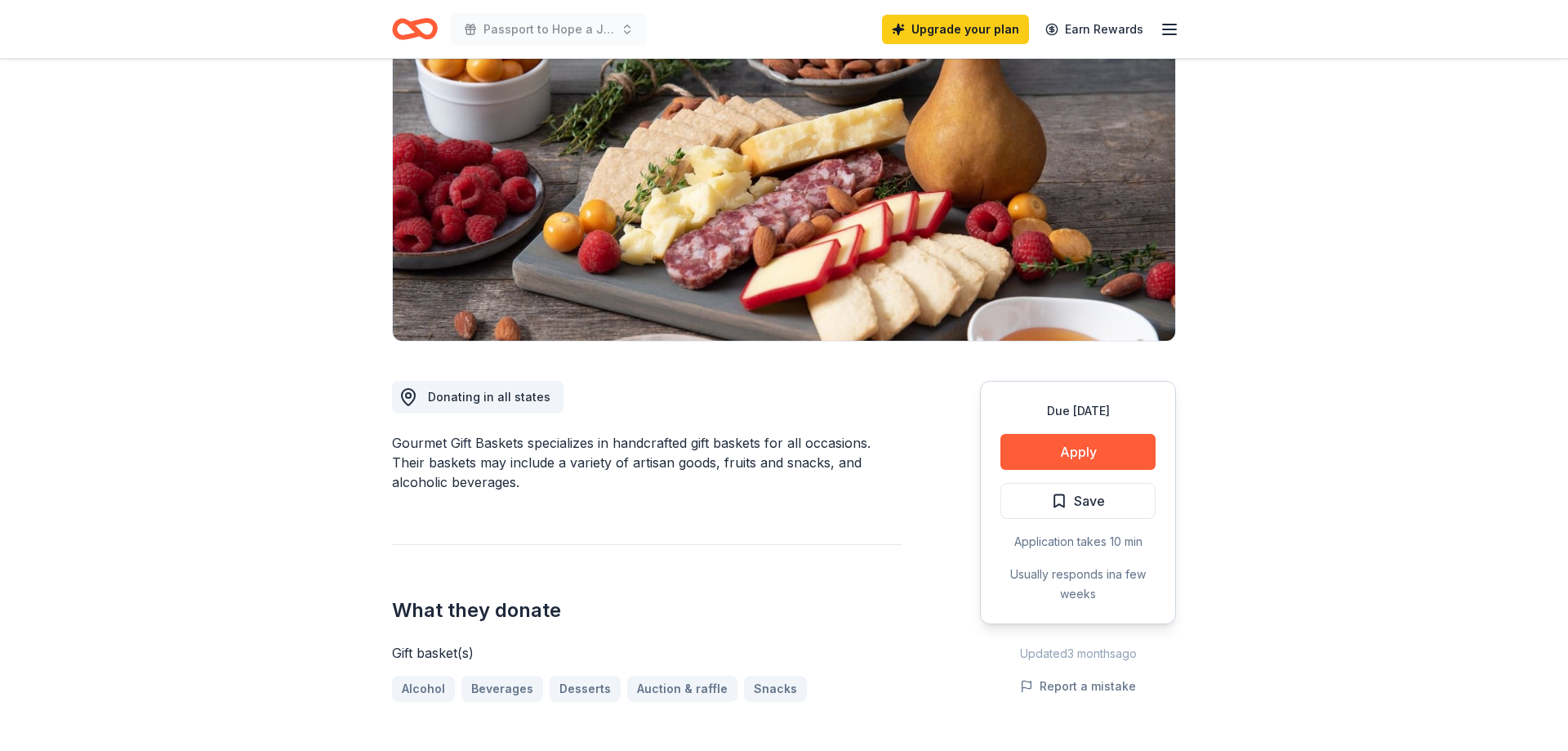
scroll to position [167, 0]
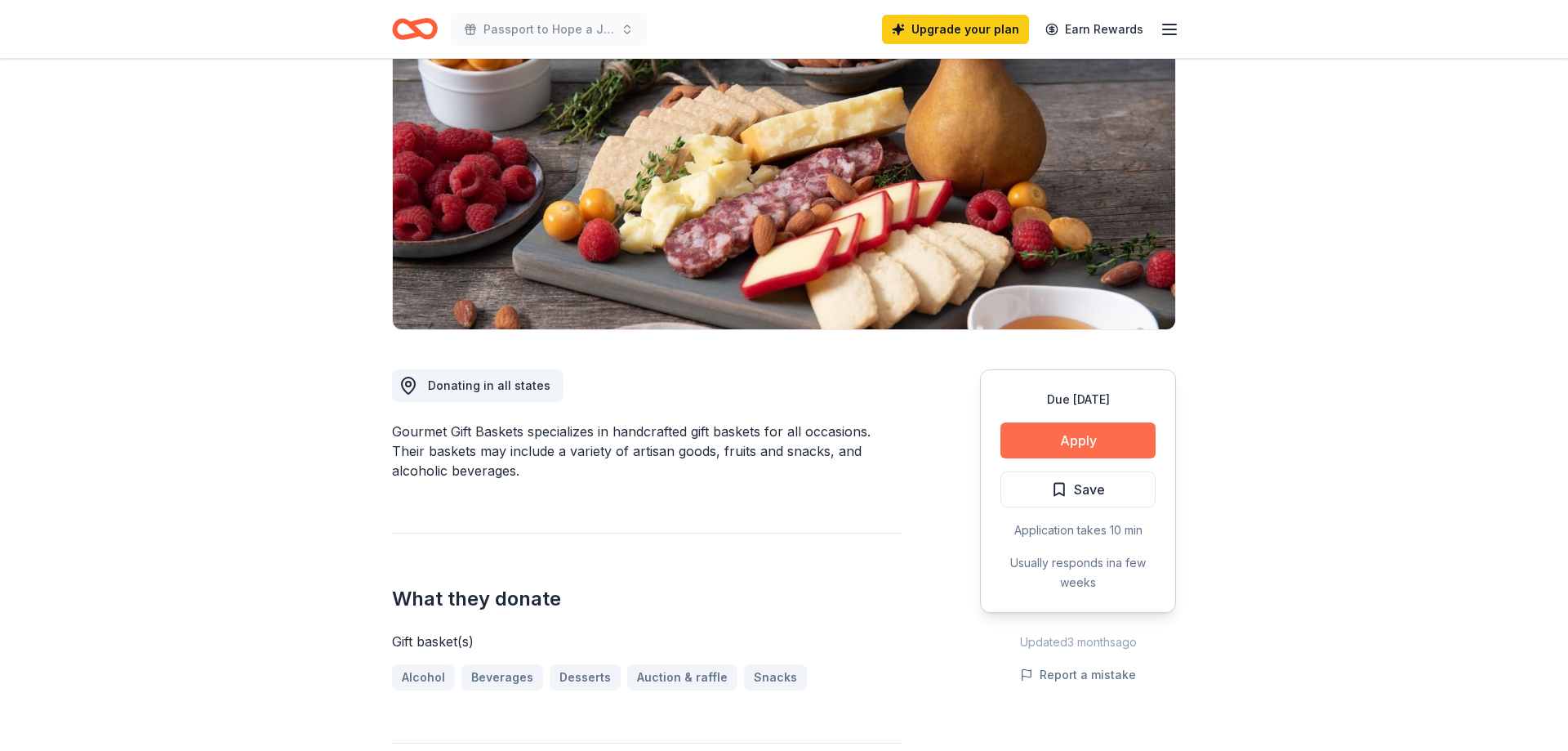
click at [1039, 451] on button "Apply" at bounding box center [1079, 441] width 156 height 36
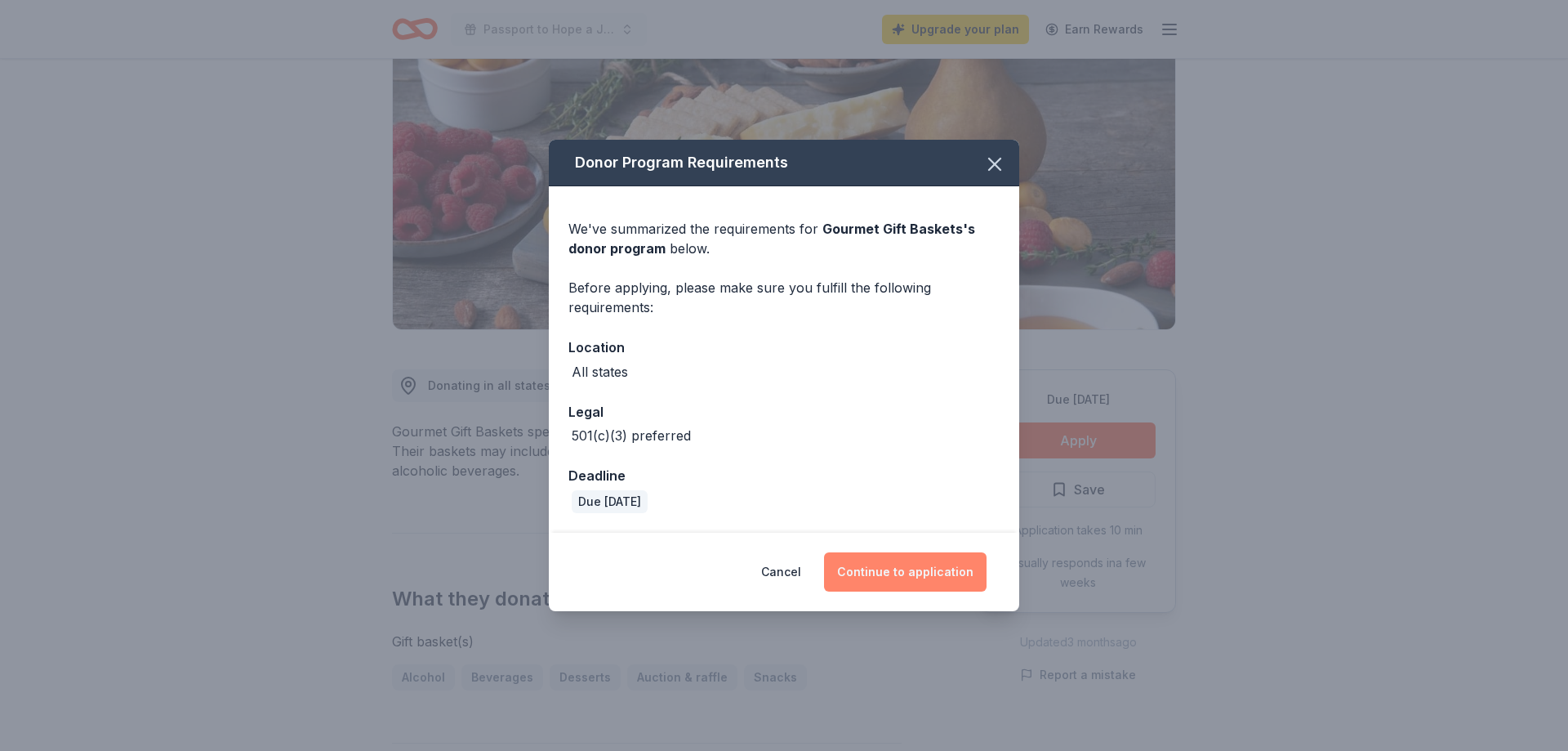
click at [916, 557] on button "Continue to application" at bounding box center [905, 571] width 162 height 39
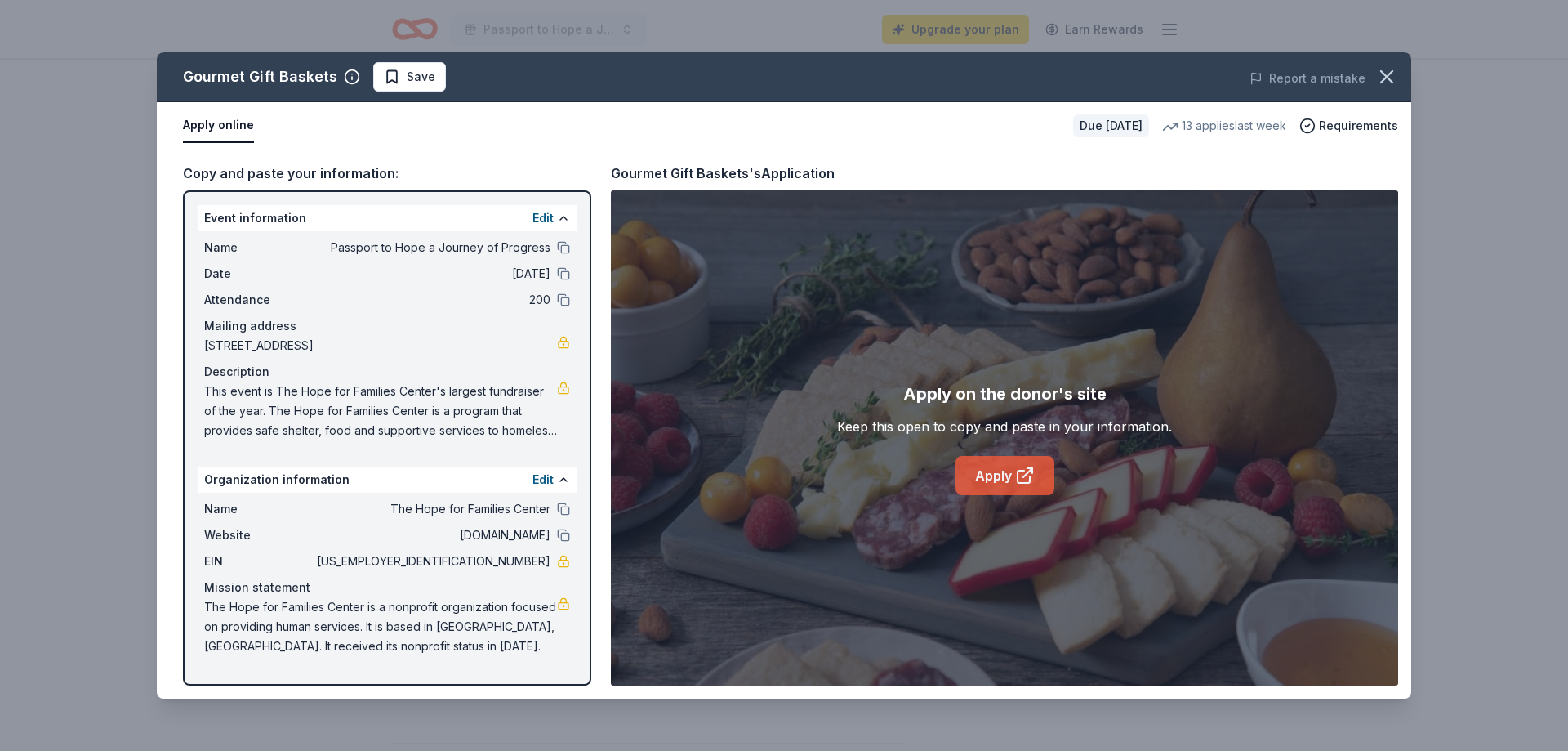
click at [998, 482] on link "Apply" at bounding box center [1005, 475] width 99 height 39
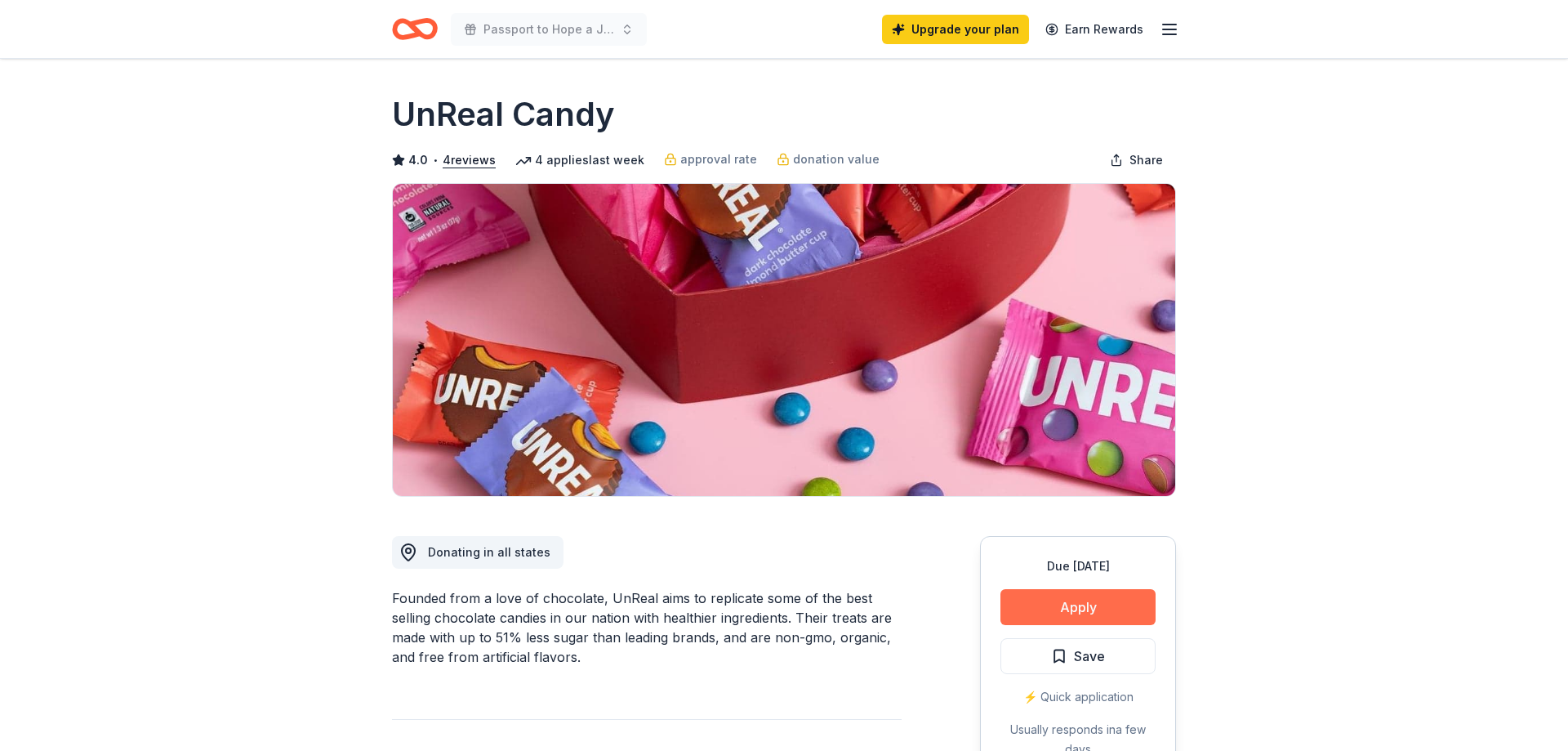
click at [1093, 609] on button "Apply" at bounding box center [1079, 607] width 156 height 36
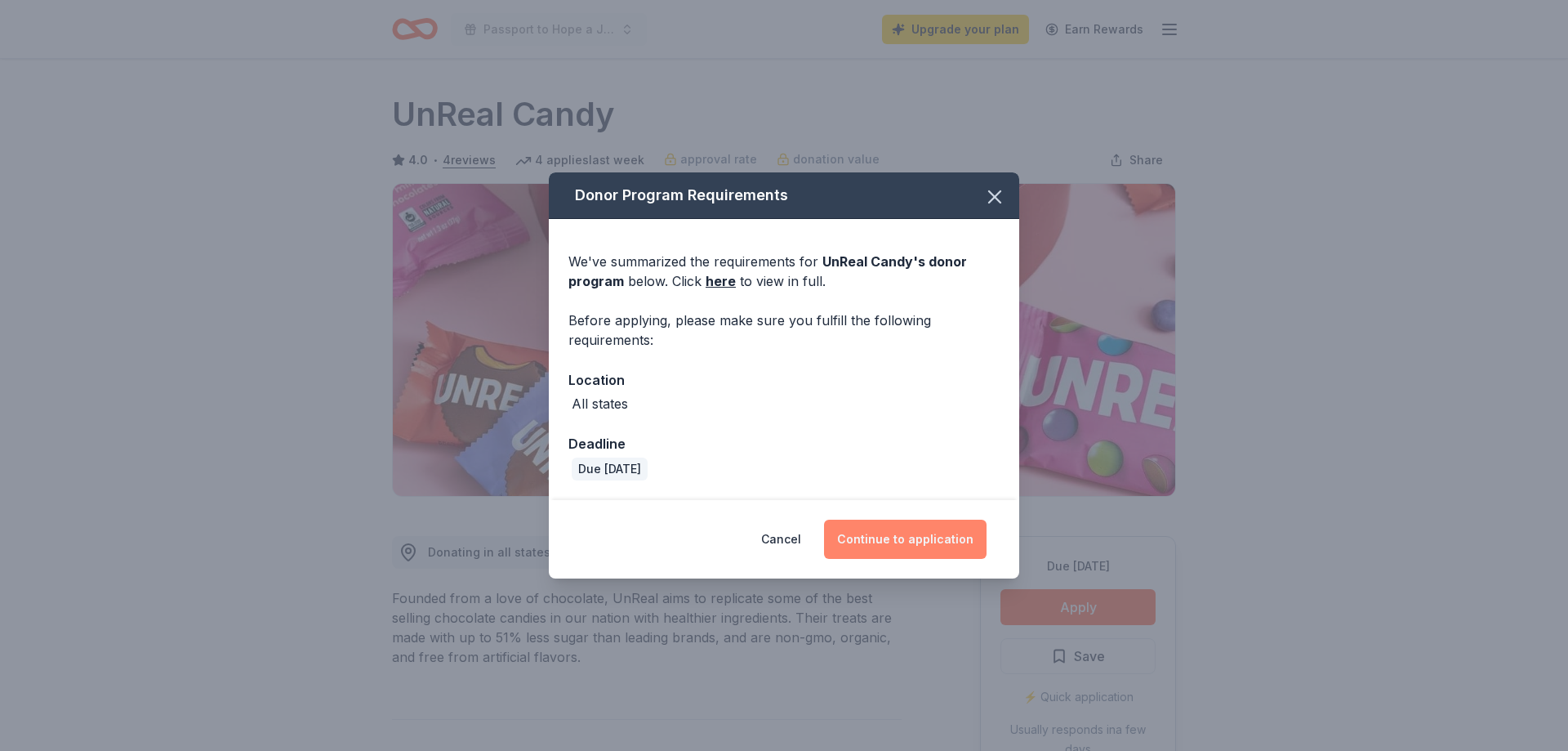
click at [922, 546] on button "Continue to application" at bounding box center [905, 539] width 162 height 39
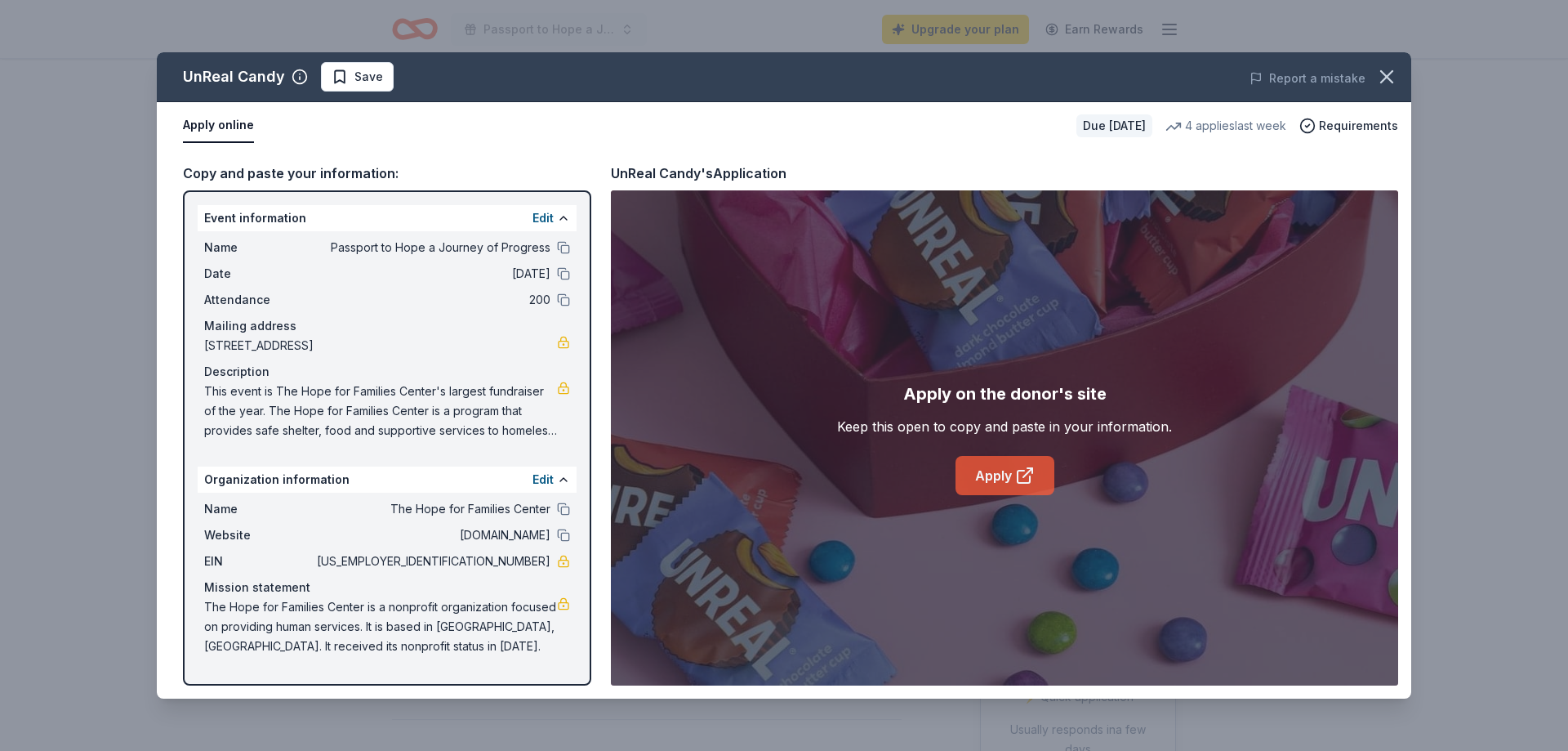
click at [1029, 492] on link "Apply" at bounding box center [1005, 475] width 99 height 39
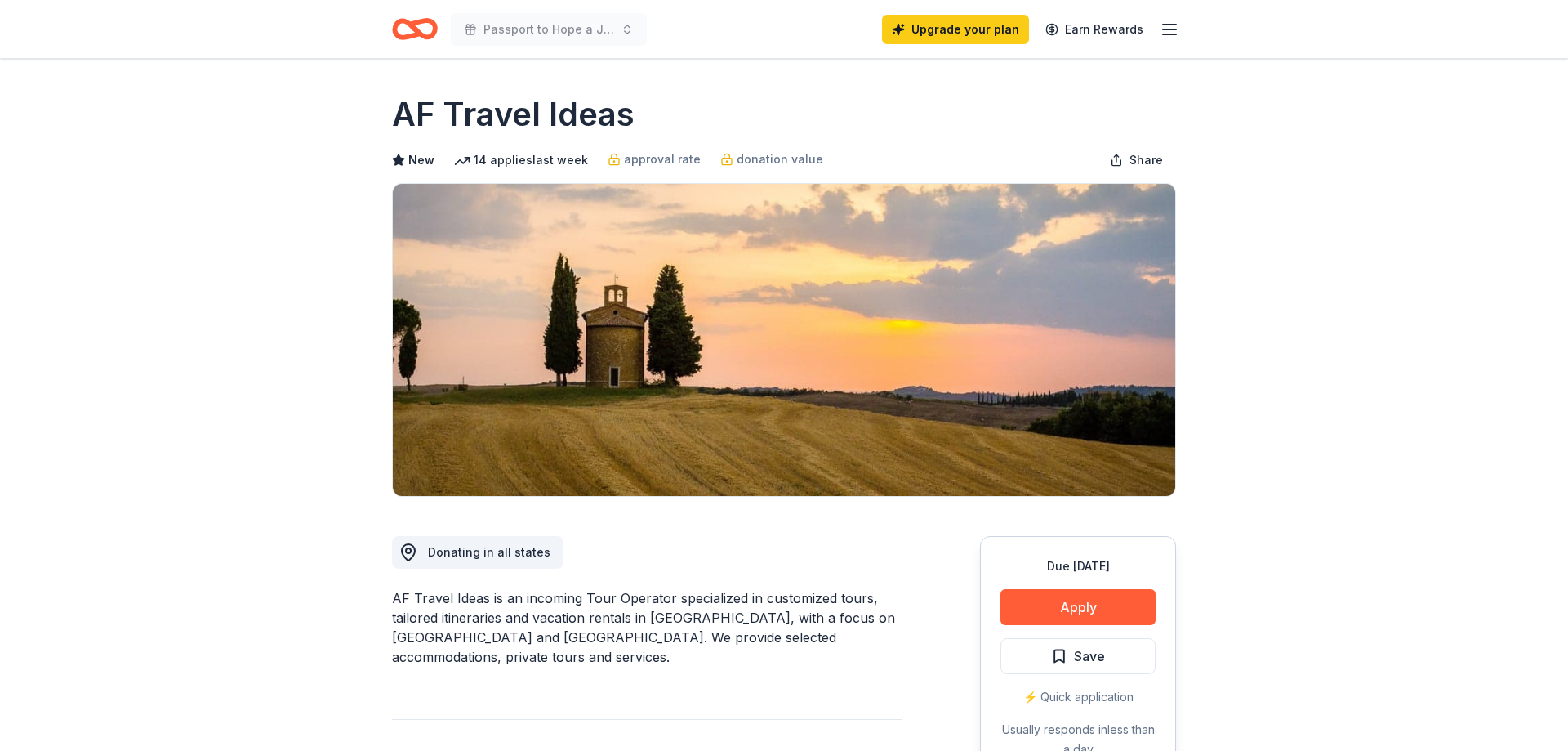
scroll to position [583, 0]
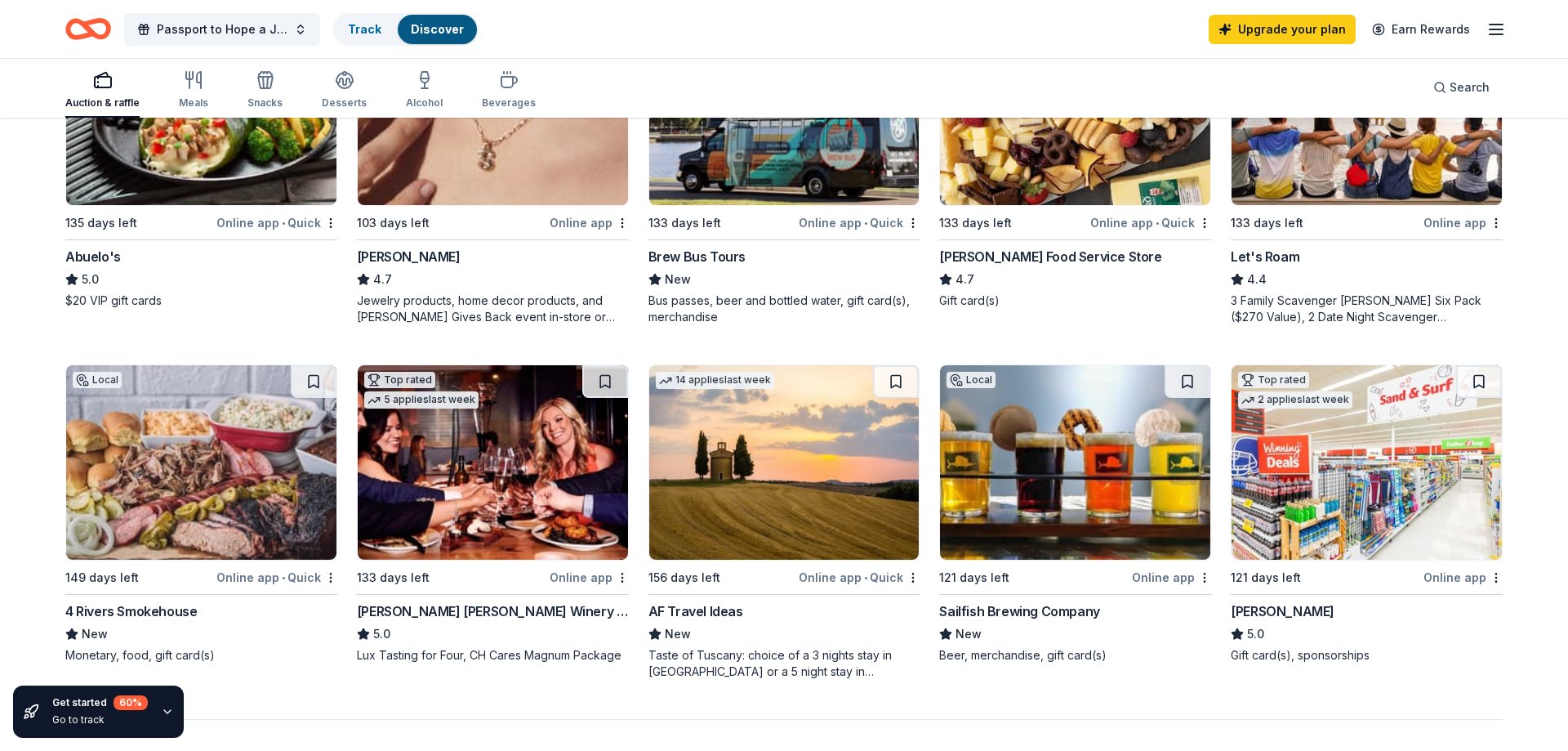
scroll to position [1000, 0]
click at [1031, 3] on div "Passport to Hope a Journey of Progress Track Discover Upgrade your plan Earn Re…" at bounding box center [784, 29] width 1568 height 58
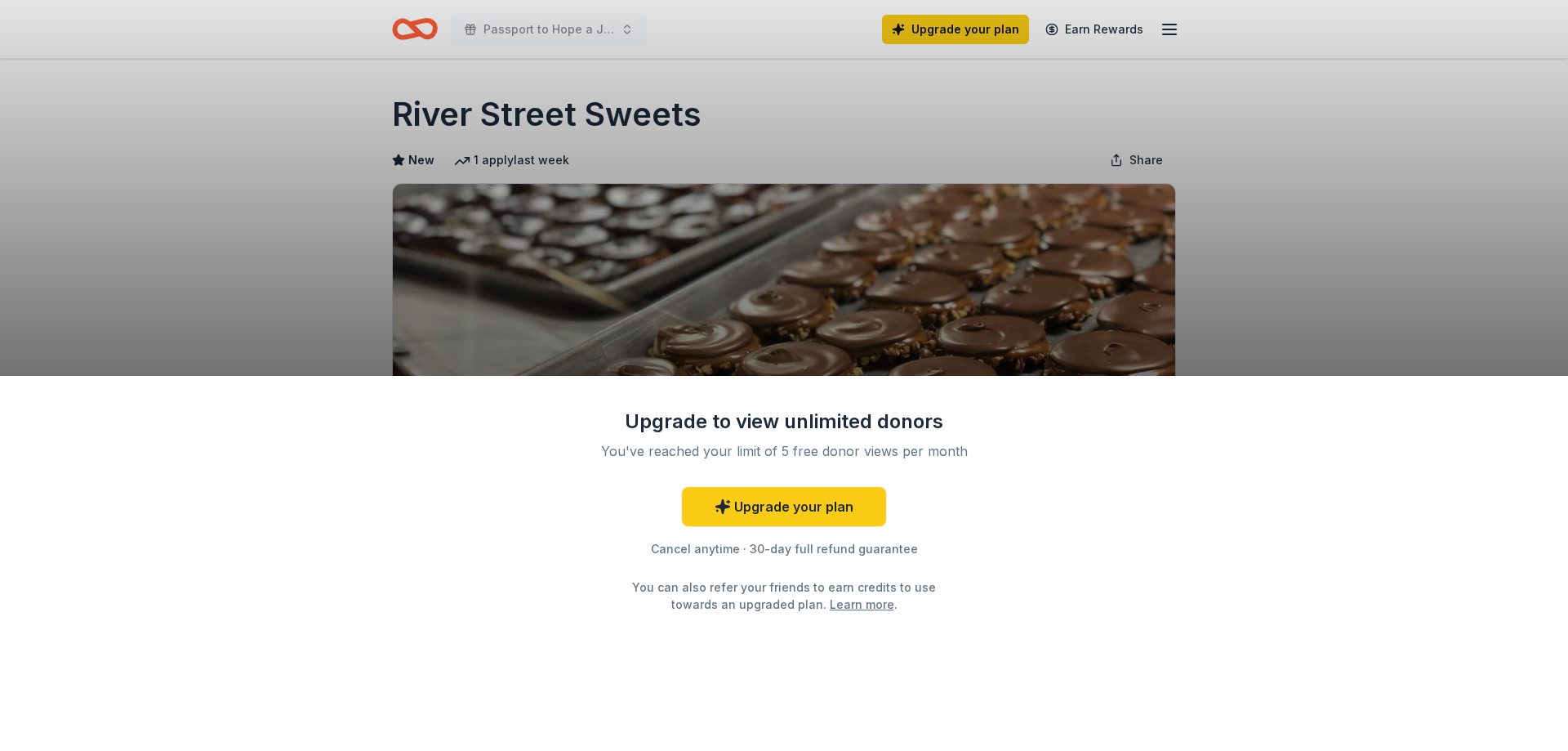
click at [1329, 290] on div "Upgrade to view unlimited donors You've reached your limit of 5 free donor view…" at bounding box center [784, 375] width 1568 height 751
click at [800, 517] on link "Upgrade your plan" at bounding box center [784, 506] width 204 height 39
click at [802, 511] on link "Upgrade your plan" at bounding box center [784, 506] width 204 height 39
click at [1273, 324] on div "Upgrade to view unlimited donors You've reached your limit of 5 free donor view…" at bounding box center [784, 375] width 1568 height 751
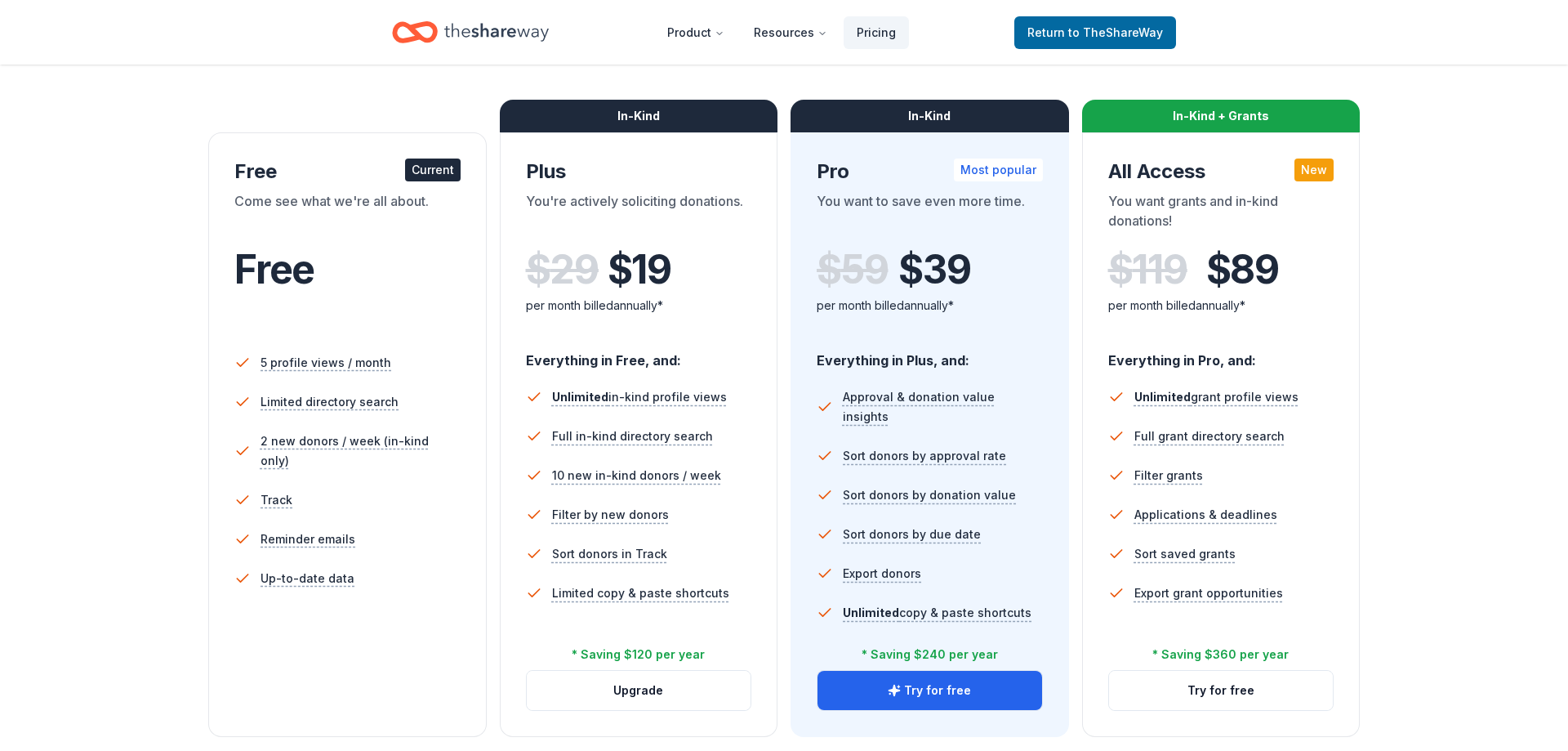
scroll to position [250, 0]
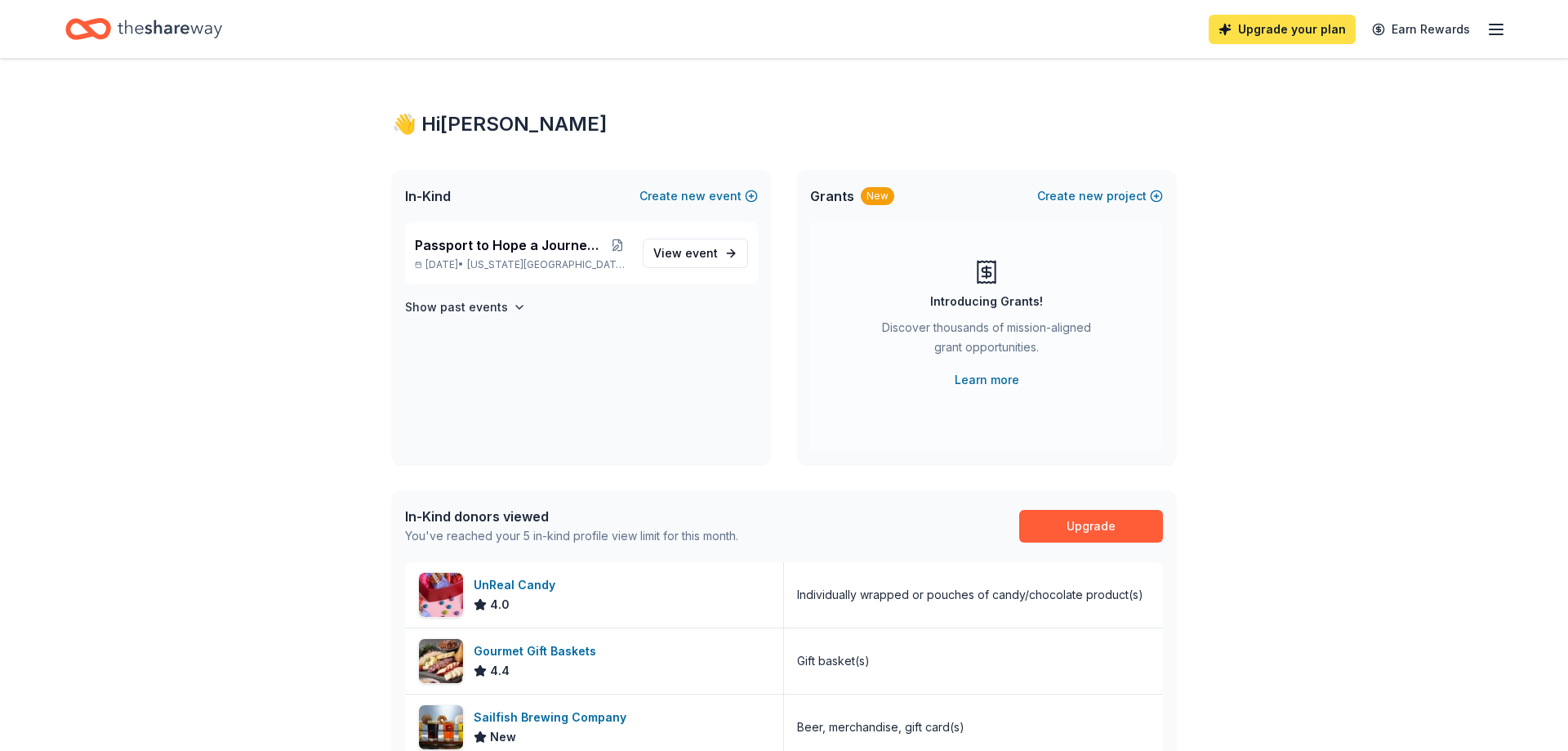
click at [1304, 37] on link "Upgrade your plan" at bounding box center [1282, 29] width 147 height 29
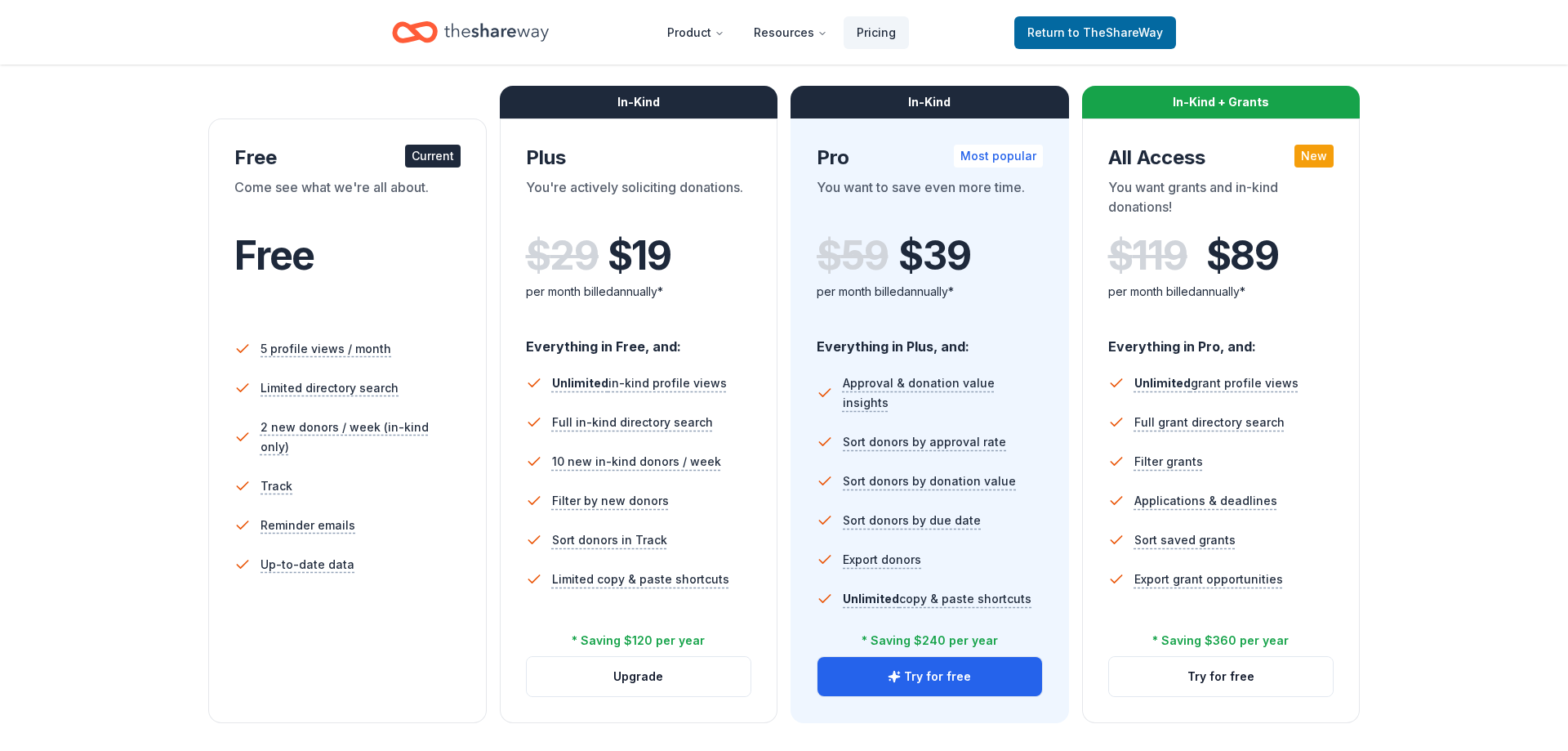
scroll to position [250, 0]
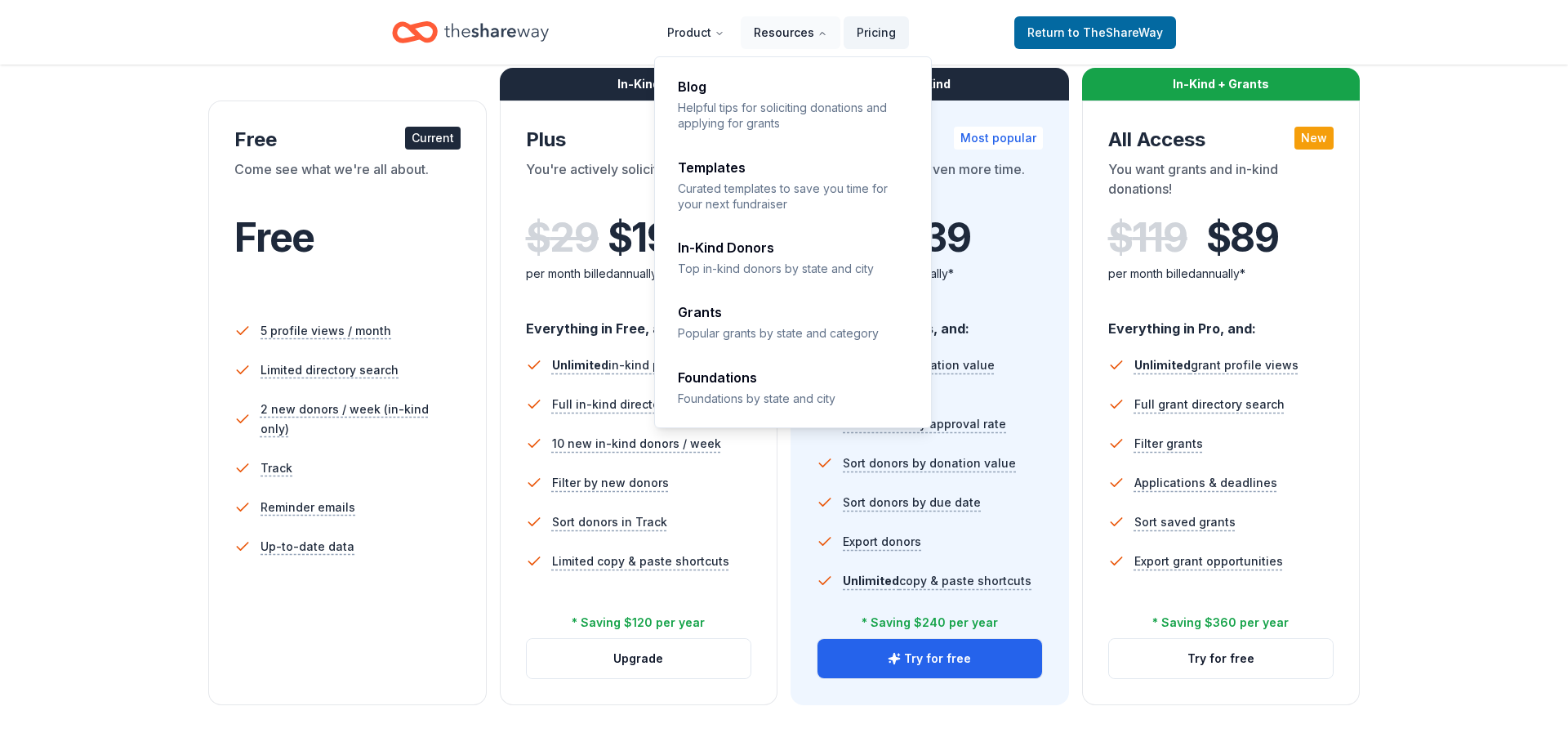
click at [821, 29] on icon "Main" at bounding box center [822, 34] width 10 height 10
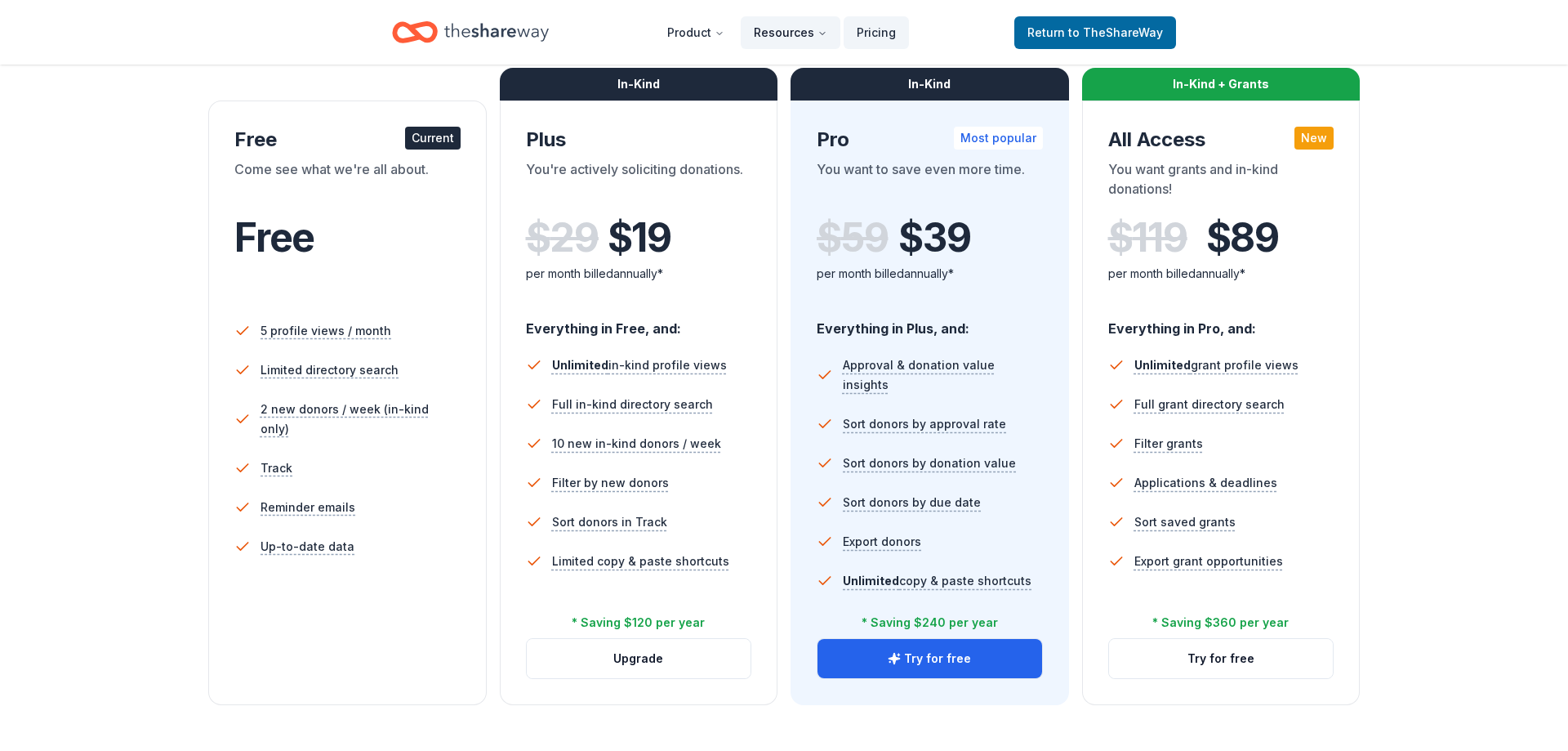
click at [793, 31] on button "Resources" at bounding box center [790, 32] width 100 height 33
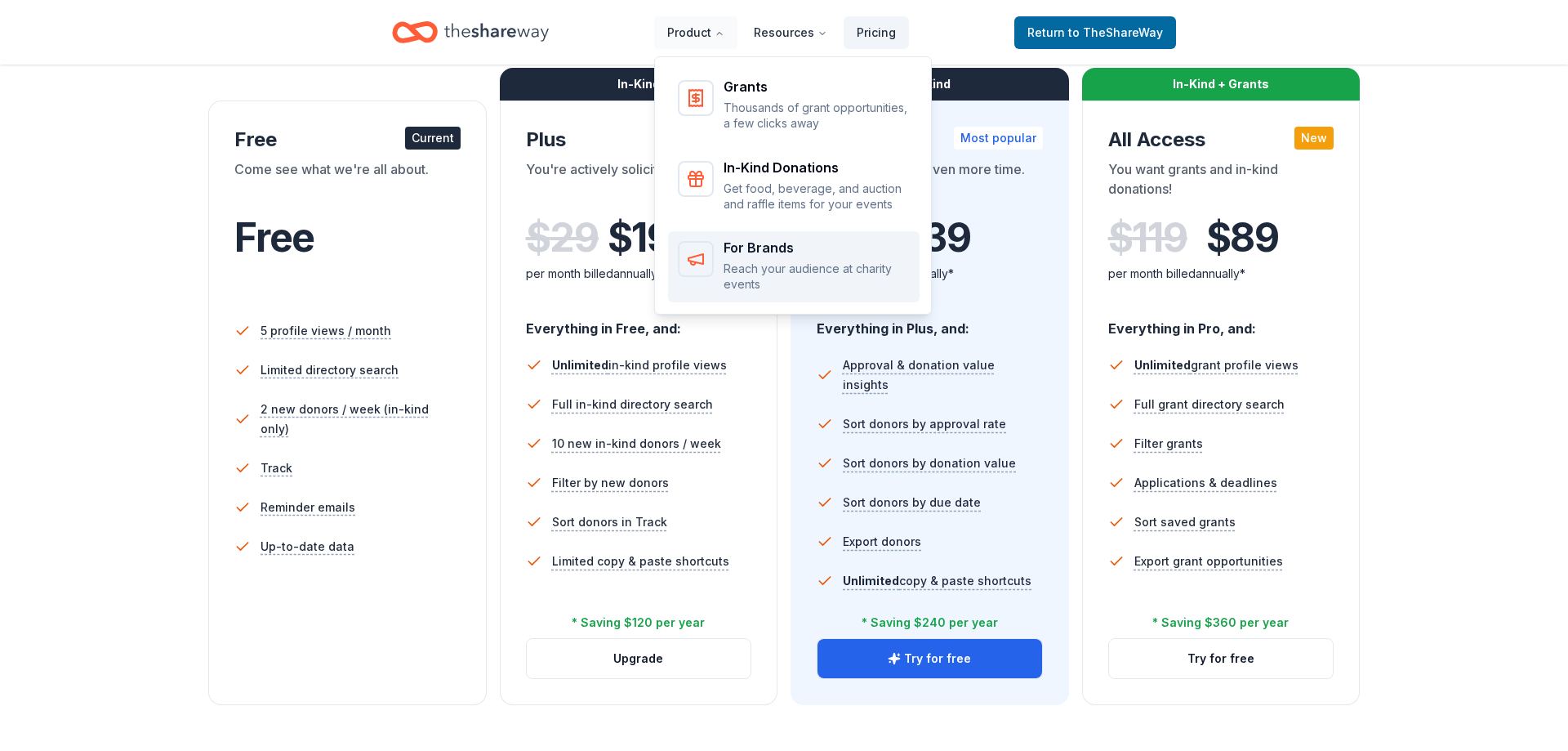
click at [787, 270] on p "Reach your audience at charity events" at bounding box center [816, 276] width 186 height 32
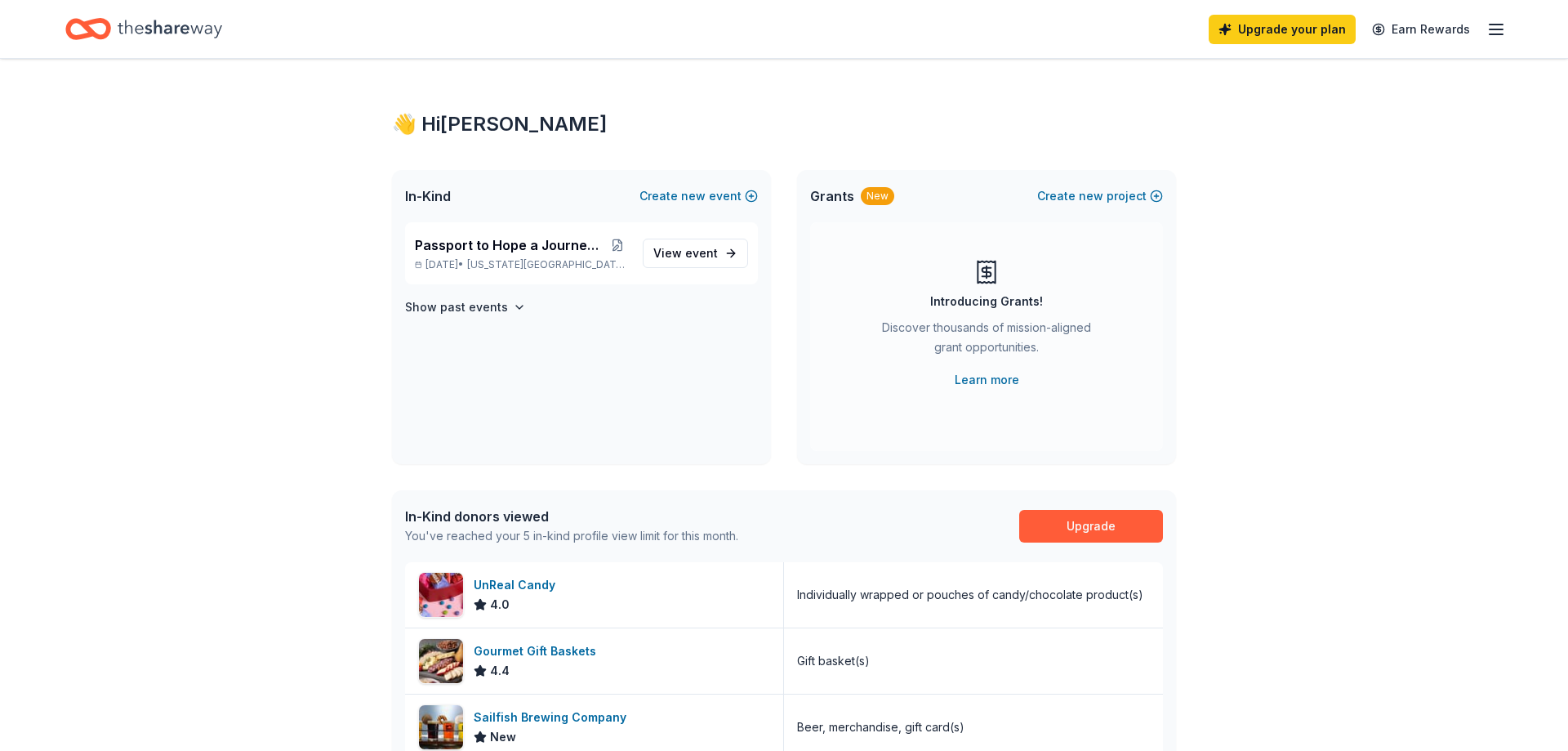
click at [778, 43] on div "Upgrade your plan Earn Rewards" at bounding box center [784, 29] width 1437 height 39
